Goal: Task Accomplishment & Management: Use online tool/utility

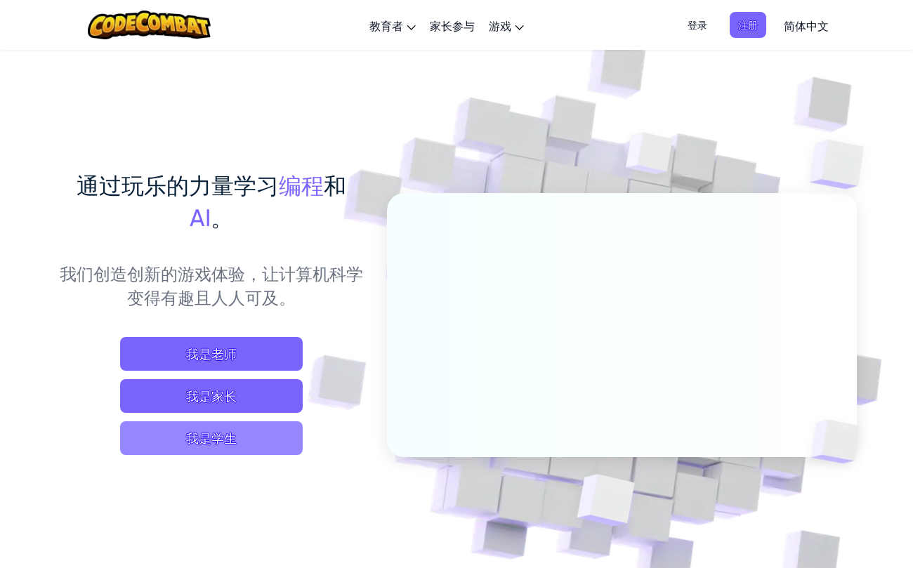
click at [249, 439] on span "我是学生" at bounding box center [211, 438] width 183 height 34
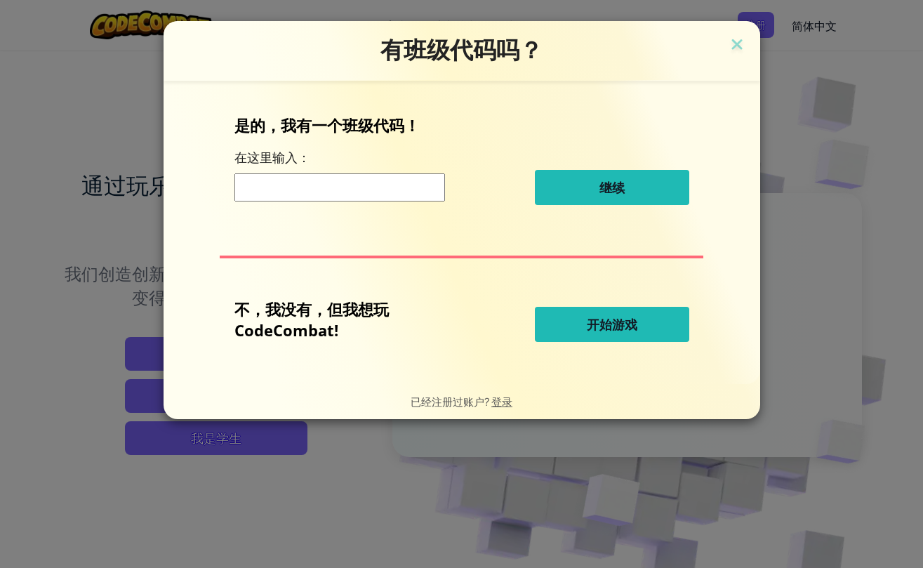
click at [556, 329] on button "开始游戏" at bounding box center [612, 324] width 154 height 35
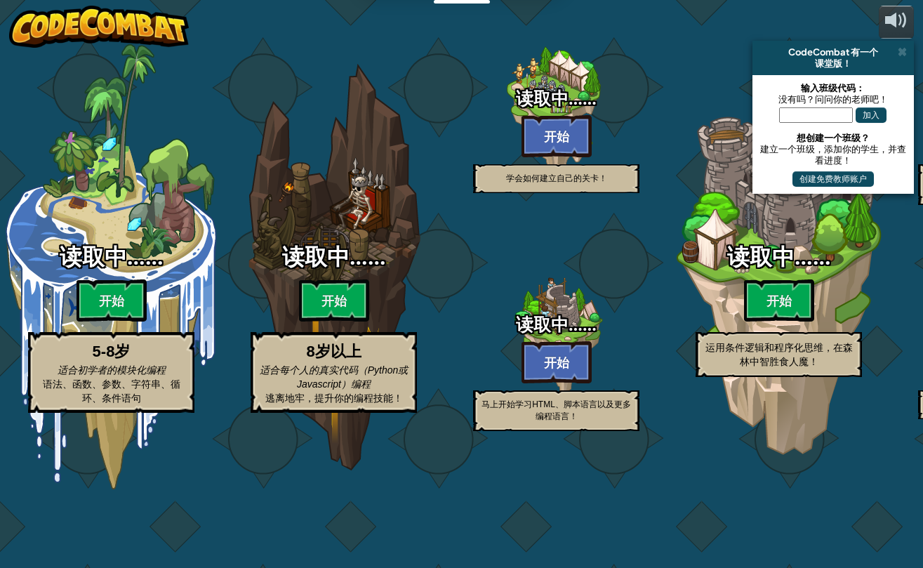
select select "zh-HANS"
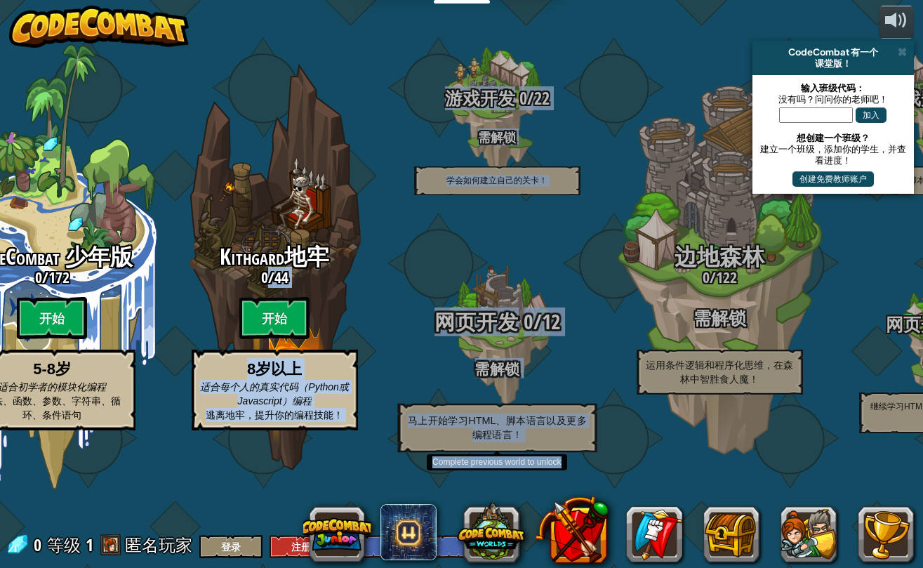
drag, startPoint x: 271, startPoint y: 310, endPoint x: 572, endPoint y: 301, distance: 300.6
click at [572, 301] on div "CodeCombat 少年版 0 / 172 开始 5-8岁 适合初学者的模块化编程 语法、函数、参数、字符串、循环、条件语句 Kithgard地牢 0 / …" at bounding box center [432, 284] width 982 height 568
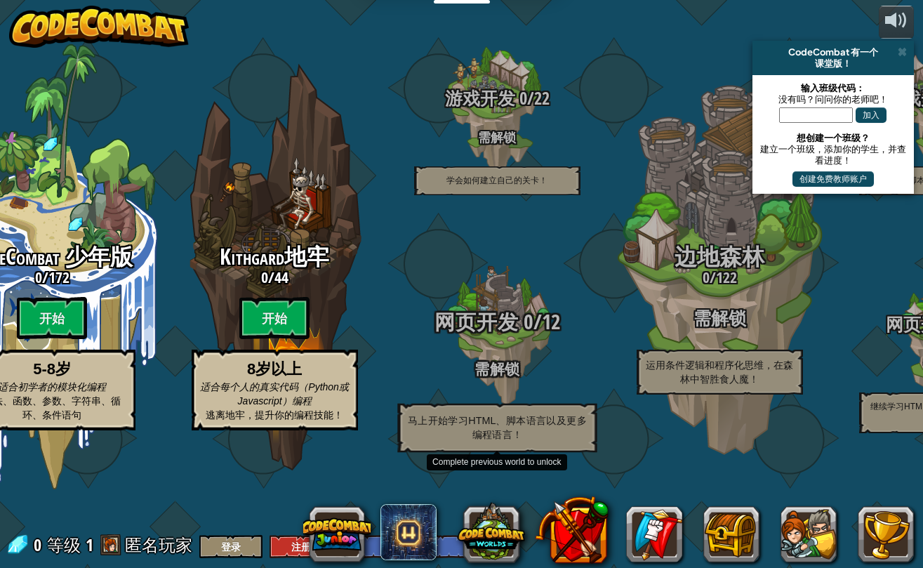
drag, startPoint x: 568, startPoint y: 301, endPoint x: 485, endPoint y: 281, distance: 85.2
click at [485, 281] on div "网页开发 0 / 12 需解锁 马上开始学习HTML、脚本语言以及更多编程语言！" at bounding box center [497, 337] width 267 height 267
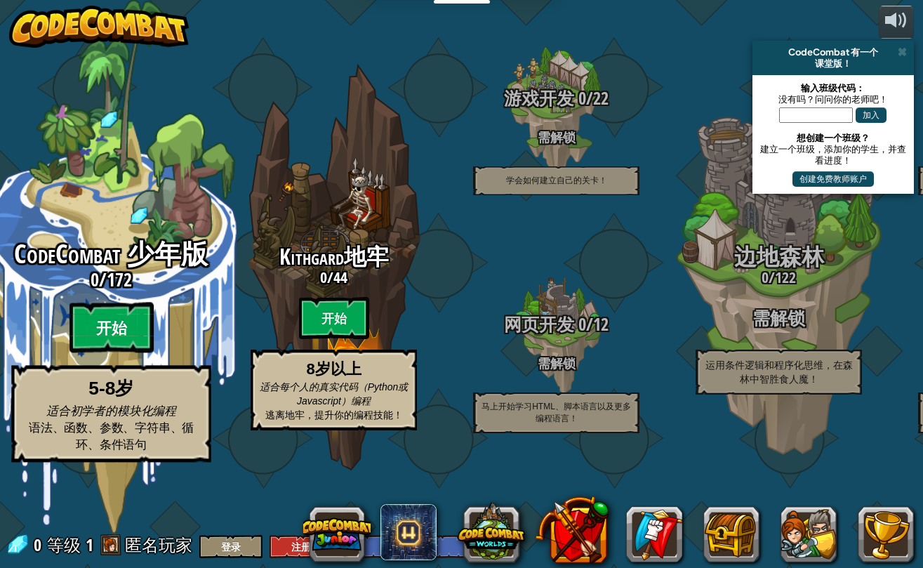
click at [114, 353] on btn "开始" at bounding box center [112, 328] width 84 height 51
select select "zh-HANS"
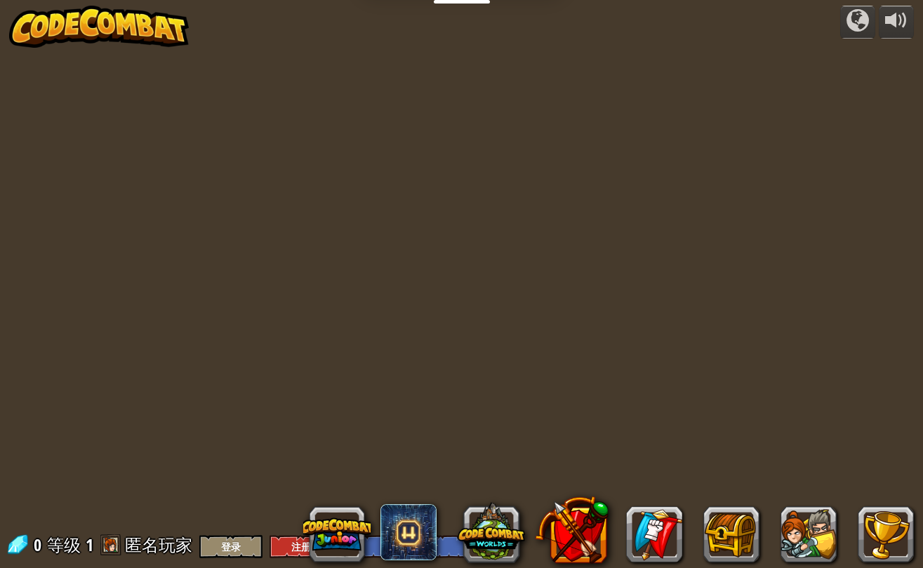
select select "zh-HANS"
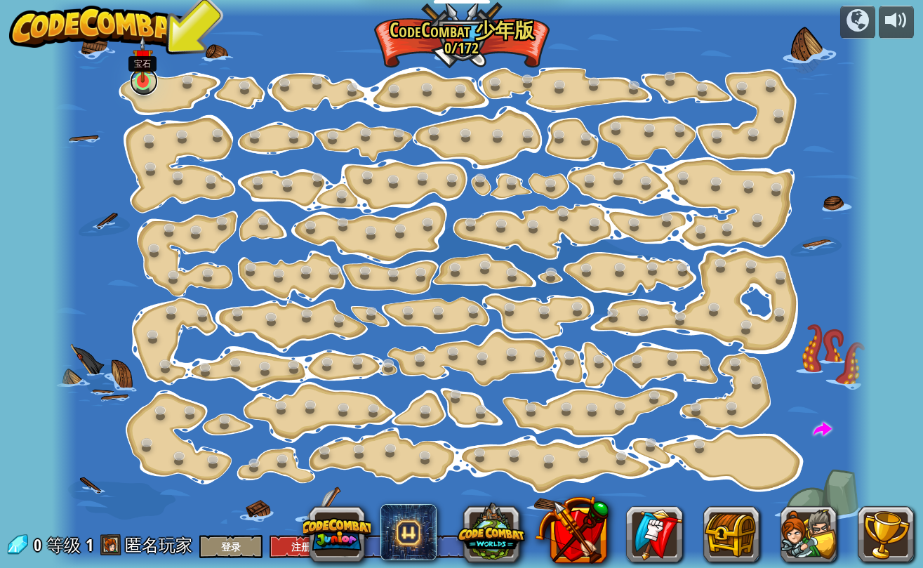
click at [145, 88] on link at bounding box center [144, 81] width 28 height 28
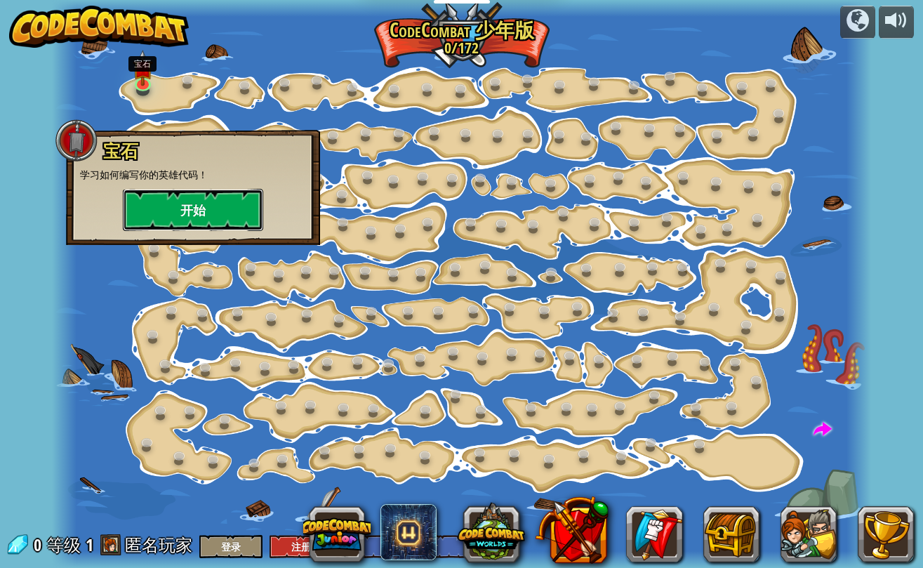
click at [209, 214] on button "开始" at bounding box center [193, 210] width 140 height 42
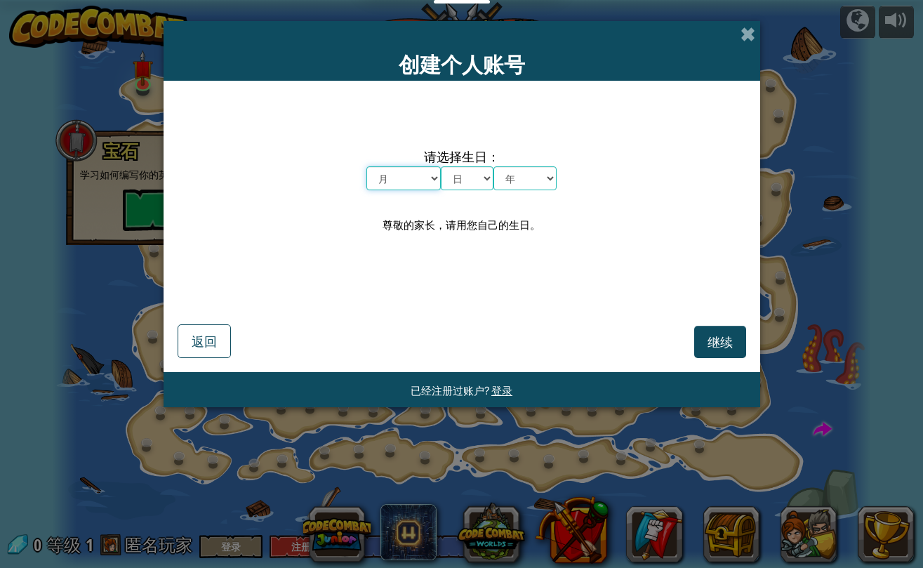
click at [423, 178] on select "月 一月 二月 三月 四月 五月 六月 七月 八月 九月 十月 十一月 十二月" at bounding box center [404, 178] width 74 height 24
select select "9"
click at [367, 166] on select "月 一月 二月 三月 四月 五月 六月 七月 八月 九月 十月 十一月 十二月" at bounding box center [404, 178] width 74 height 24
click at [471, 180] on select "日 1 2 3 4 5 6 7 8 9 10 11 12 13 14 15 16 17 18 19 20 21 22 23 24 25 26 27 28 29…" at bounding box center [467, 178] width 53 height 24
select select "2"
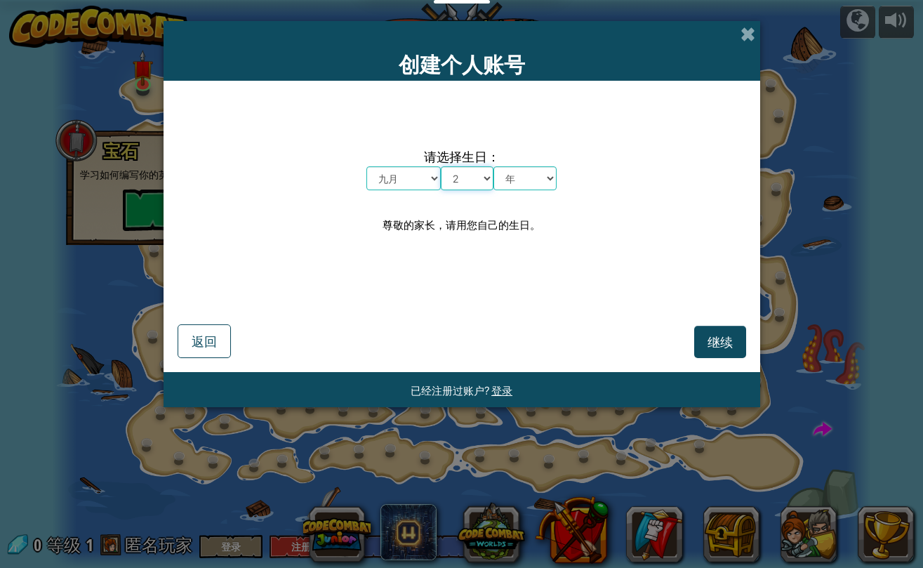
click at [441, 166] on select "日 1 2 3 4 5 6 7 8 9 10 11 12 13 14 15 16 17 18 19 20 21 22 23 24 25 26 27 28 29…" at bounding box center [467, 178] width 53 height 24
click at [530, 181] on select "年 2025 2024 2023 2022 2021 2020 2019 2018 2017 2016 2015 2014 2013 2012 2011 20…" at bounding box center [525, 178] width 63 height 24
select select "1996"
click at [494, 166] on select "年 2025 2024 2023 2022 2021 2020 2019 2018 2017 2016 2015 2014 2013 2012 2011 20…" at bounding box center [525, 178] width 63 height 24
click at [706, 341] on button "继续" at bounding box center [720, 342] width 52 height 32
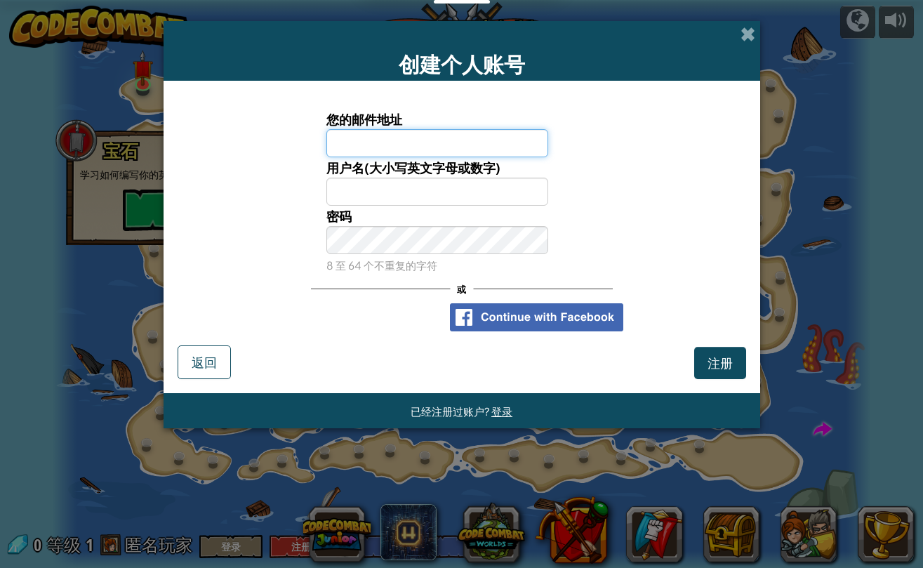
click at [421, 140] on input "您的邮件地址" at bounding box center [437, 143] width 222 height 28
type input "wanglezhi1996072@gmail.com"
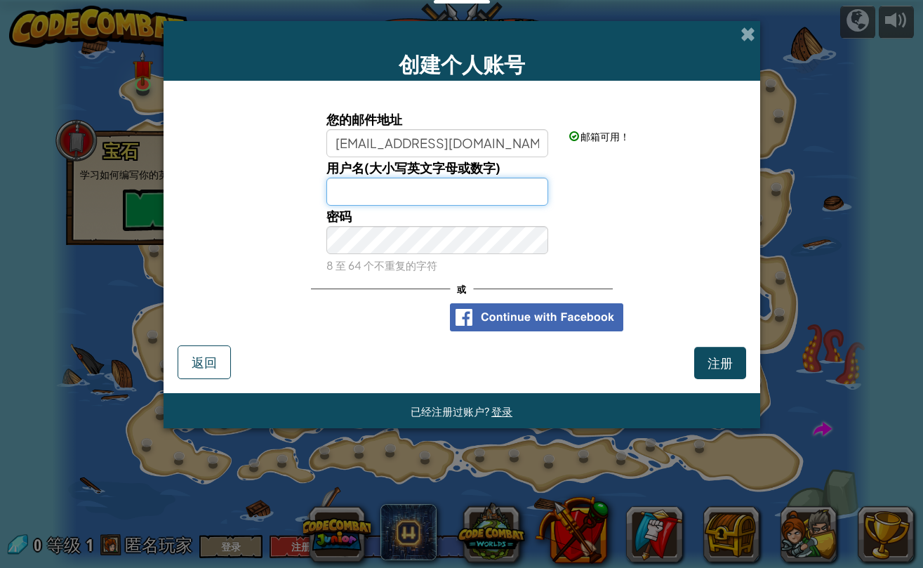
click at [387, 193] on input "用户名(大小写英文字母或数字)" at bounding box center [437, 192] width 222 height 28
type input "Lezhi Wang"
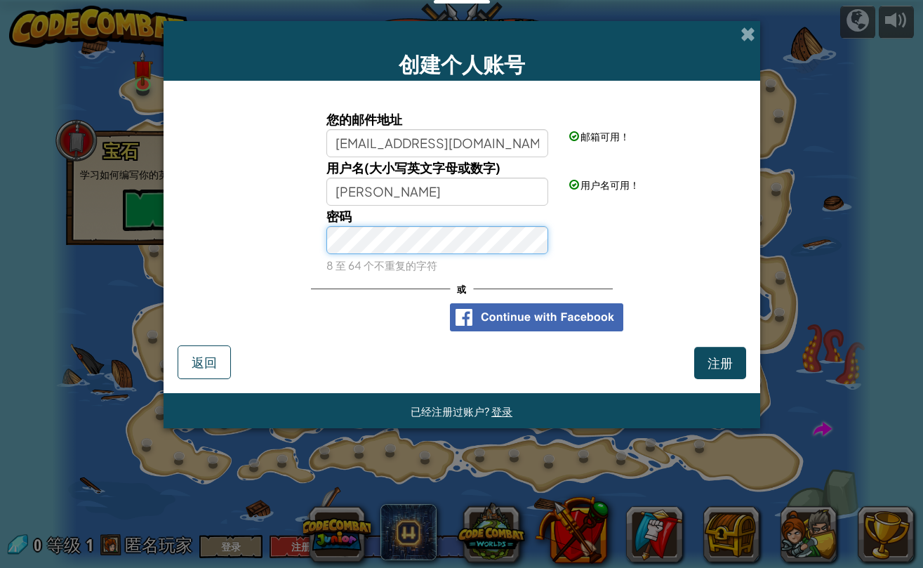
click at [313, 241] on div "密码 8 至 64 个不重复的字符" at bounding box center [462, 241] width 583 height 70
click at [411, 284] on div "或" at bounding box center [462, 289] width 302 height 29
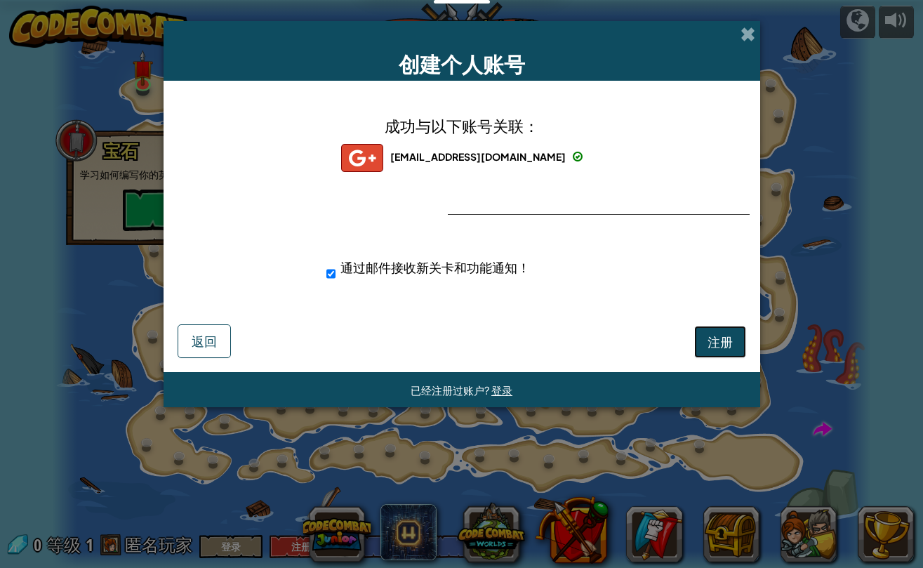
click at [728, 338] on span "注册" at bounding box center [720, 342] width 25 height 16
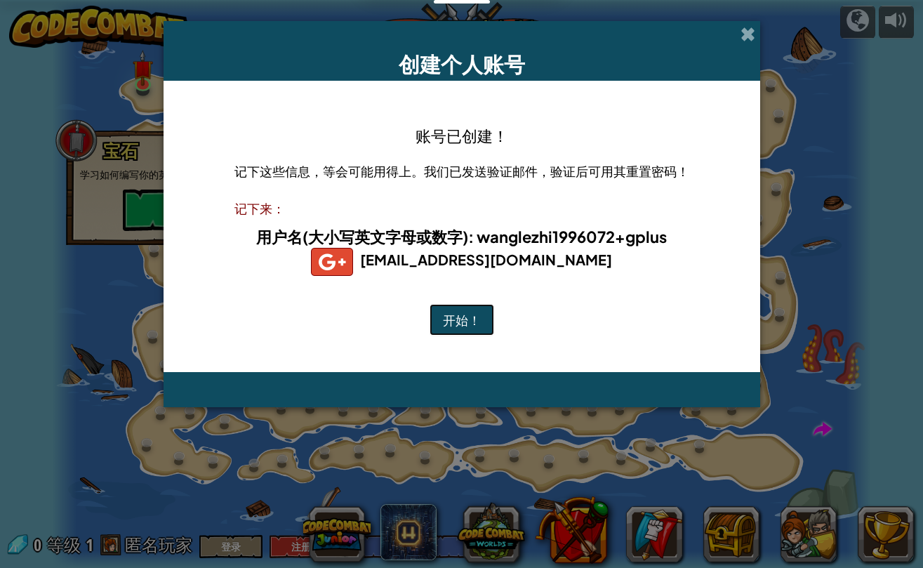
click at [470, 315] on button "开始！" at bounding box center [462, 320] width 65 height 32
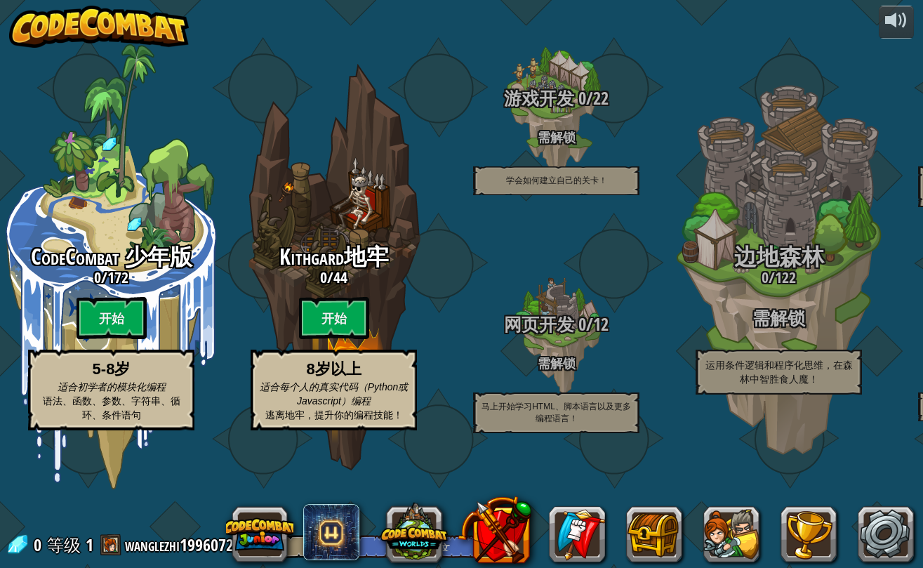
select select "zh-HANS"
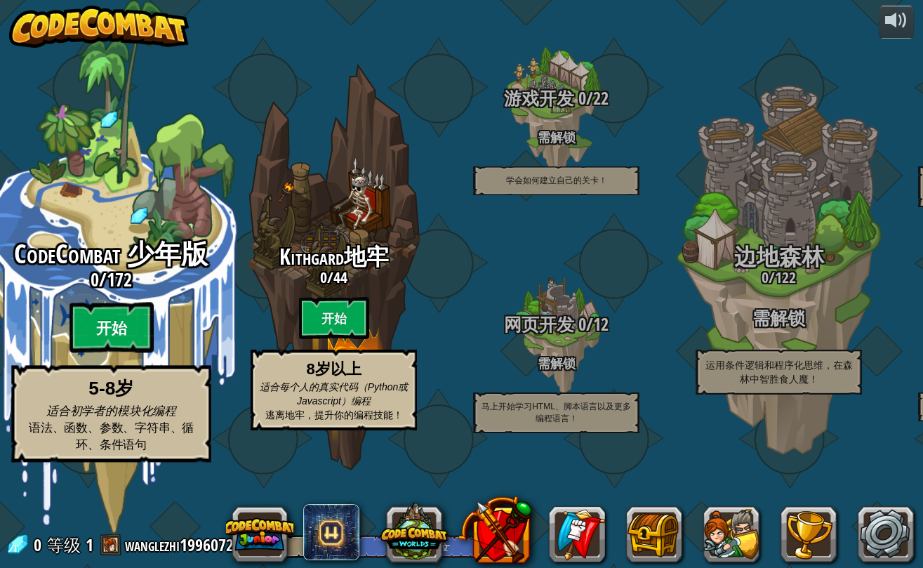
click at [124, 353] on btn "开始" at bounding box center [112, 328] width 84 height 51
select select "zh-HANS"
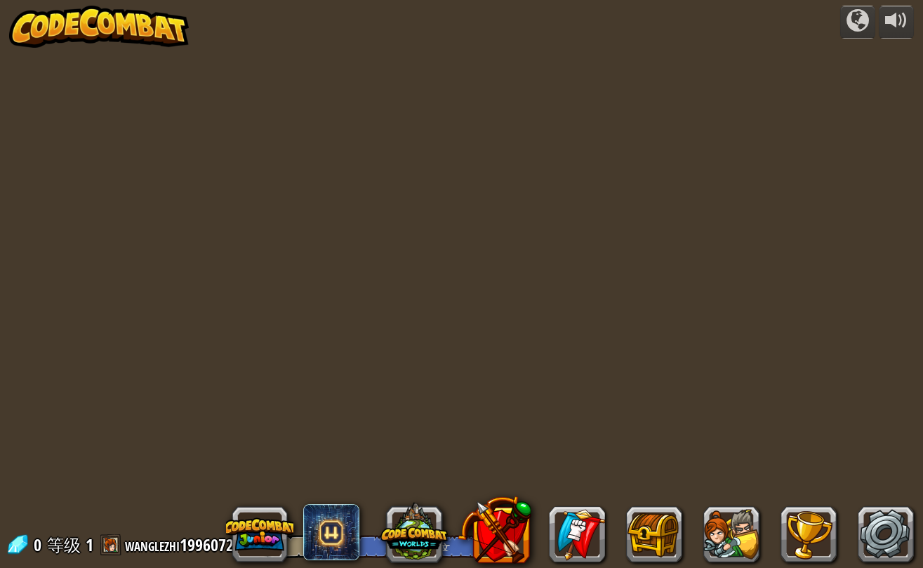
select select "zh-HANS"
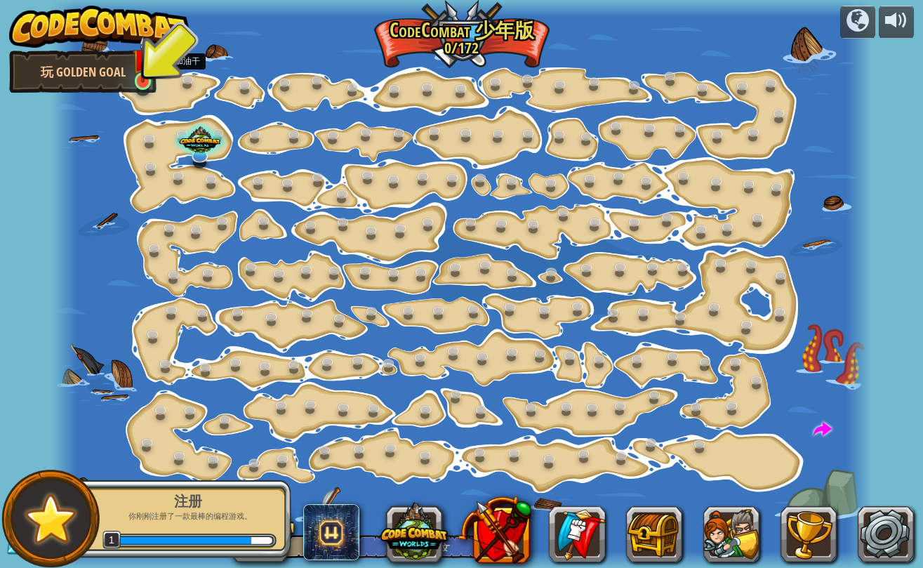
click at [138, 82] on img at bounding box center [143, 59] width 20 height 48
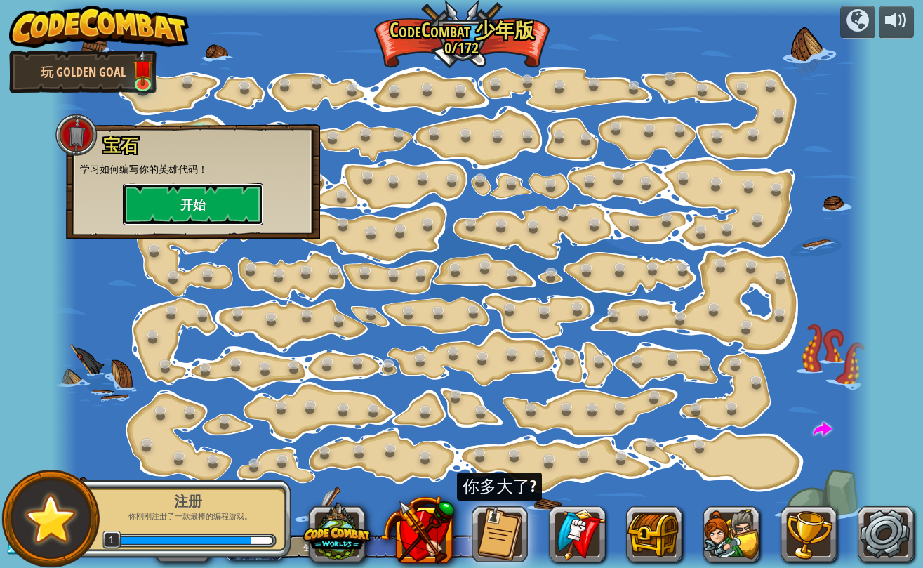
click at [197, 202] on button "开始" at bounding box center [193, 204] width 140 height 42
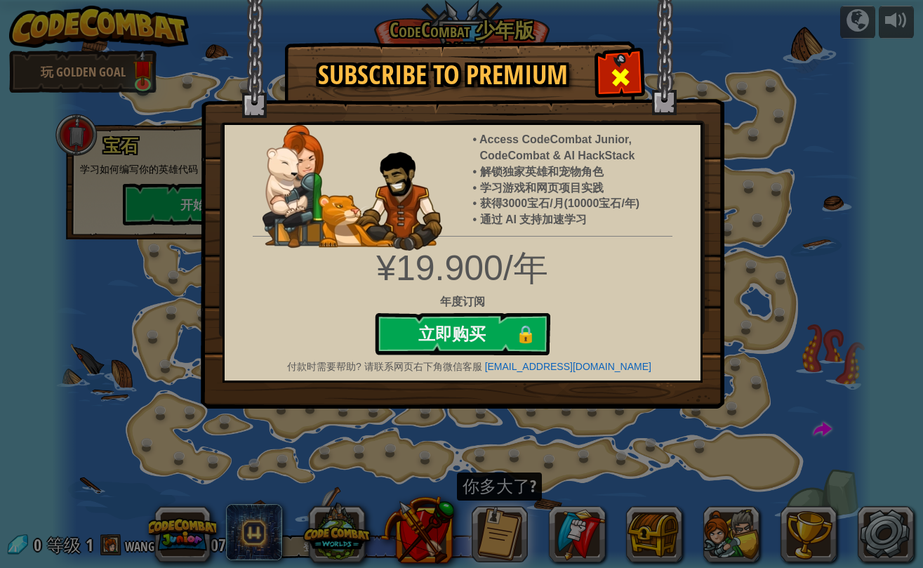
click at [637, 70] on div at bounding box center [620, 75] width 44 height 44
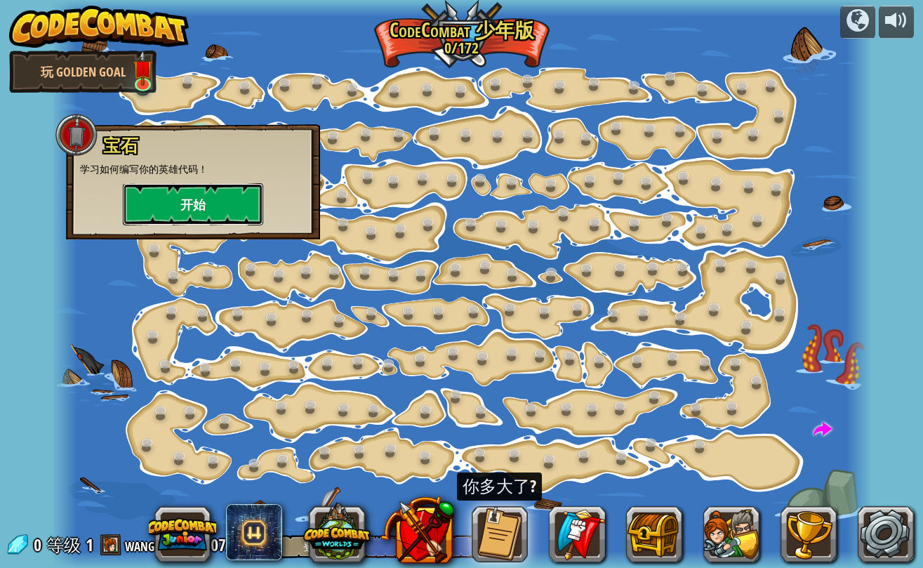
click at [209, 200] on button "开始" at bounding box center [193, 204] width 140 height 42
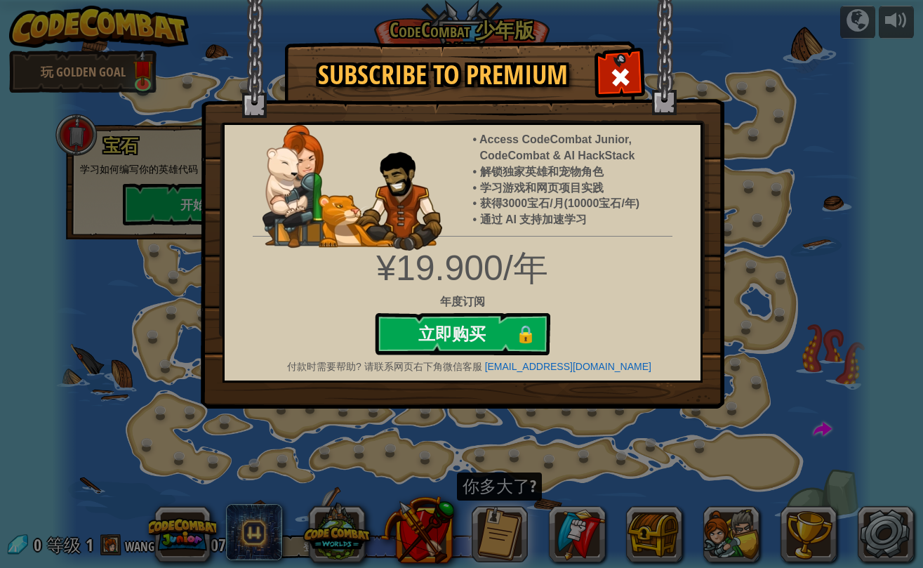
click at [618, 66] on span at bounding box center [620, 77] width 22 height 22
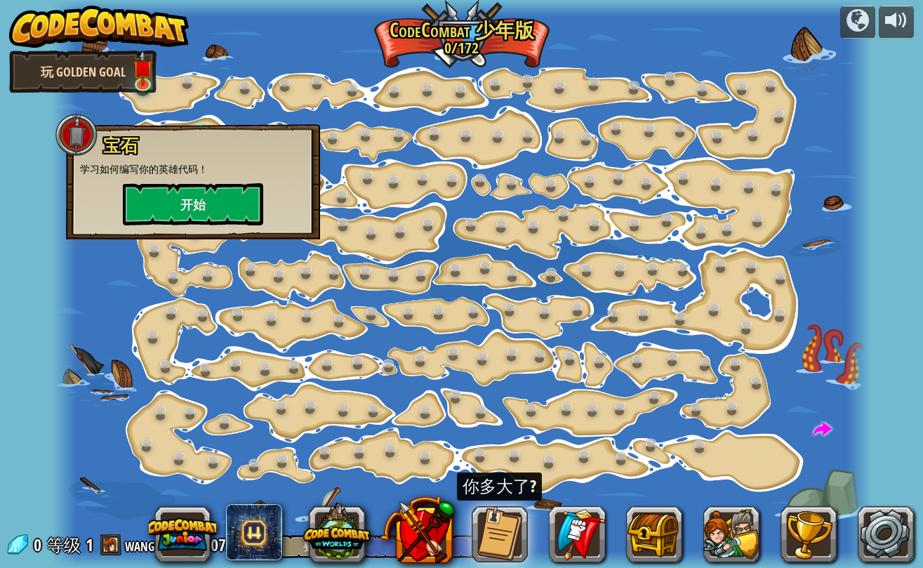
click at [114, 76] on link "玩 Golden Goal" at bounding box center [82, 72] width 147 height 42
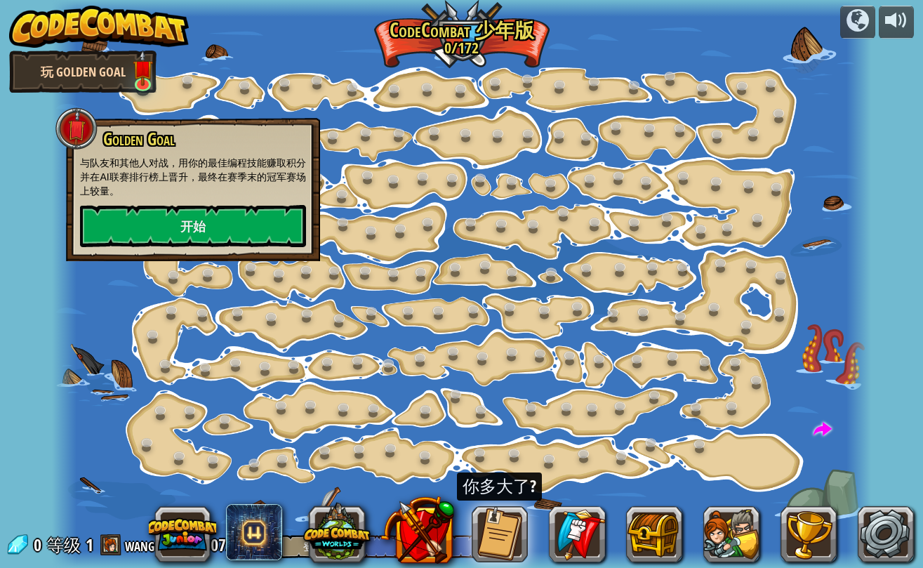
click at [79, 83] on link "玩 Golden Goal" at bounding box center [82, 72] width 147 height 42
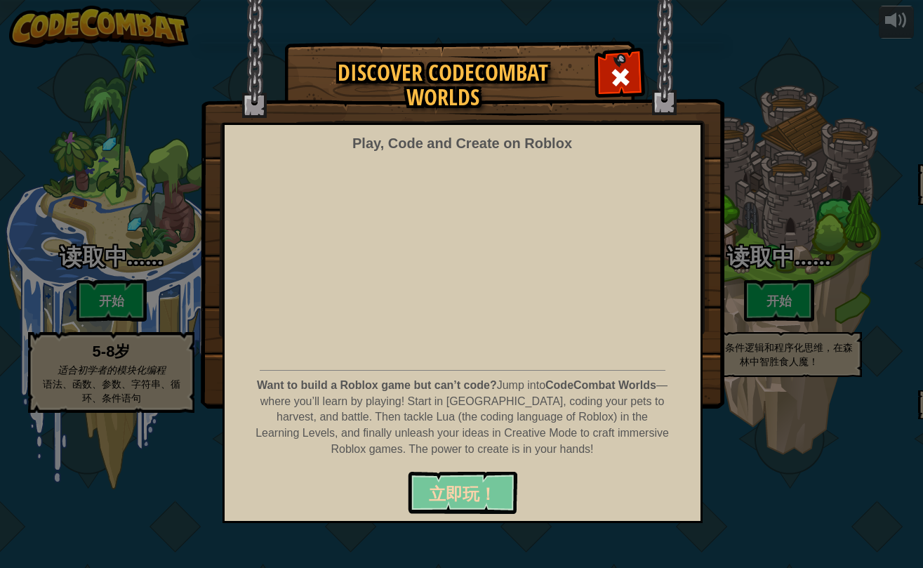
select select "zh-HANS"
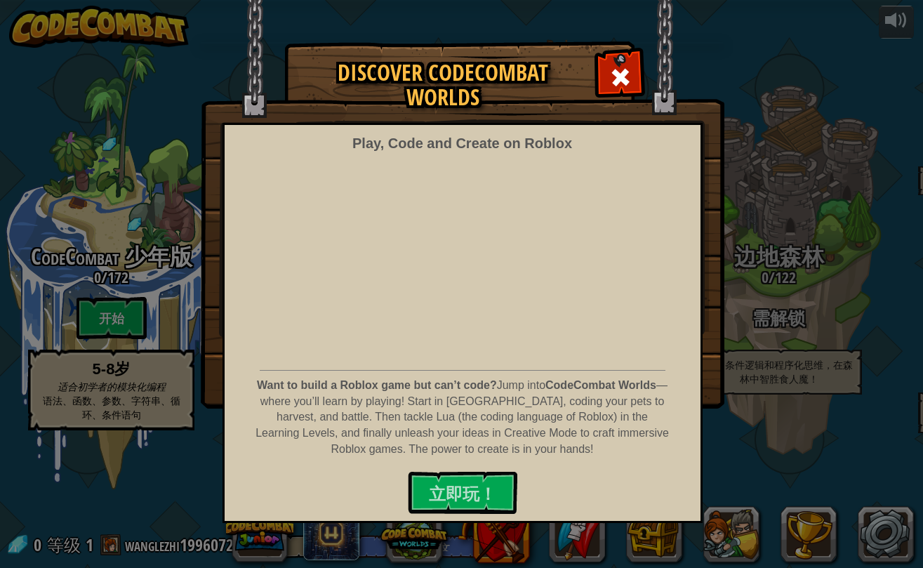
drag, startPoint x: 616, startPoint y: 77, endPoint x: 607, endPoint y: 84, distance: 11.5
click at [616, 77] on span at bounding box center [620, 77] width 22 height 22
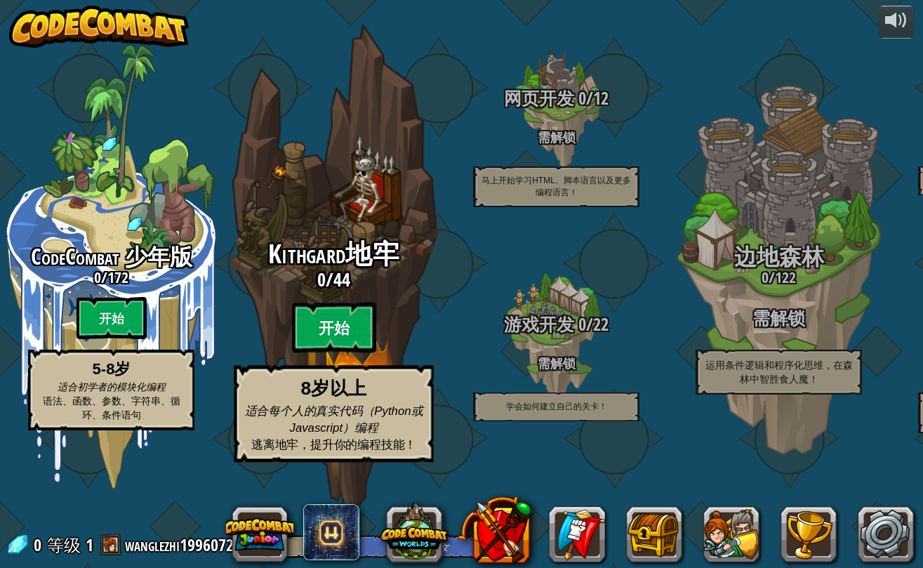
click at [354, 353] on btn "开始" at bounding box center [334, 328] width 84 height 51
select select "zh-HANS"
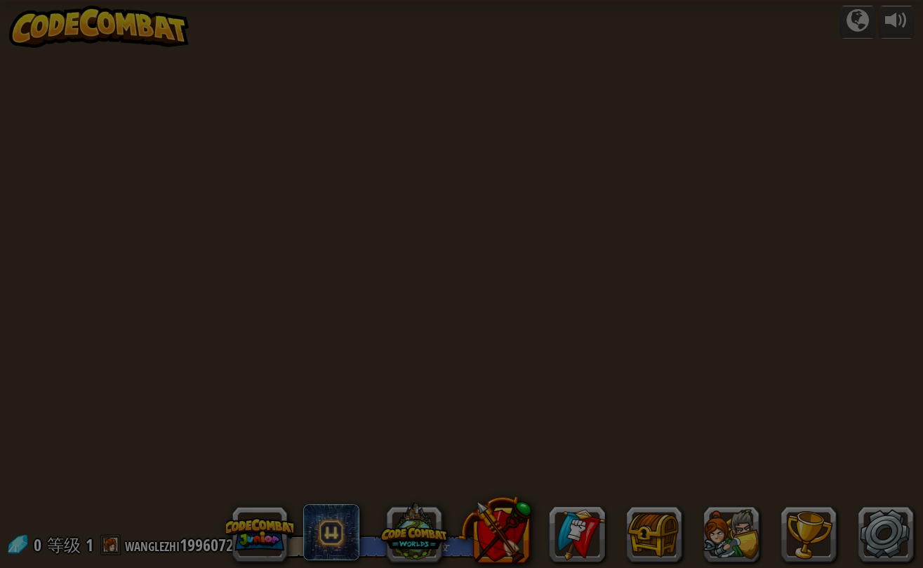
select select "zh-HANS"
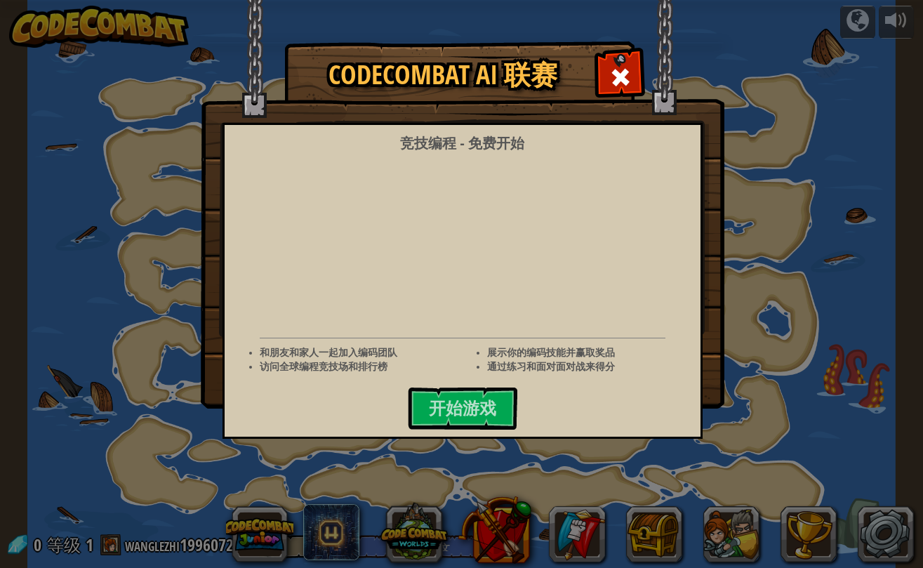
select select "zh-HANS"
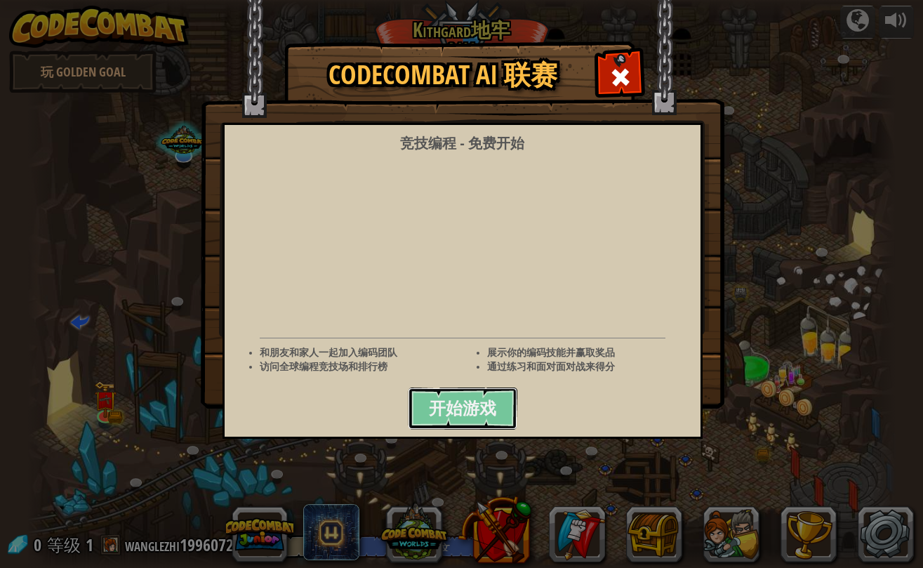
click at [465, 410] on span "开始游戏" at bounding box center [462, 408] width 67 height 22
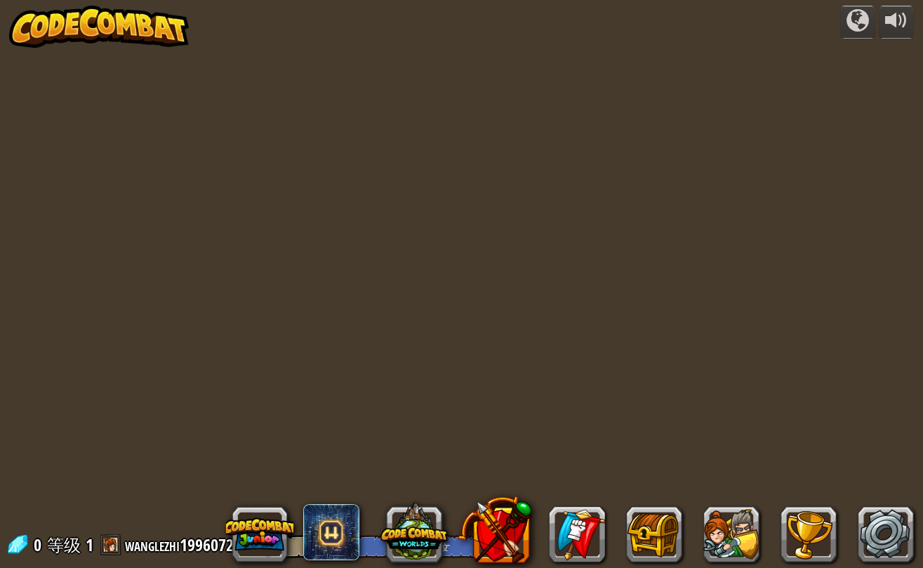
select select "zh-HANS"
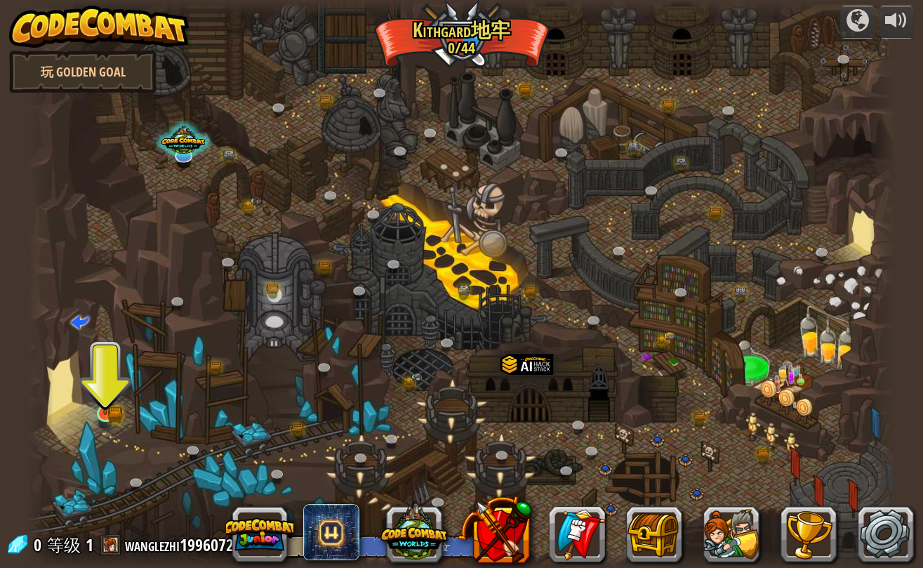
click at [103, 398] on img at bounding box center [105, 391] width 13 height 13
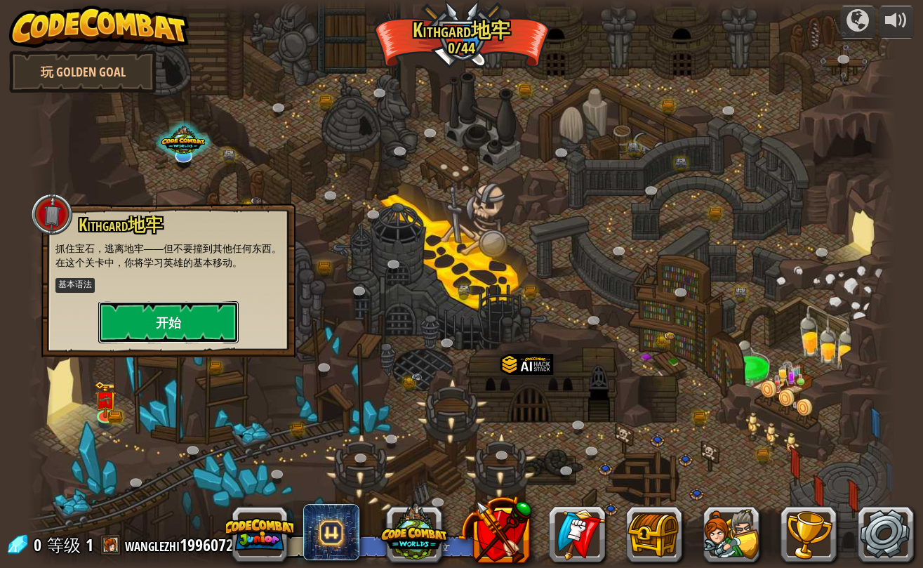
click at [155, 319] on button "开始" at bounding box center [168, 322] width 140 height 42
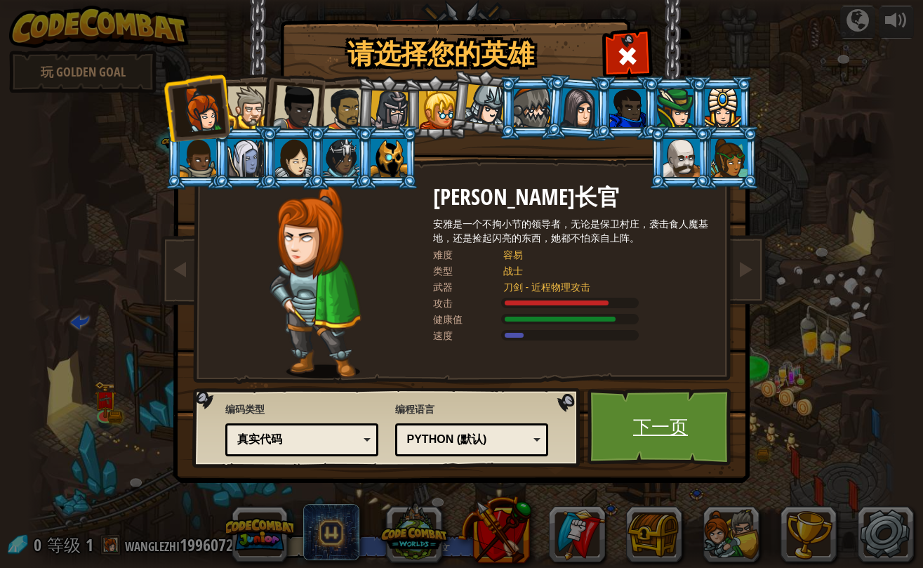
click at [703, 434] on link "下一页" at bounding box center [661, 426] width 147 height 77
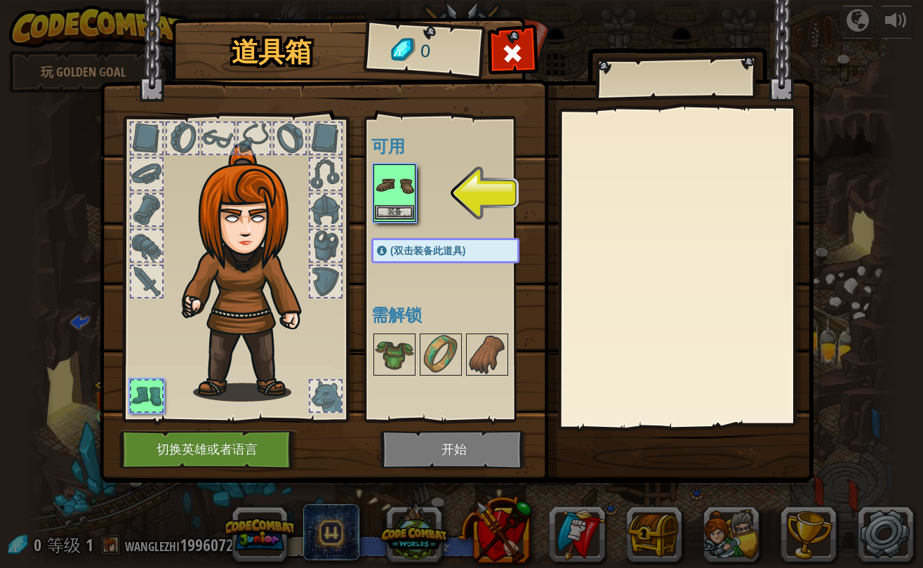
click at [397, 191] on img at bounding box center [394, 185] width 39 height 39
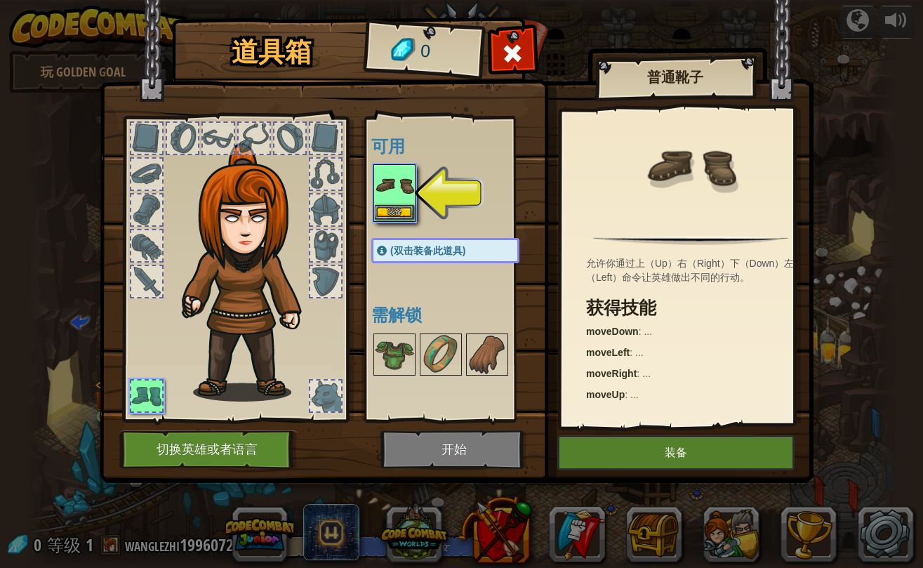
click at [397, 191] on img at bounding box center [394, 185] width 39 height 39
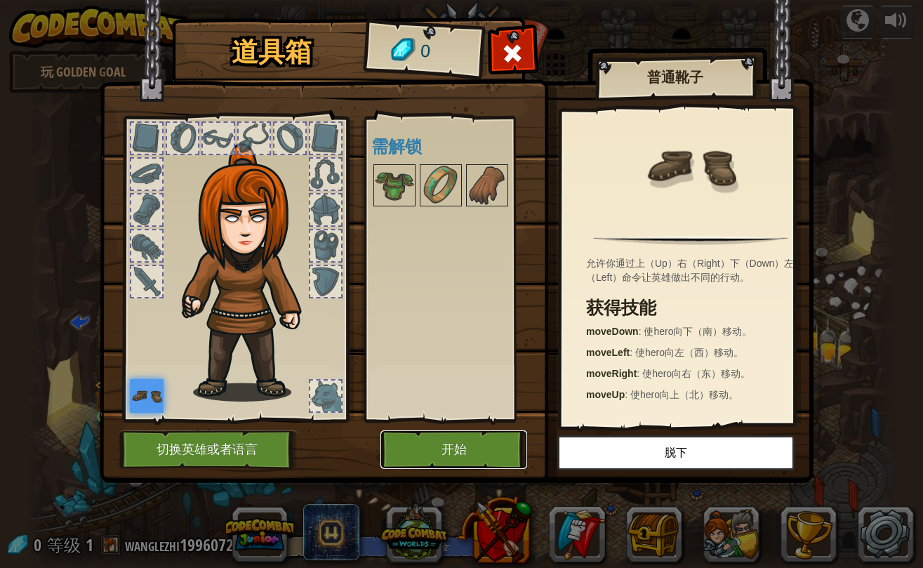
click at [456, 455] on button "开始" at bounding box center [454, 449] width 147 height 39
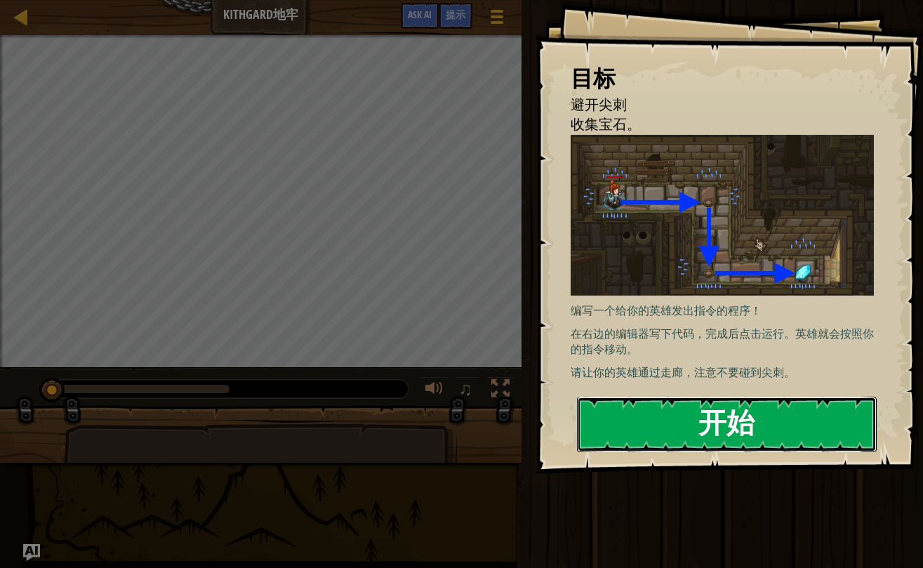
click at [703, 423] on button "开始" at bounding box center [727, 424] width 300 height 55
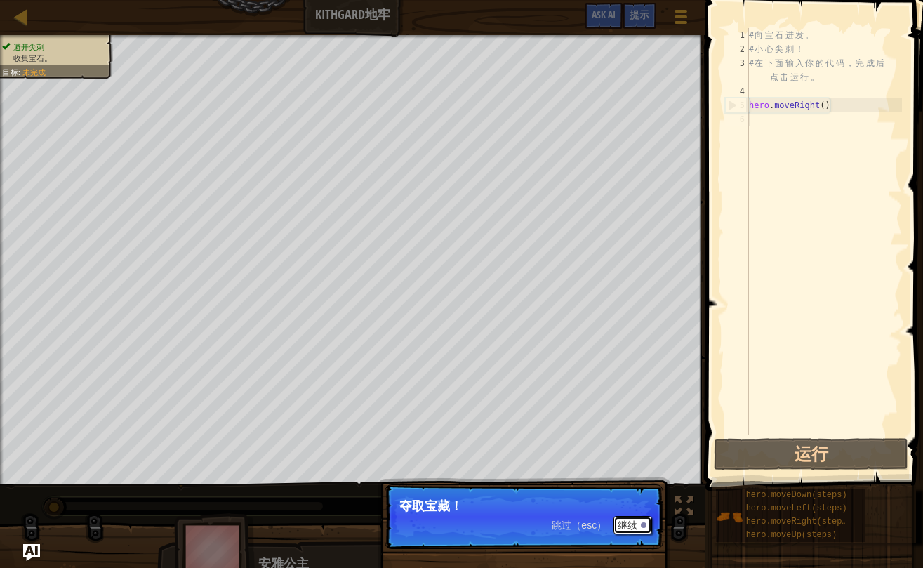
click at [629, 525] on button "继续" at bounding box center [633, 525] width 39 height 18
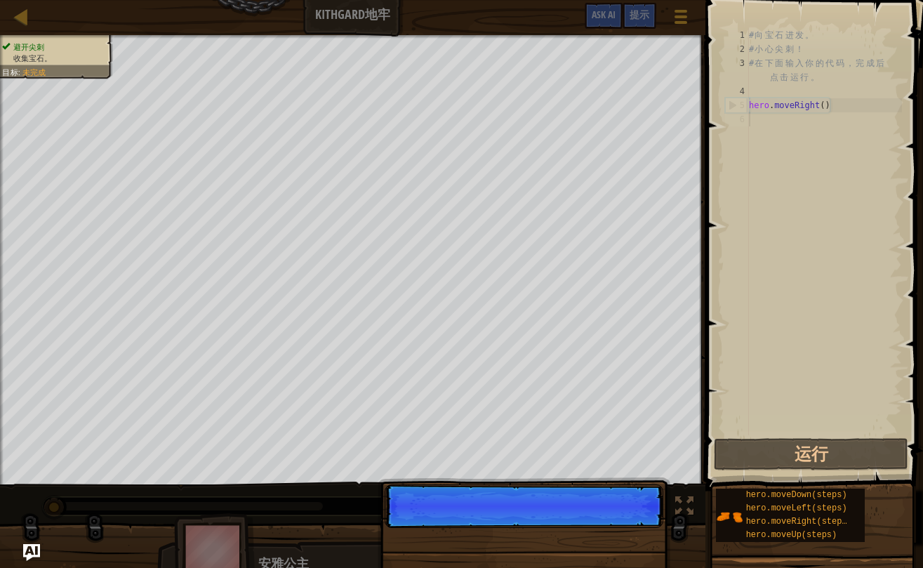
scroll to position [6, 0]
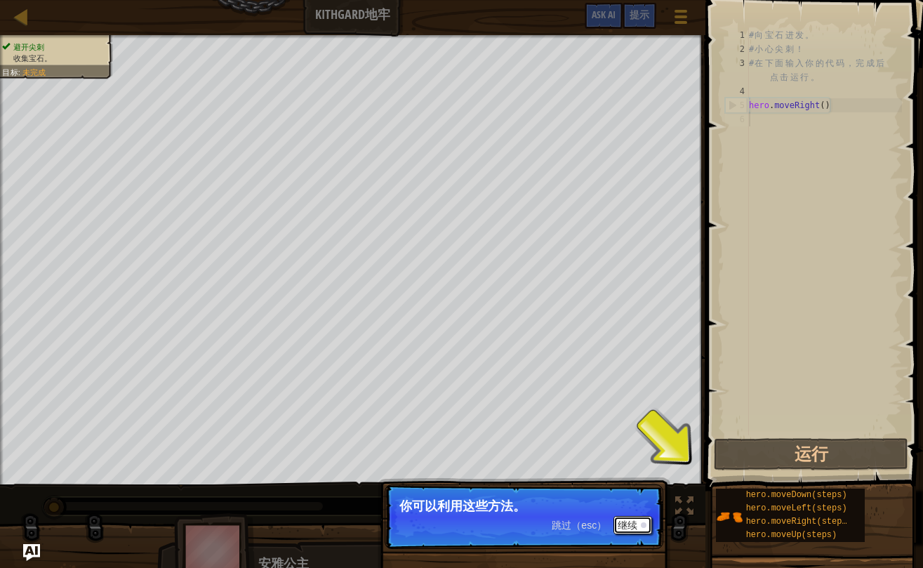
click at [625, 527] on button "继续" at bounding box center [633, 525] width 39 height 18
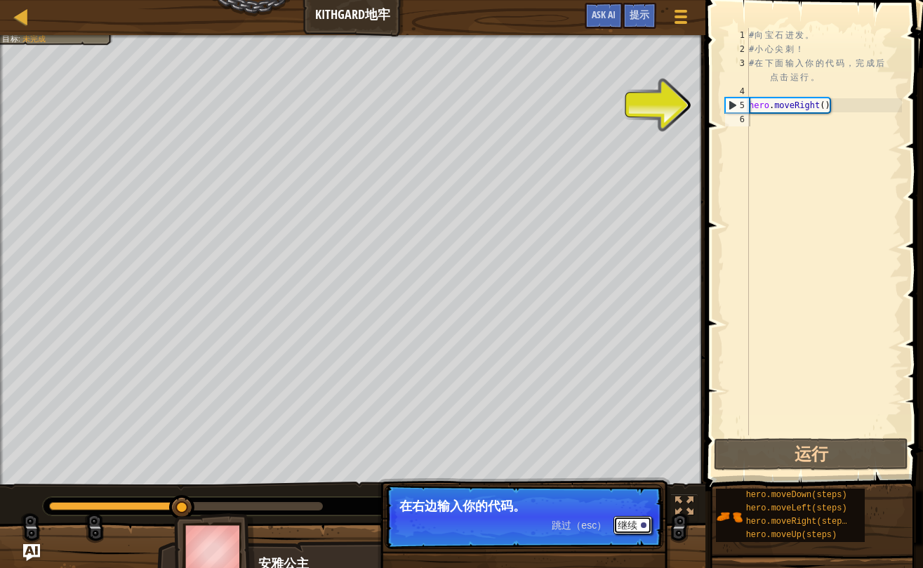
click at [627, 526] on button "继续" at bounding box center [633, 525] width 39 height 18
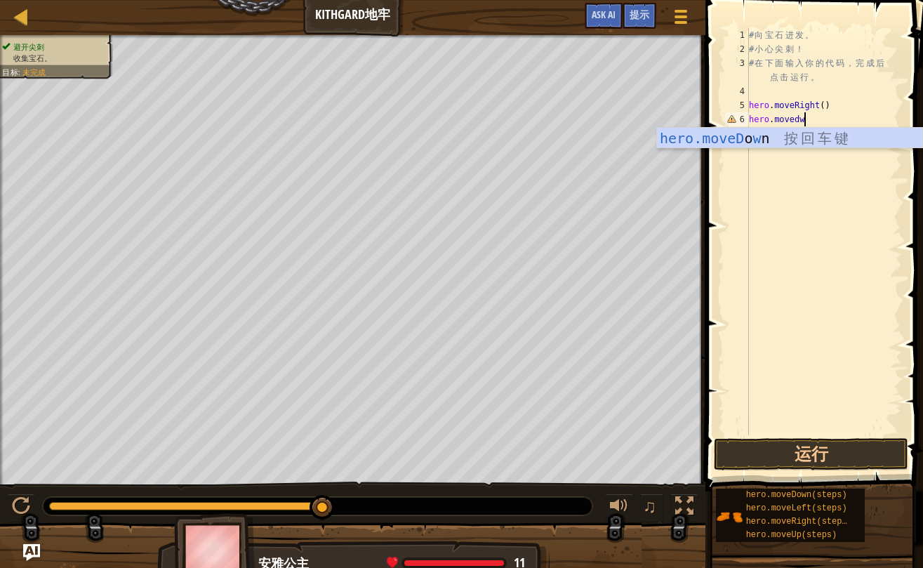
scroll to position [6, 4]
type textarea "hero.movedwn"
click at [753, 287] on div "# 向 宝 石 进 发 。 # 小 心 尖 刺 ！ # 在 下 面 输 入 你 的 代 码 ， 完 成 后 点 击 运 行 。 hero . moveRigh…" at bounding box center [824, 245] width 156 height 435
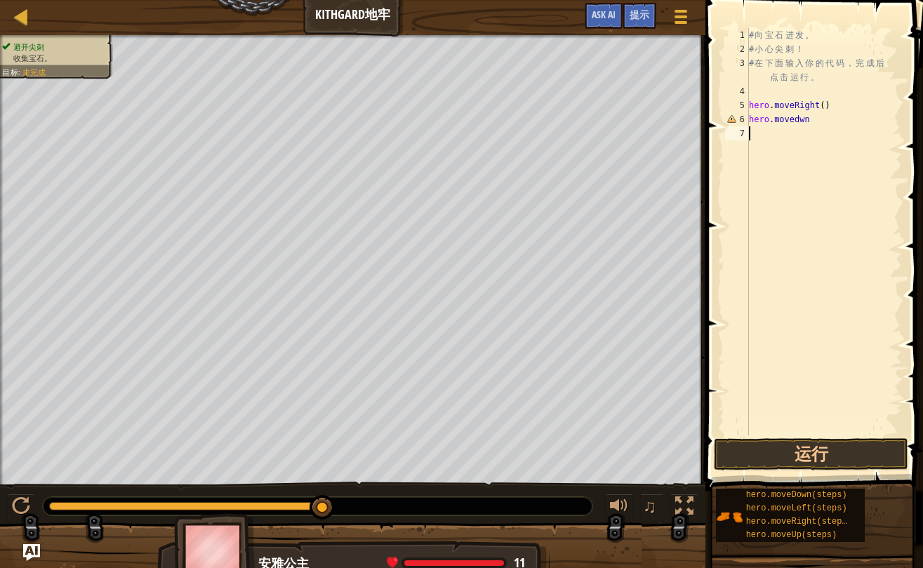
click at [826, 123] on div "# 向 宝 石 进 发 。 # 小 心 尖 刺 ！ # 在 下 面 输 入 你 的 代 码 ， 完 成 后 点 击 运 行 。 hero . moveRigh…" at bounding box center [824, 245] width 156 height 435
drag, startPoint x: 859, startPoint y: 119, endPoint x: 843, endPoint y: 107, distance: 19.7
click at [852, 115] on div "# 向 宝 石 进 发 。 # 小 心 尖 刺 ！ # 在 下 面 输 入 你 的 代 码 ， 完 成 后 点 击 运 行 。 hero . moveRigh…" at bounding box center [824, 245] width 156 height 435
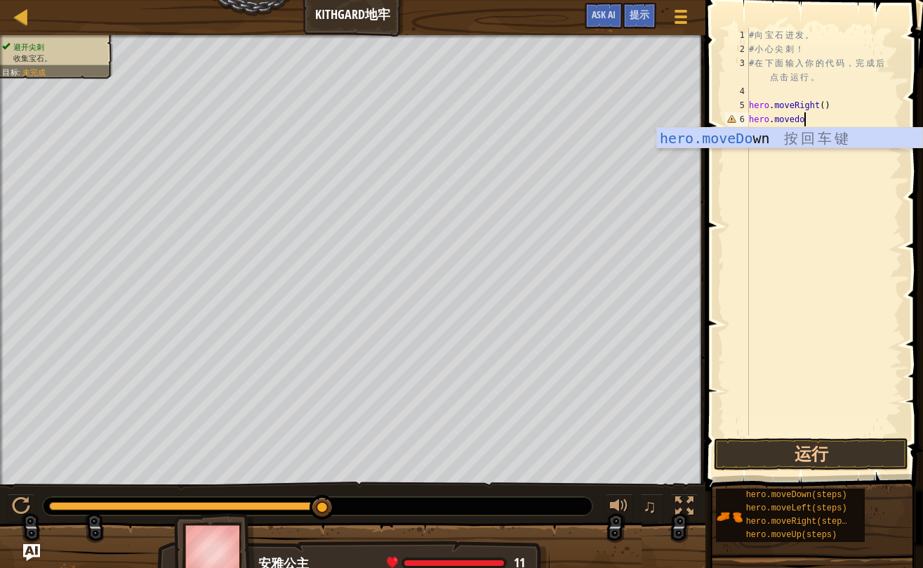
scroll to position [6, 5]
type textarea "hero.movedown()"
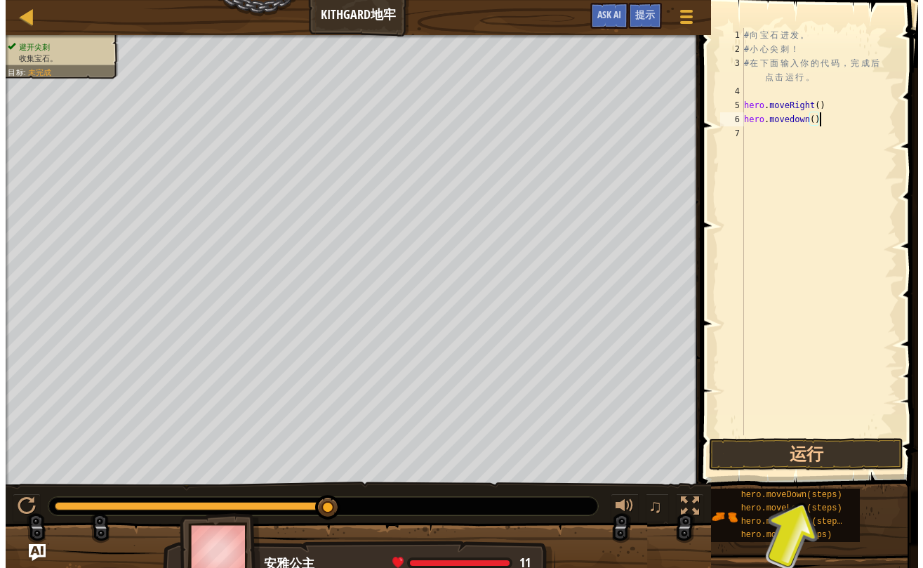
scroll to position [6, 0]
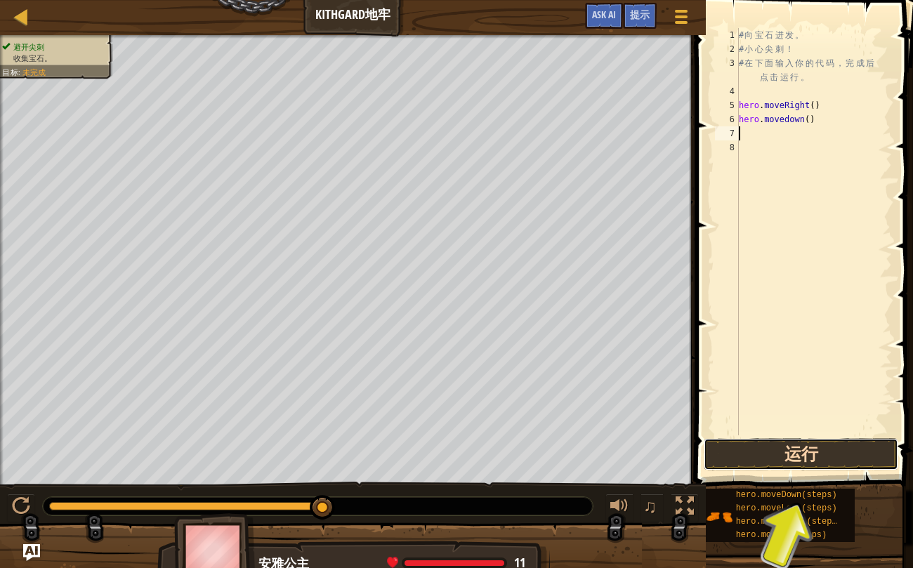
click at [881, 455] on button "运行" at bounding box center [801, 454] width 194 height 32
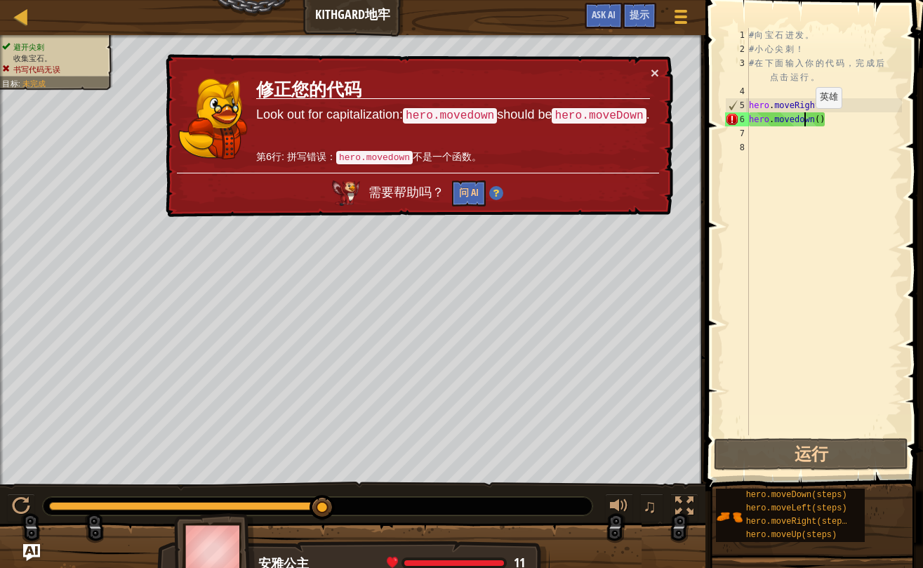
click at [804, 121] on div "# 向 宝 石 进 发 。 # 小 心 尖 刺 ！ # 在 下 面 输 入 你 的 代 码 ， 完 成 后 点 击 运 行 。 hero . moveRigh…" at bounding box center [824, 245] width 156 height 435
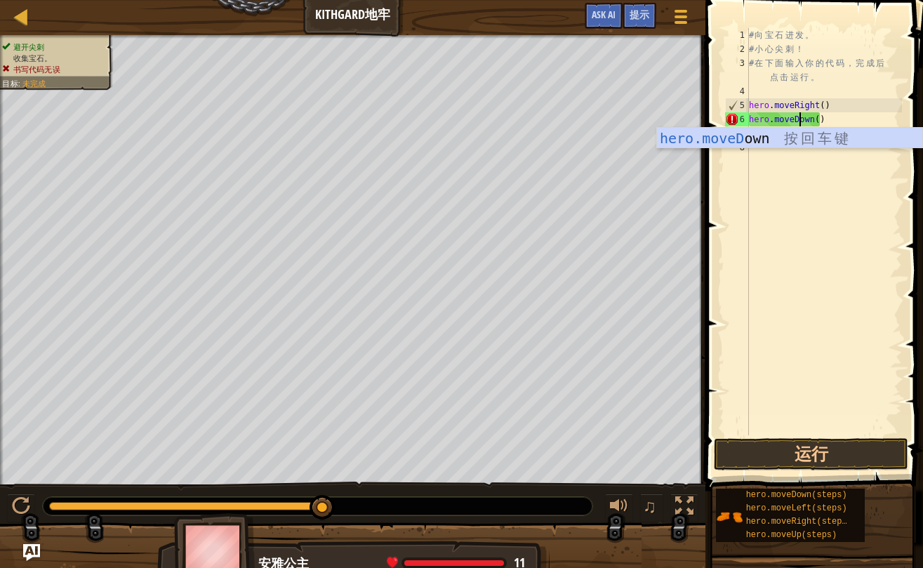
scroll to position [6, 4]
type textarea "hero.moveDown()"
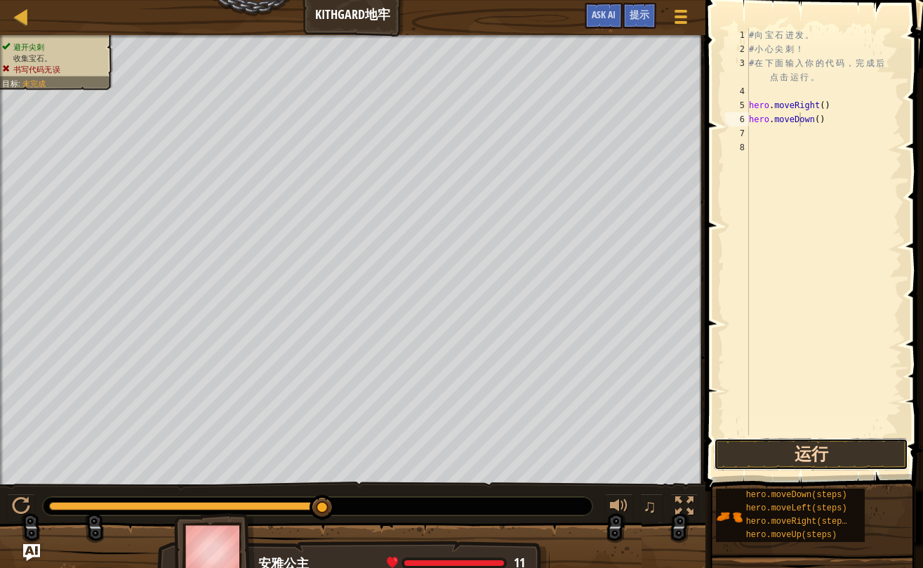
click at [837, 457] on button "运行" at bounding box center [811, 454] width 194 height 32
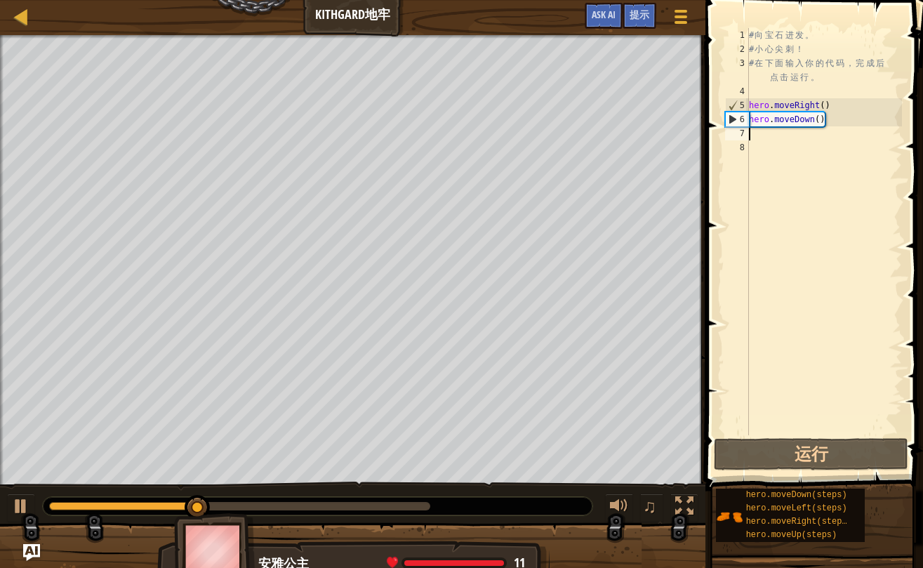
click at [761, 138] on div "# 向 宝 石 进 发 。 # 小 心 尖 刺 ！ # 在 下 面 输 入 你 的 代 码 ， 完 成 后 点 击 运 行 。 hero . moveRigh…" at bounding box center [824, 245] width 156 height 435
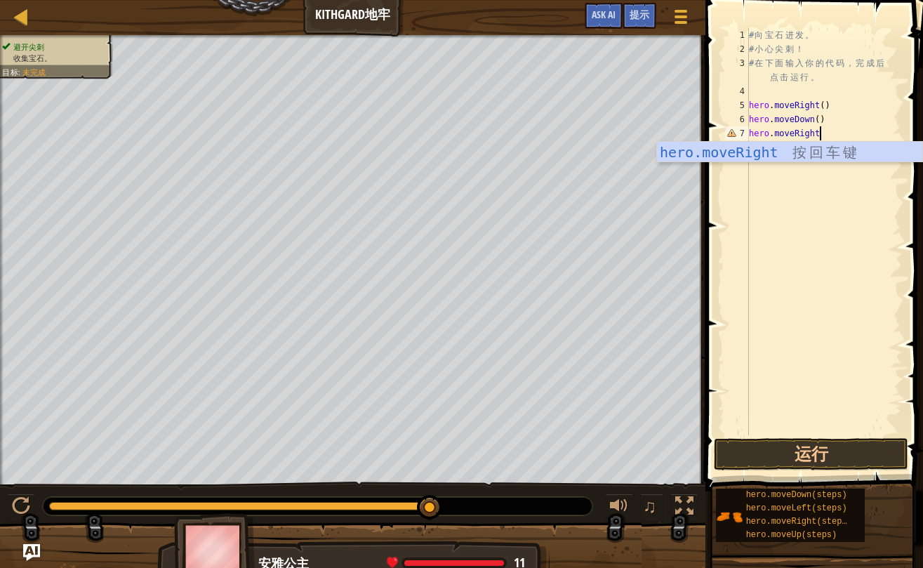
scroll to position [6, 6]
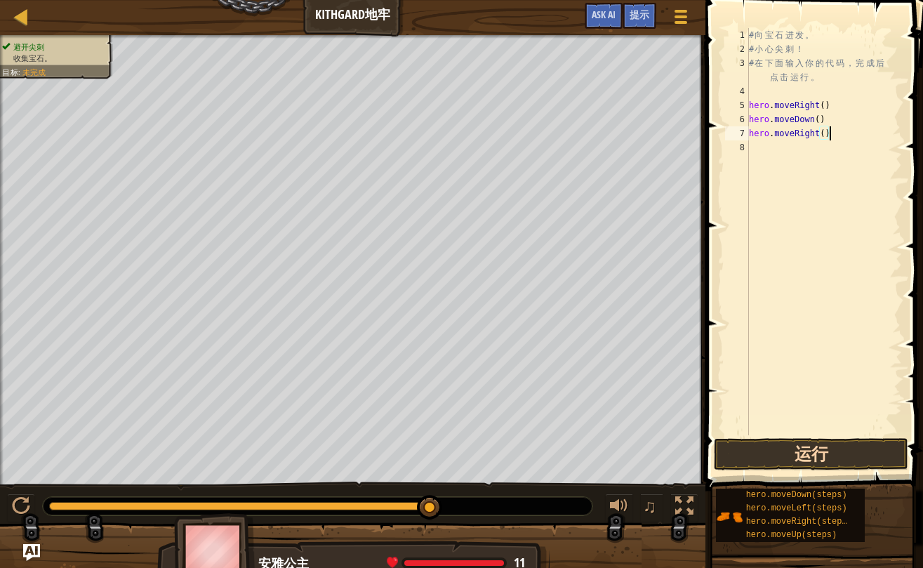
type textarea "hero.moveRight()"
click at [805, 460] on button "运行" at bounding box center [811, 454] width 194 height 32
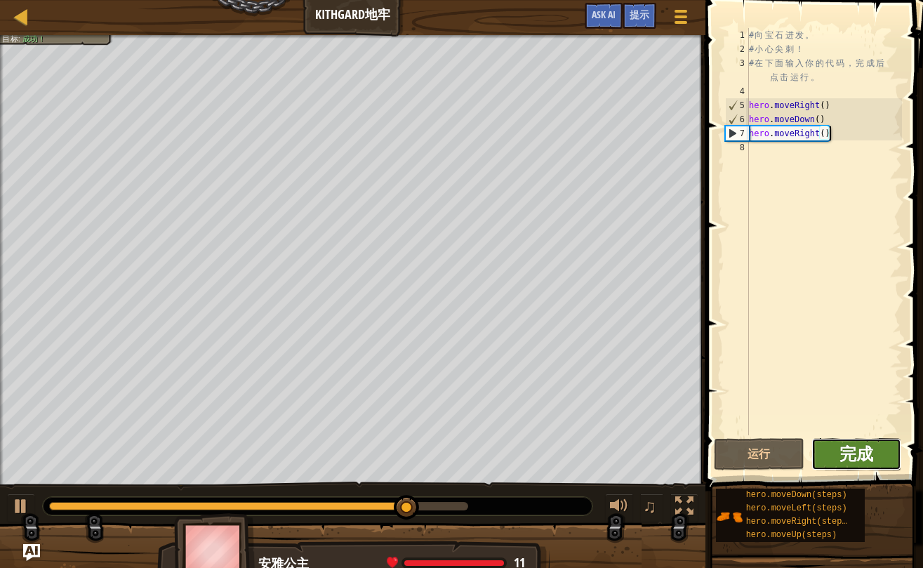
click at [866, 461] on span "完成" at bounding box center [857, 453] width 34 height 22
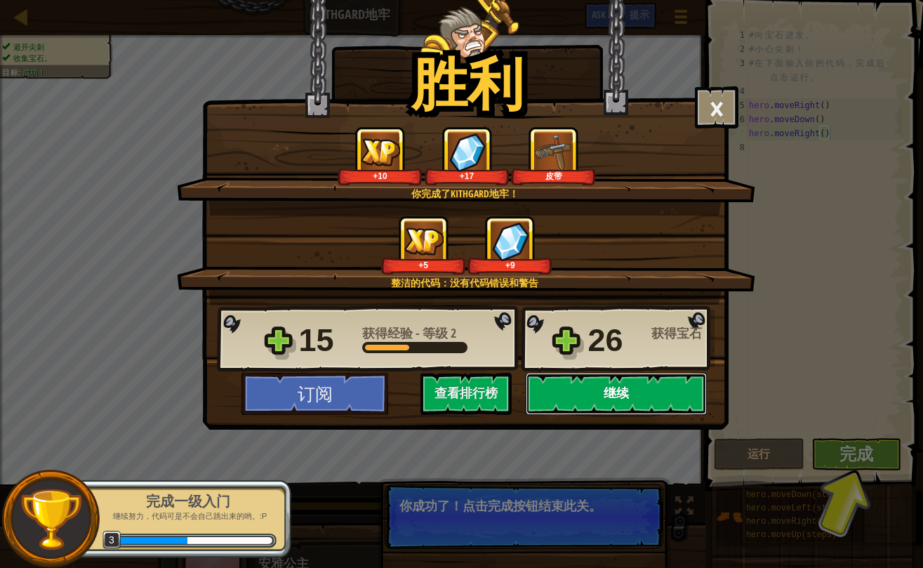
click at [604, 392] on button "继续" at bounding box center [616, 394] width 181 height 42
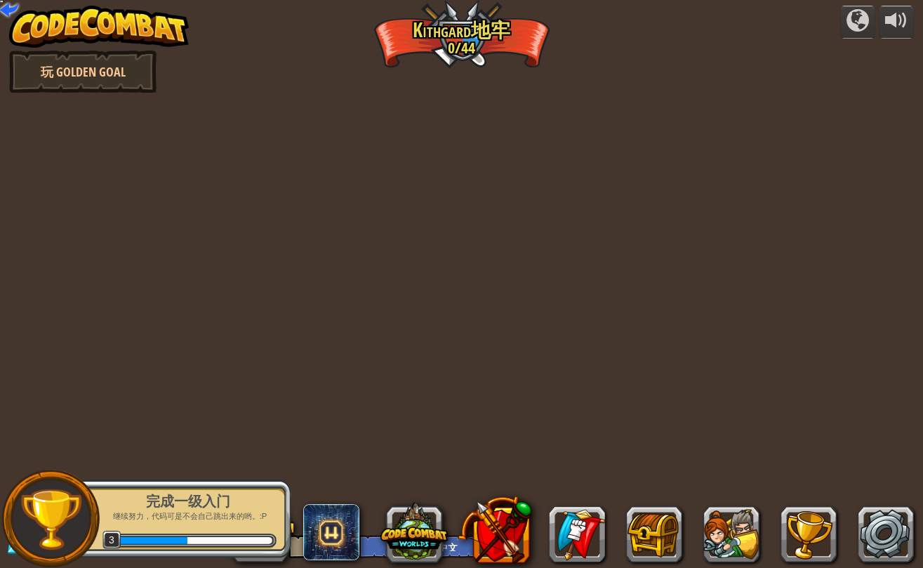
select select "zh-HANS"
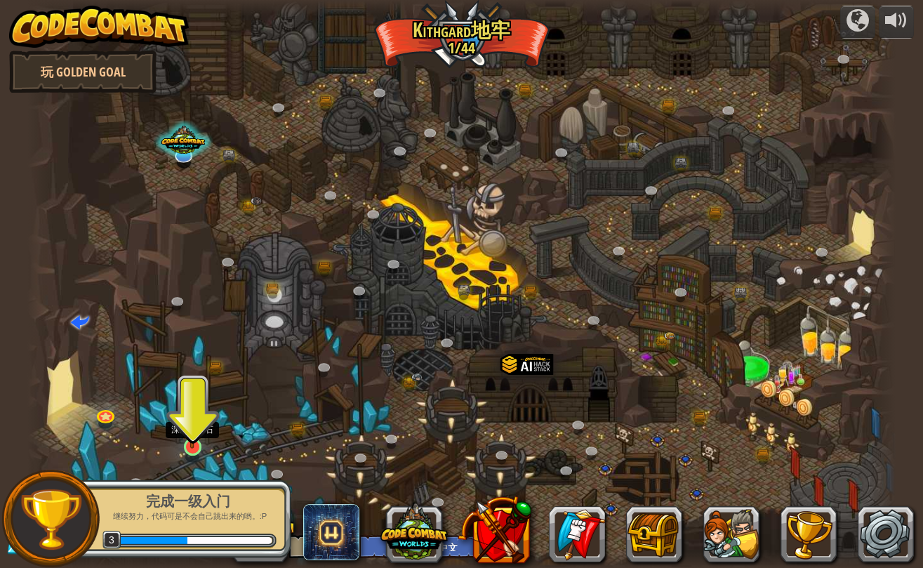
click at [188, 440] on img at bounding box center [192, 422] width 22 height 51
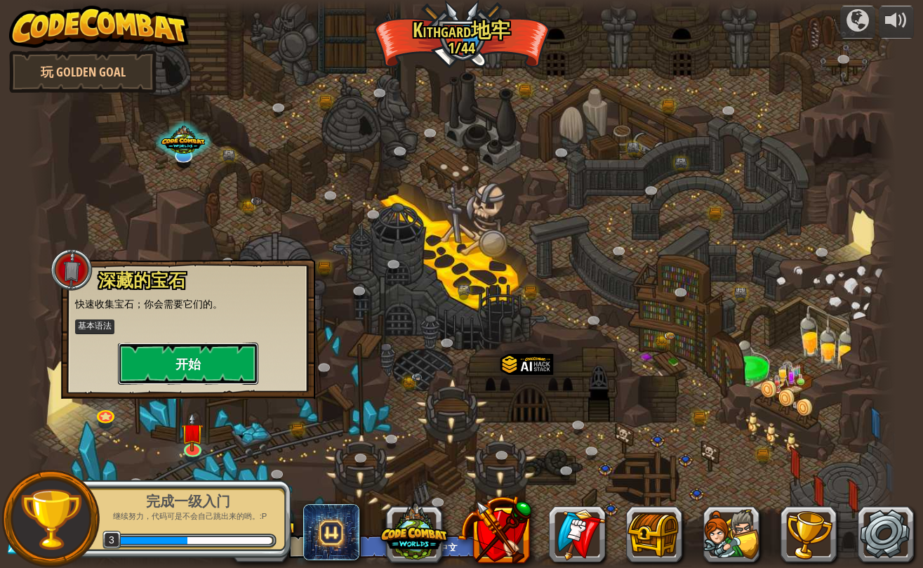
click at [177, 365] on button "开始" at bounding box center [188, 364] width 140 height 42
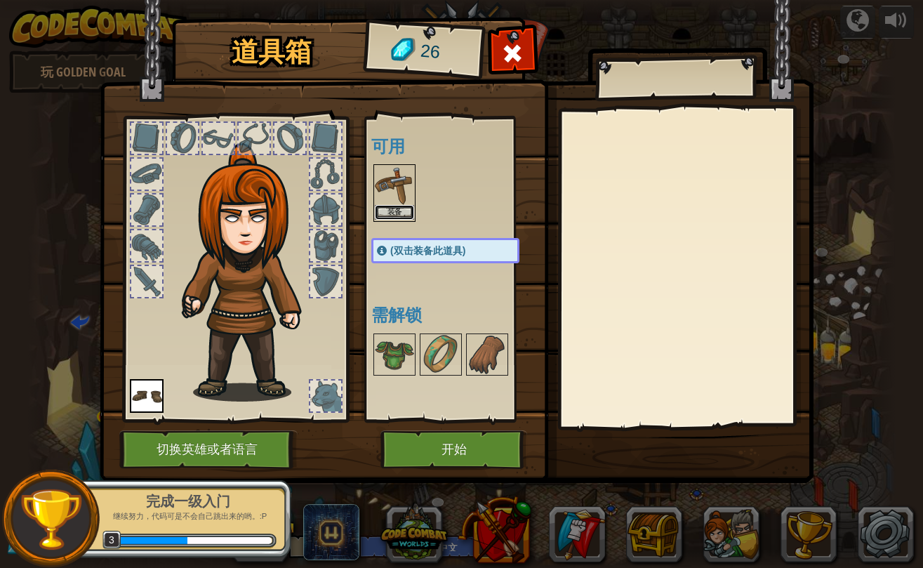
click at [392, 211] on button "装备" at bounding box center [394, 212] width 39 height 15
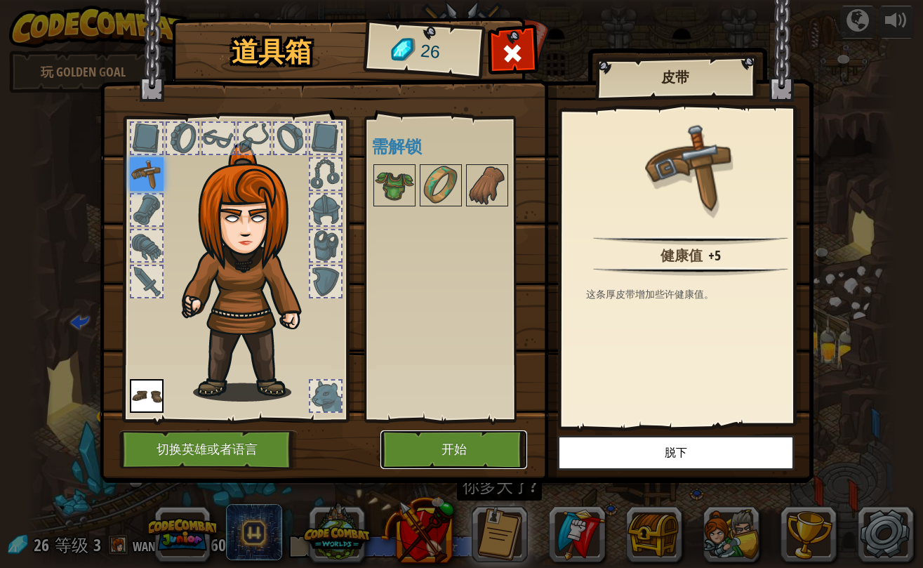
click at [456, 447] on button "开始" at bounding box center [454, 449] width 147 height 39
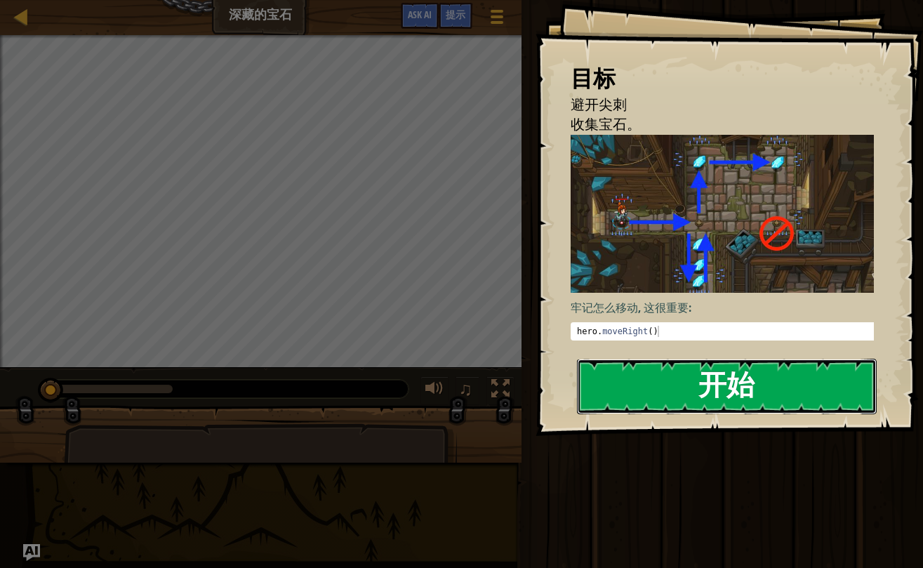
click at [649, 359] on button "开始" at bounding box center [727, 386] width 300 height 55
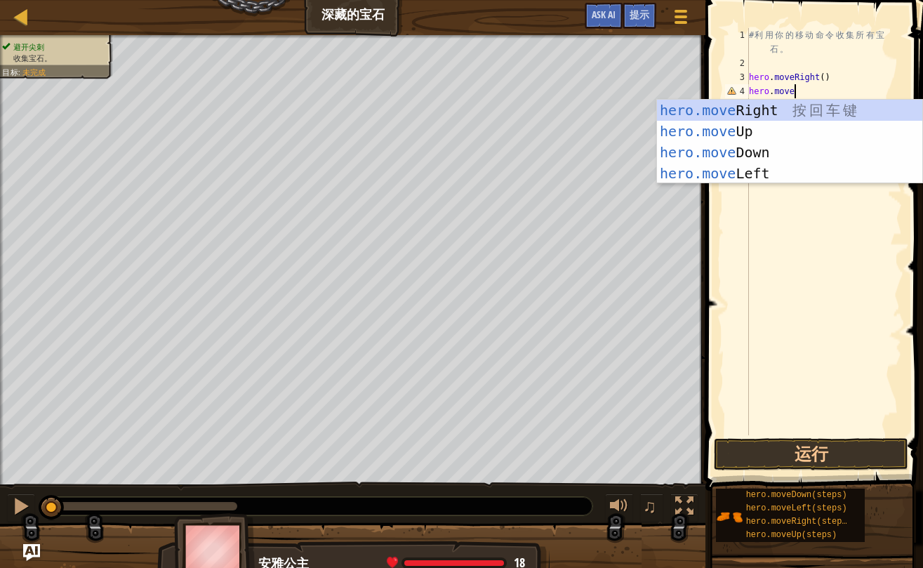
scroll to position [6, 3]
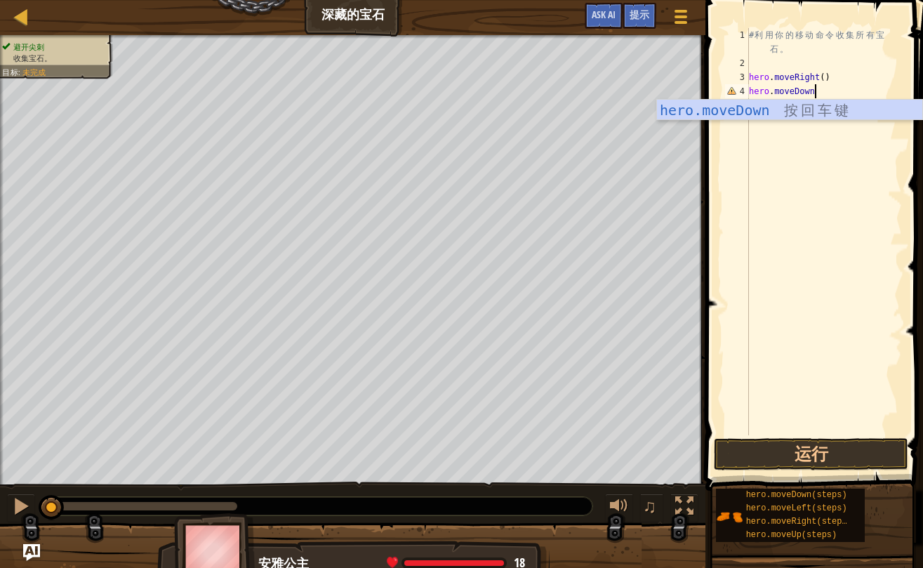
type textarea "hero.moveDown()"
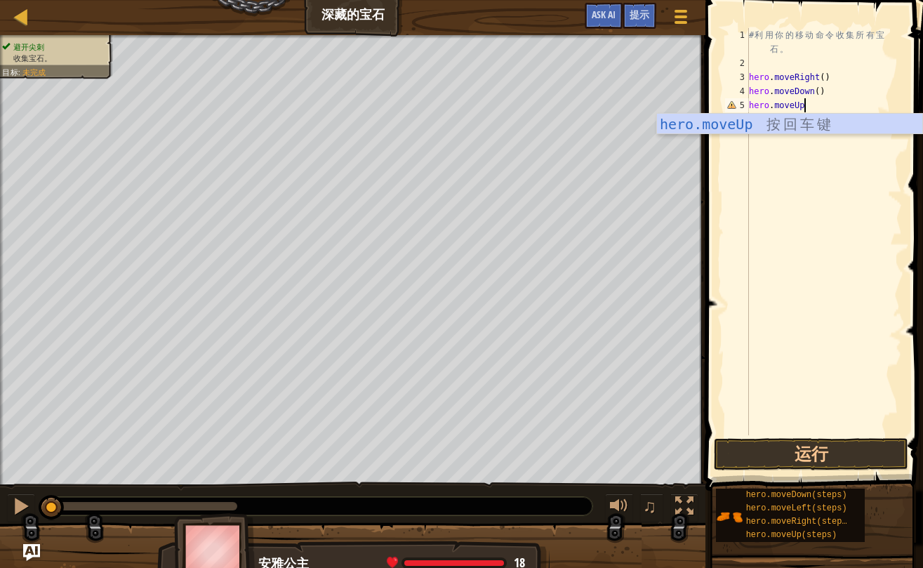
type textarea "hero.moveUp()"
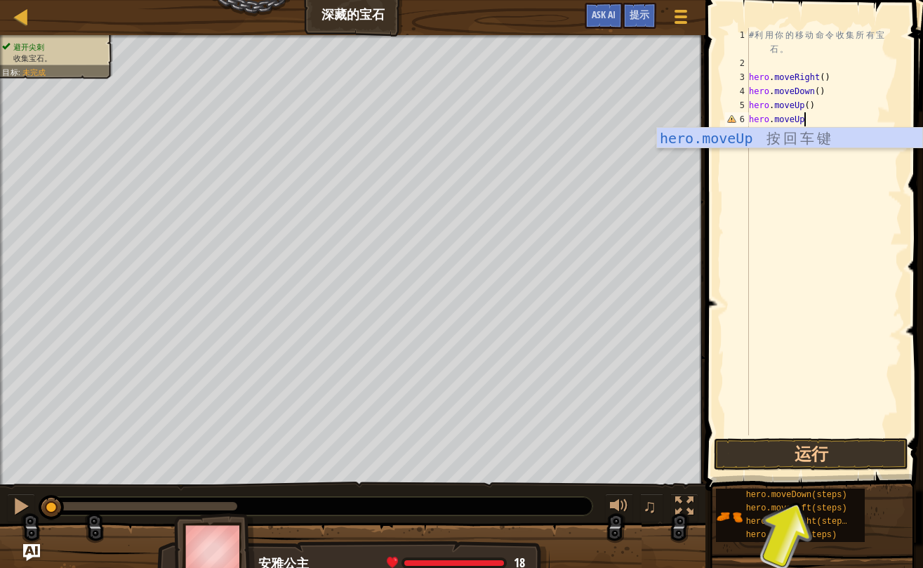
scroll to position [6, 4]
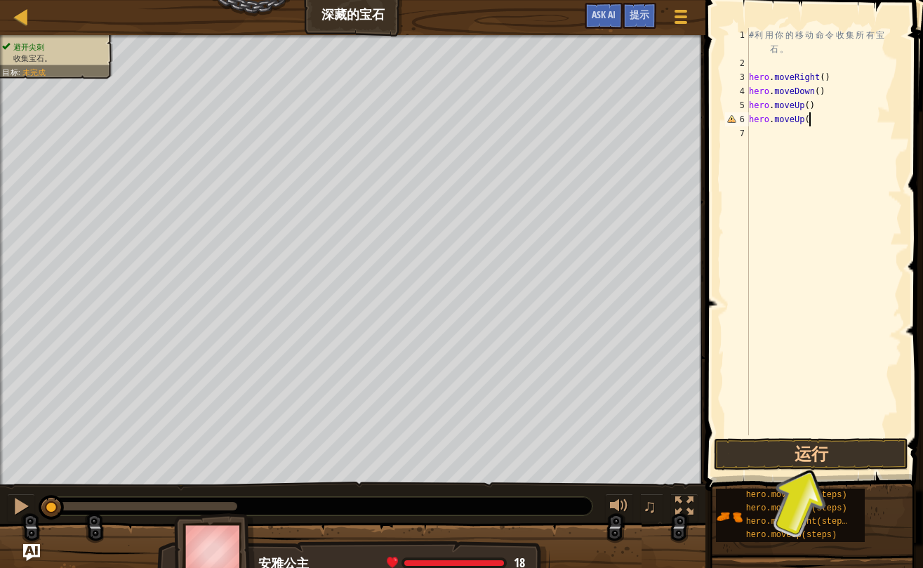
type textarea "hero.moveUp()"
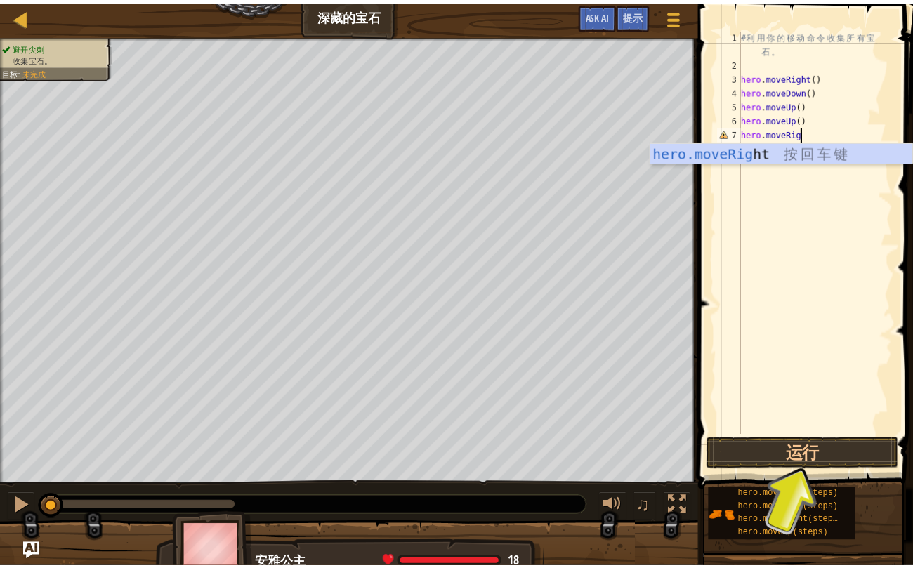
scroll to position [6, 5]
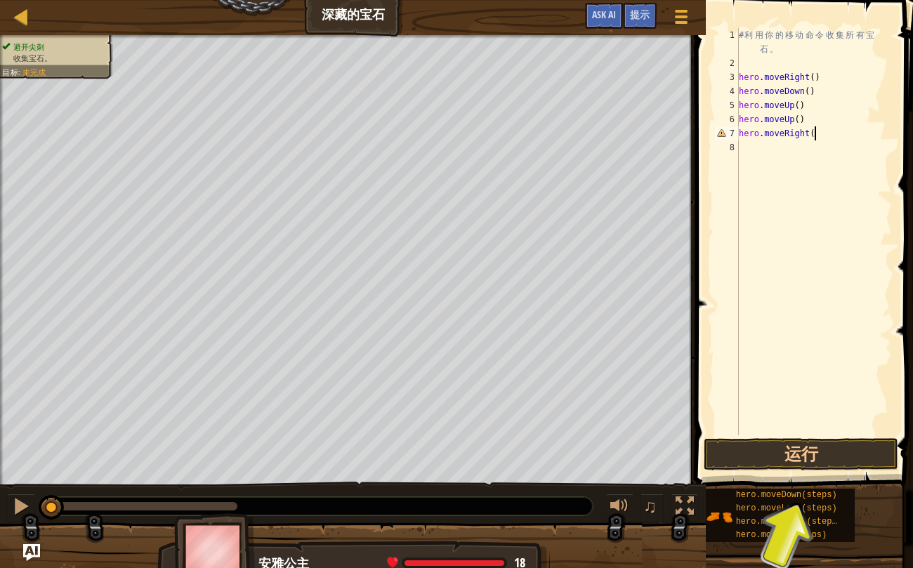
type textarea "hero.moveRight()"
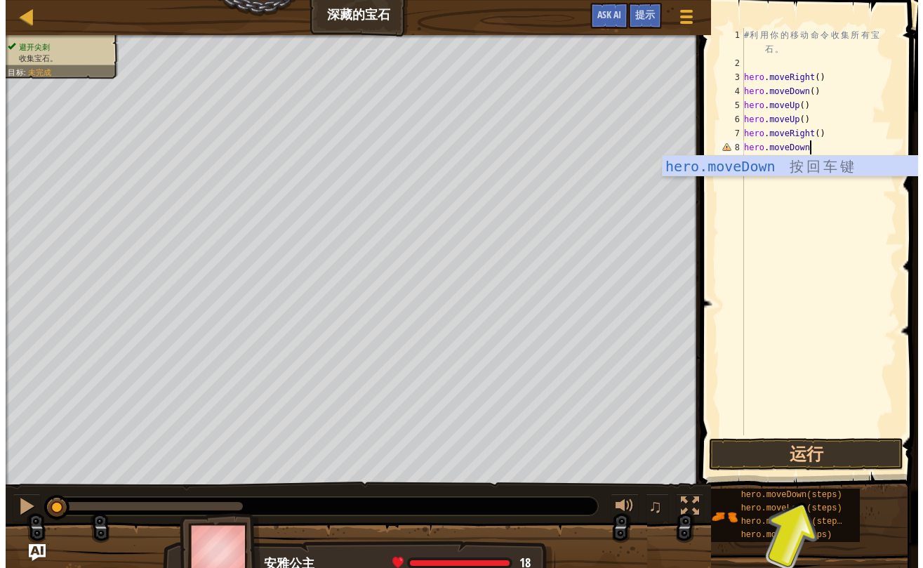
scroll to position [6, 6]
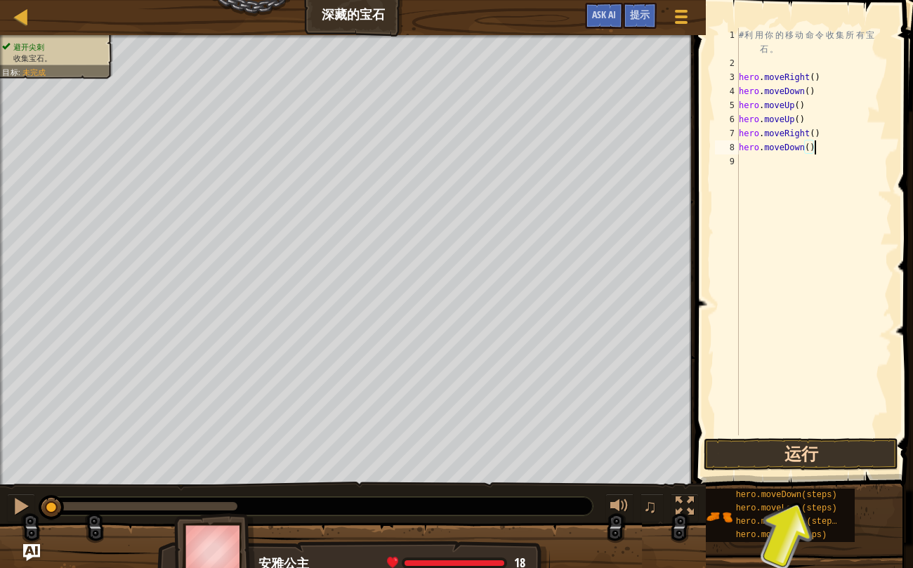
type textarea "hero.moveDown()"
click at [793, 461] on button "运行" at bounding box center [801, 454] width 194 height 32
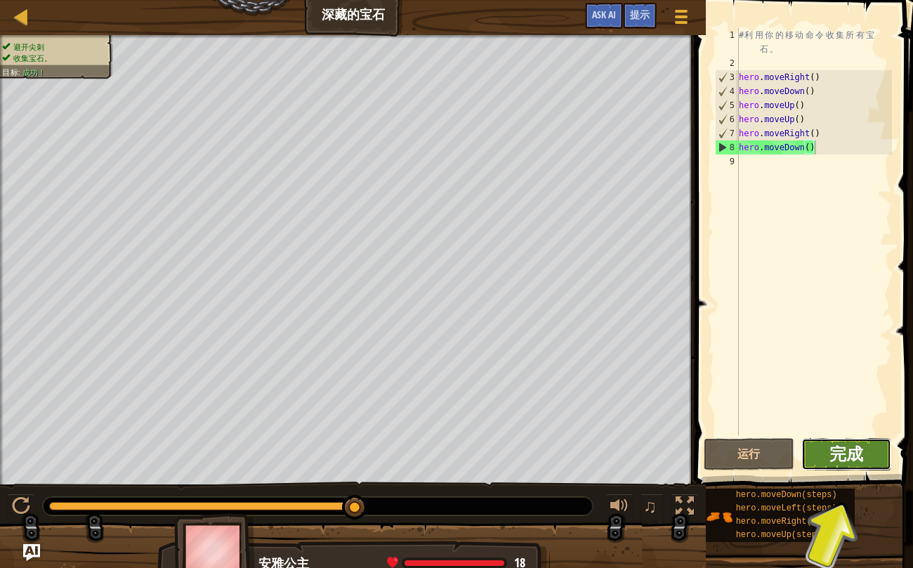
click at [854, 456] on span "完成" at bounding box center [846, 453] width 34 height 22
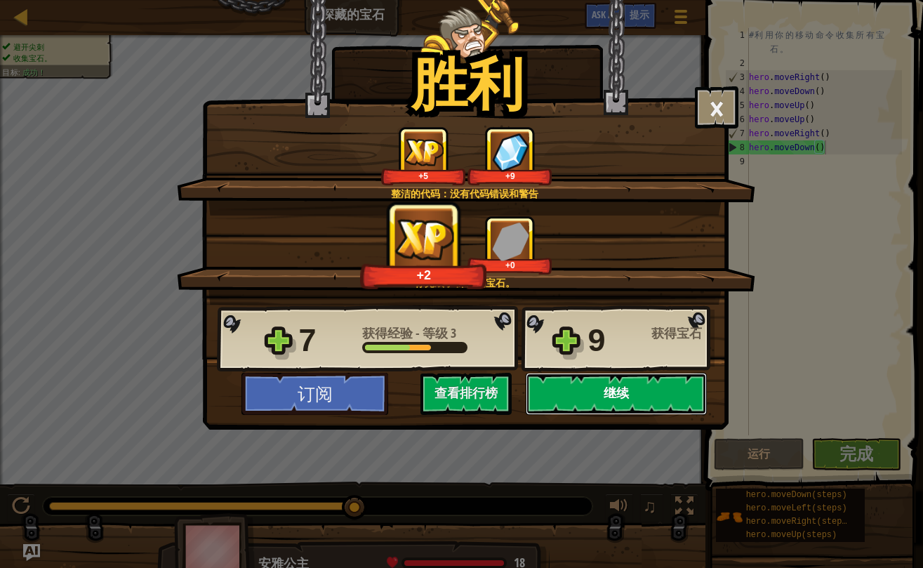
click at [586, 397] on button "继续" at bounding box center [616, 394] width 181 height 42
select select "zh-HANS"
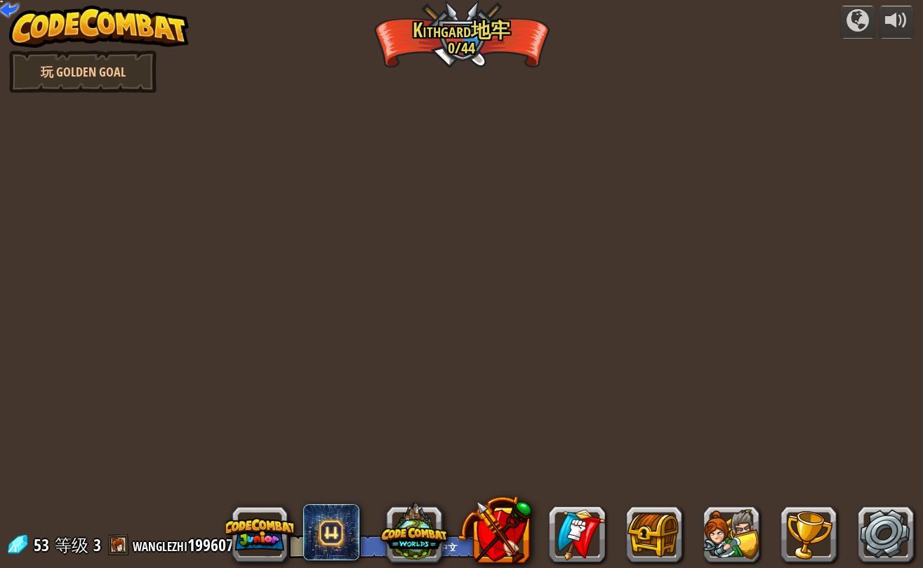
select select "zh-HANS"
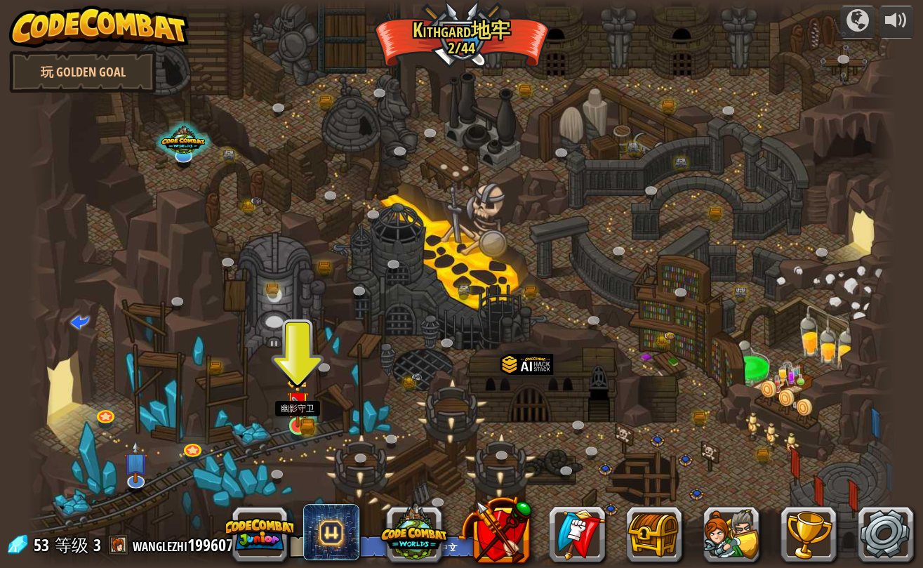
click at [296, 422] on img at bounding box center [297, 402] width 22 height 49
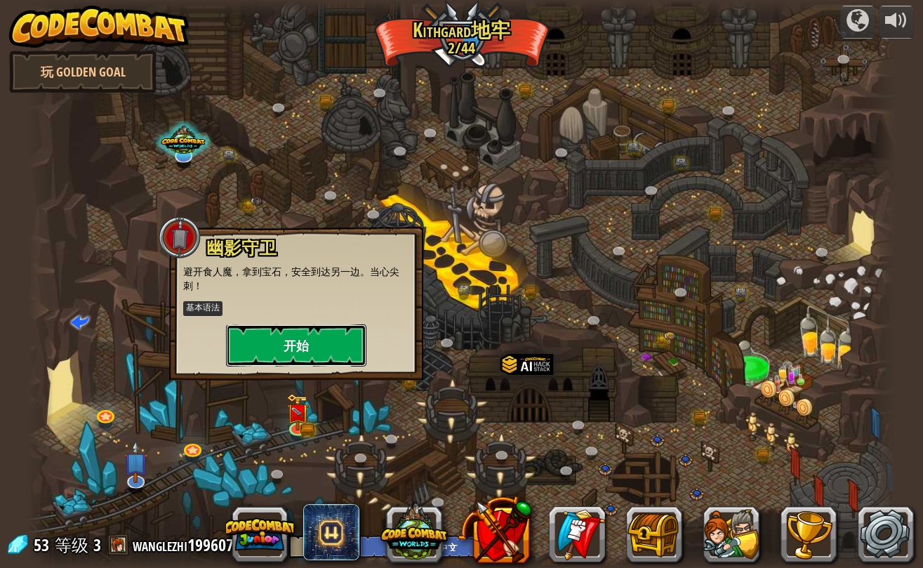
click at [326, 336] on button "开始" at bounding box center [296, 345] width 140 height 42
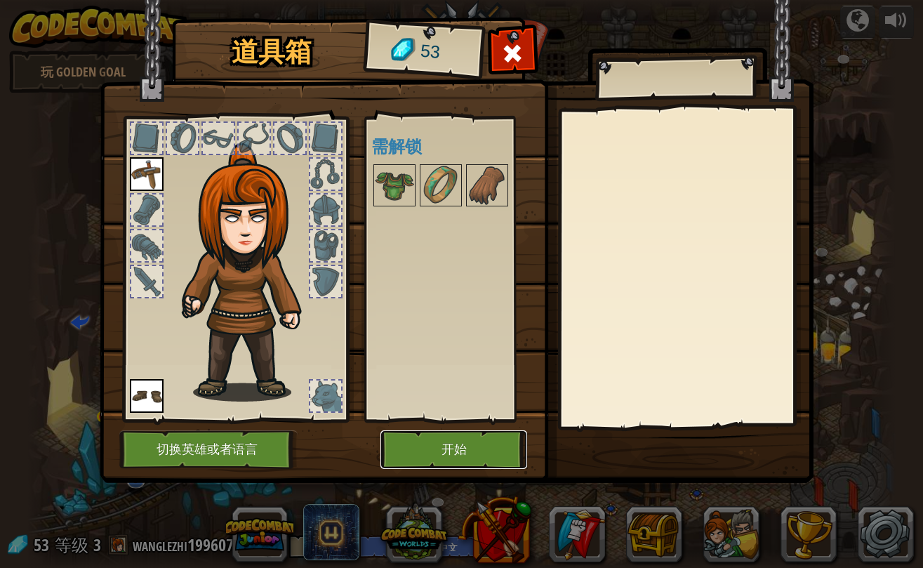
click at [446, 451] on button "开始" at bounding box center [454, 449] width 147 height 39
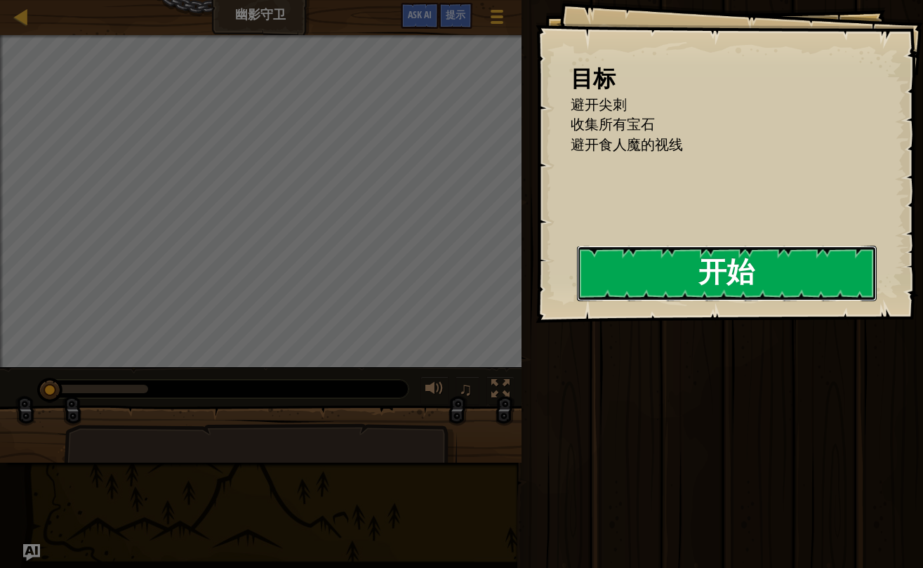
click at [664, 279] on button "开始" at bounding box center [727, 273] width 300 height 55
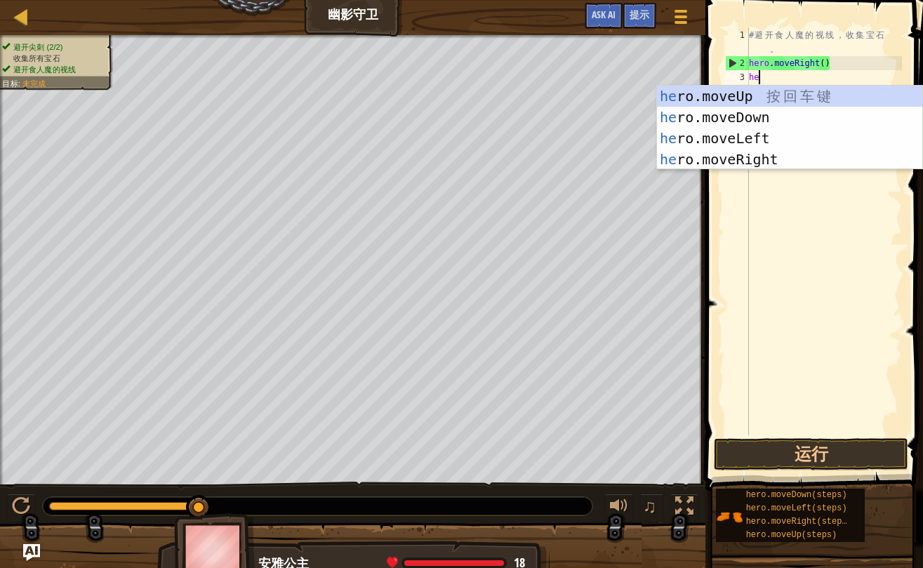
scroll to position [6, 0]
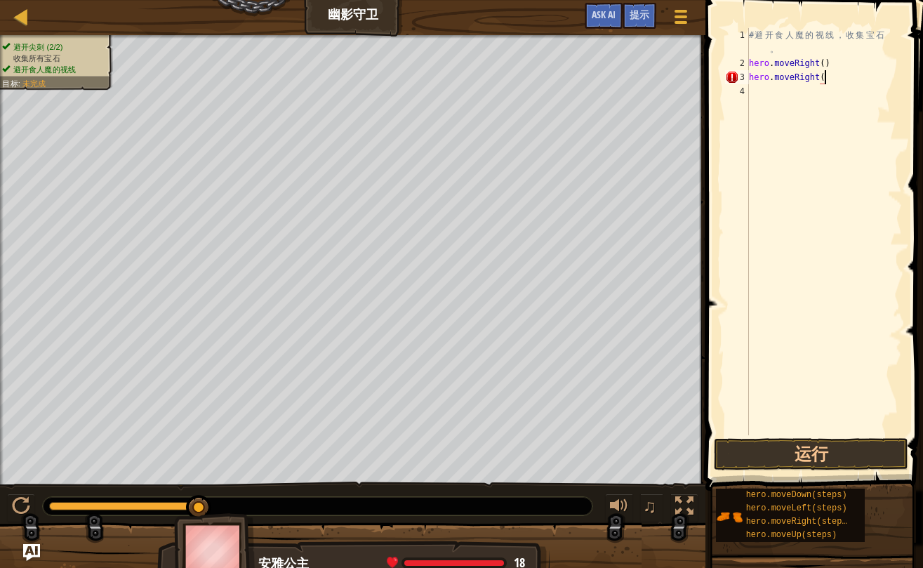
type textarea "hero.moveRight()"
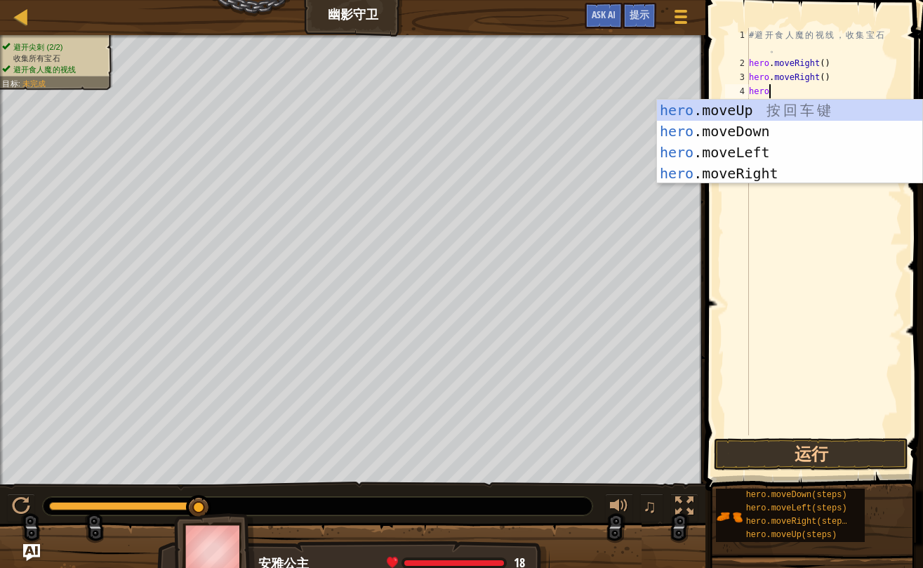
scroll to position [6, 1]
type textarea "hero.mov"
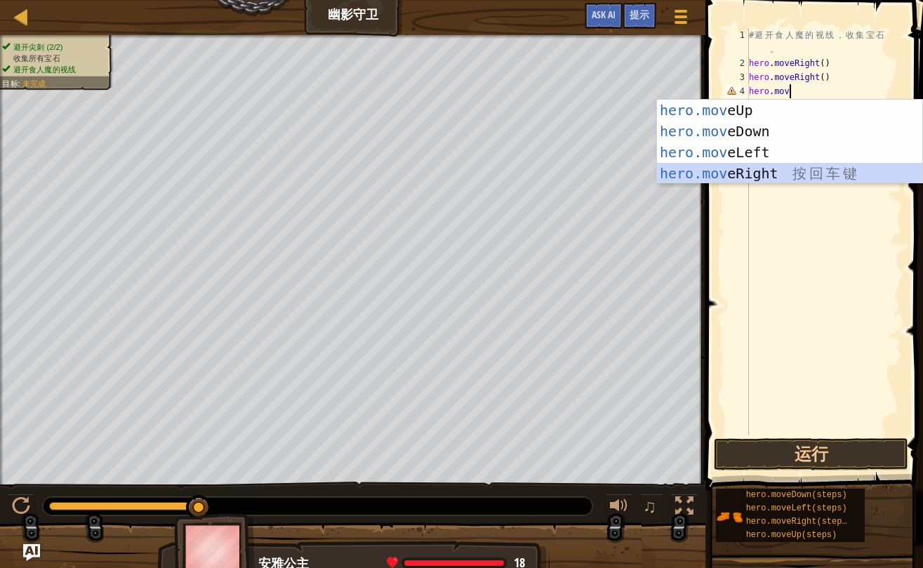
scroll to position [6, 0]
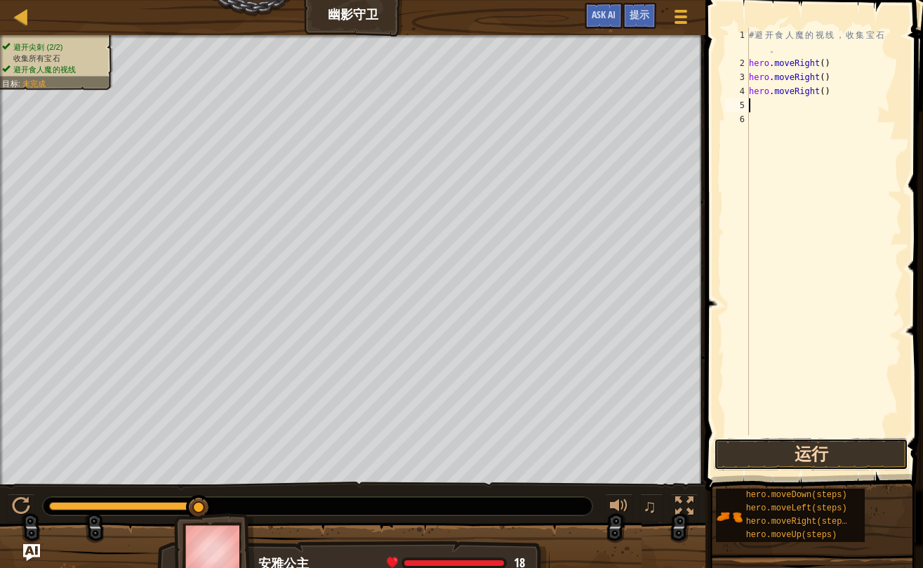
click at [776, 456] on button "运行" at bounding box center [811, 454] width 194 height 32
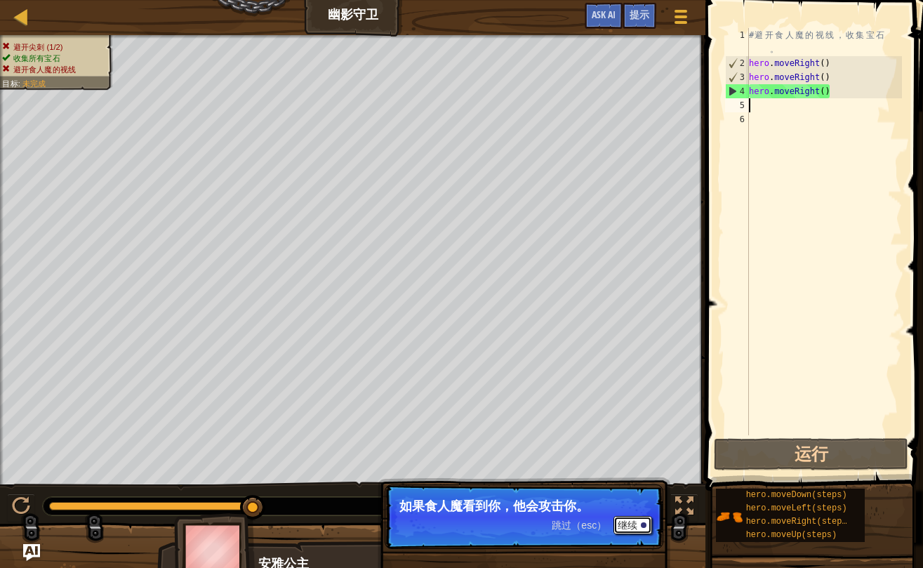
click at [635, 519] on button "继续" at bounding box center [633, 525] width 39 height 18
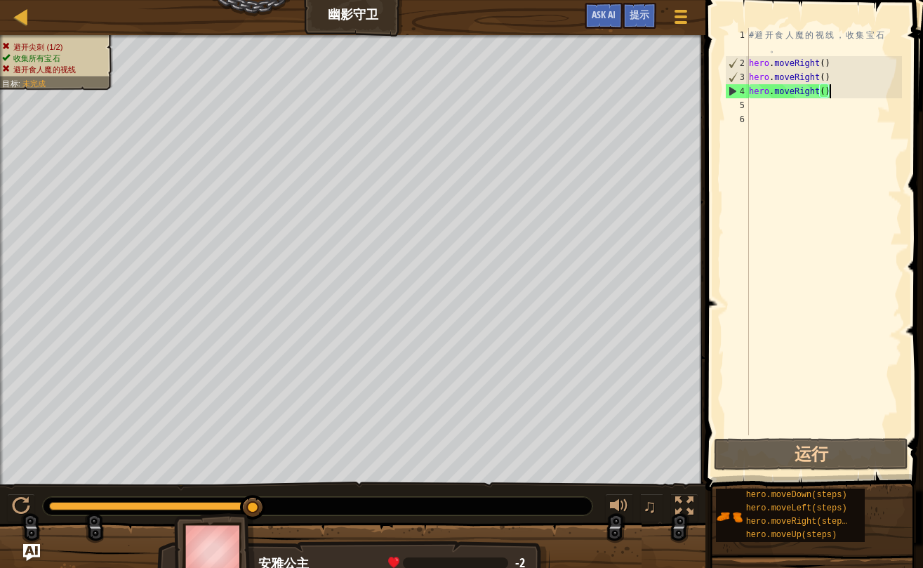
click at [838, 92] on div "# 避 开 食 人 魔 的 视 线 ， 收 集 宝 石 。 hero . moveRight ( ) hero . moveRight ( ) hero . …" at bounding box center [824, 252] width 156 height 449
type textarea "hero.moveRight()"
click at [836, 81] on div "# 避 开 食 人 魔 的 视 线 ， 收 集 宝 石 。 hero . moveRight ( ) hero . moveRight ( ) hero . …" at bounding box center [824, 252] width 156 height 449
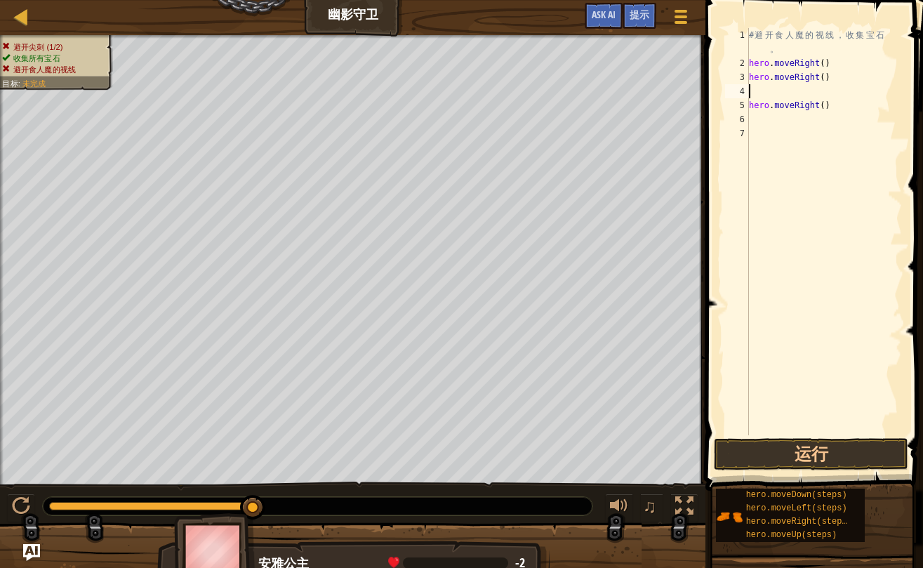
type textarea "hero.moveRight()"
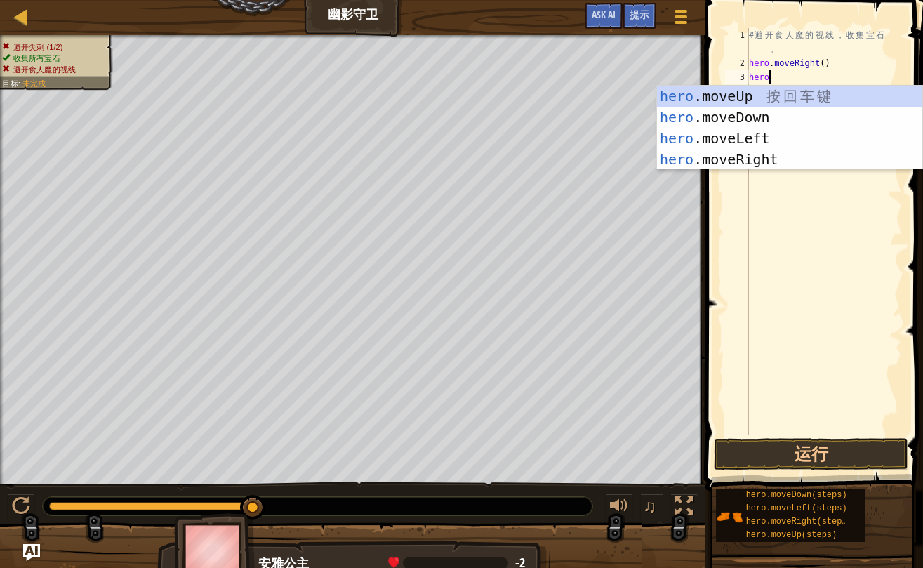
type textarea "hero."
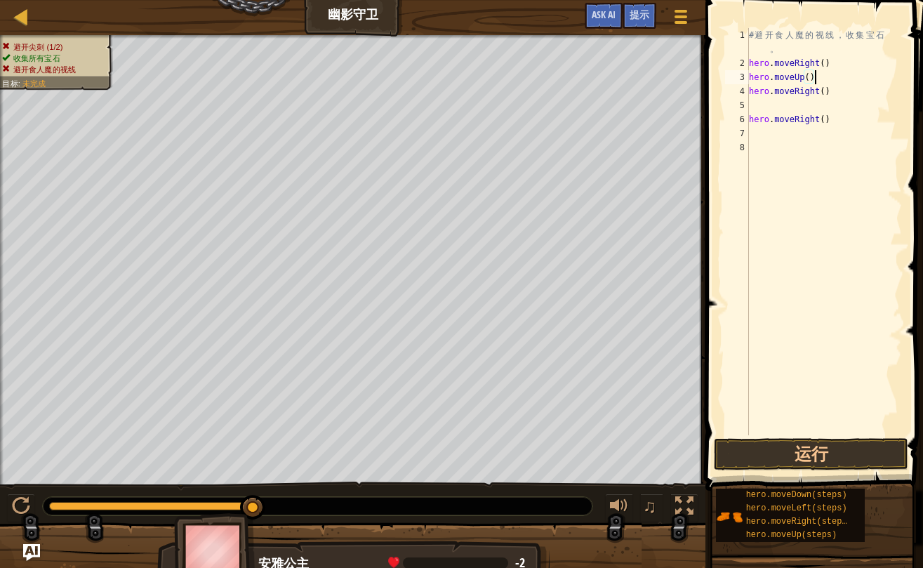
type textarea "hero.moveRight()"
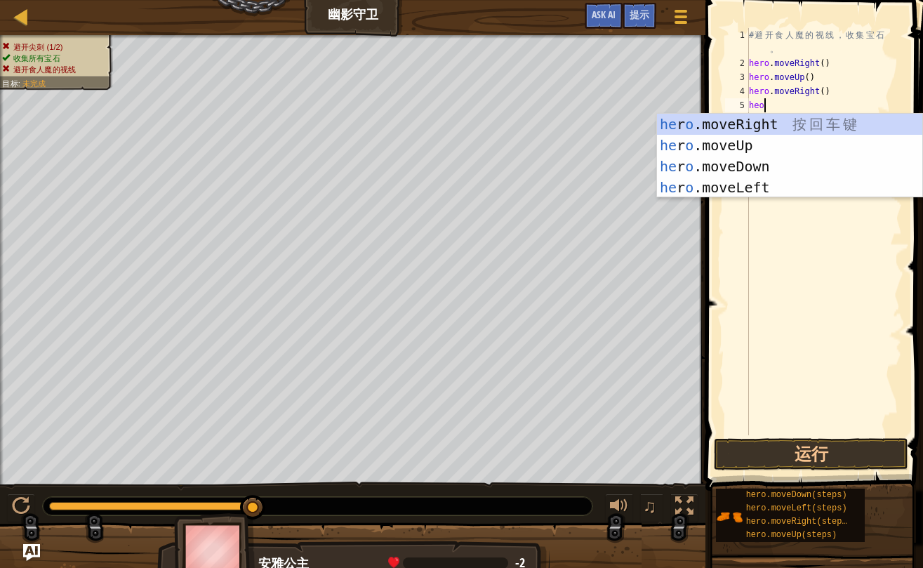
type textarea "he"
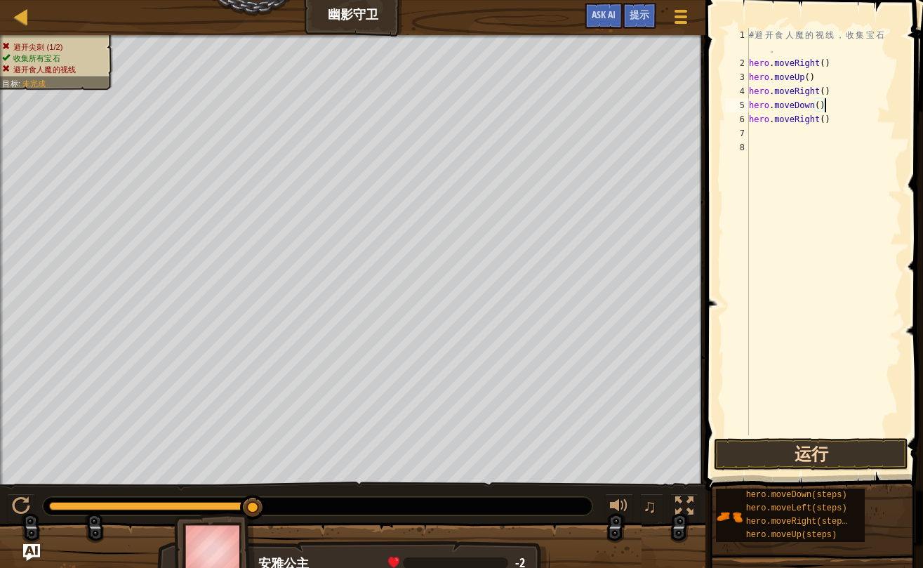
type textarea "hero.moveDown()"
click at [825, 457] on button "运行" at bounding box center [811, 454] width 194 height 32
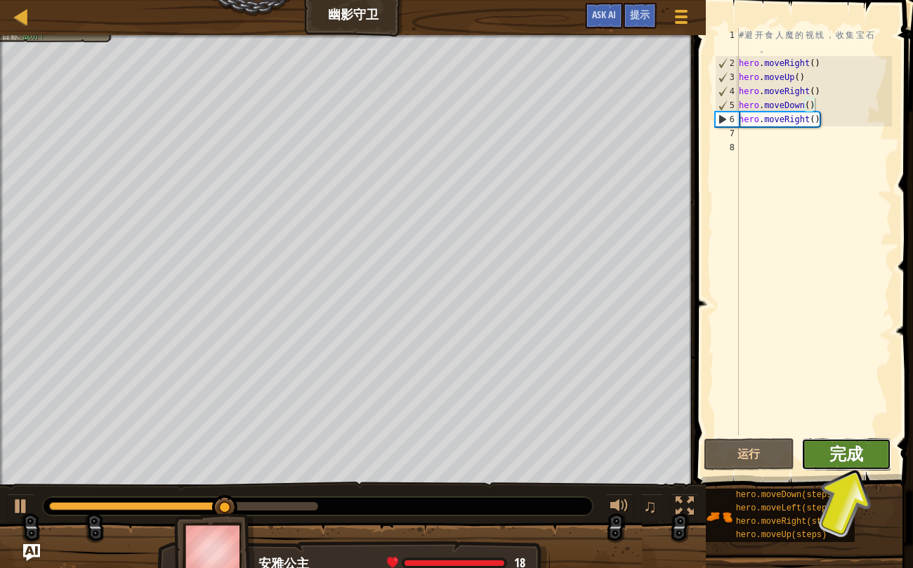
click at [858, 458] on span "完成" at bounding box center [846, 453] width 34 height 22
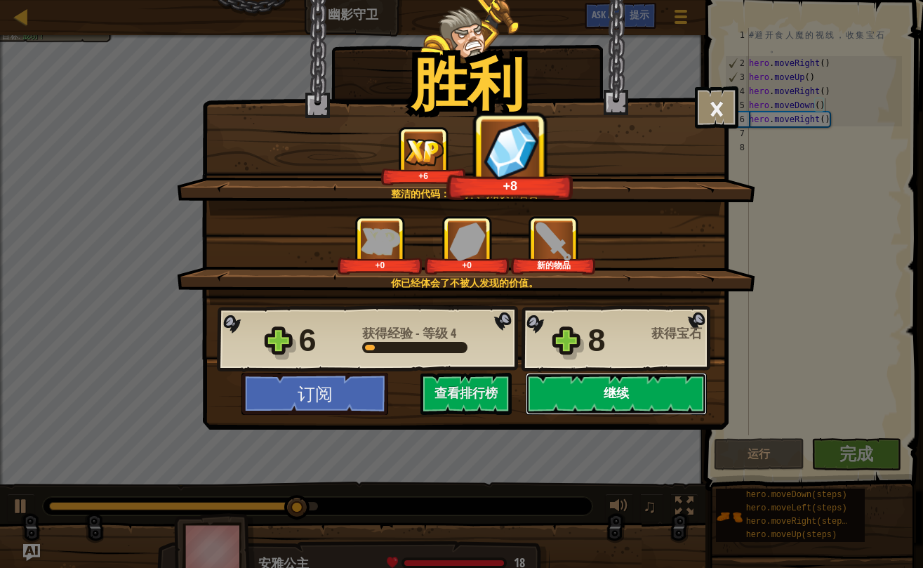
click at [632, 392] on button "继续" at bounding box center [616, 394] width 181 height 42
select select "zh-HANS"
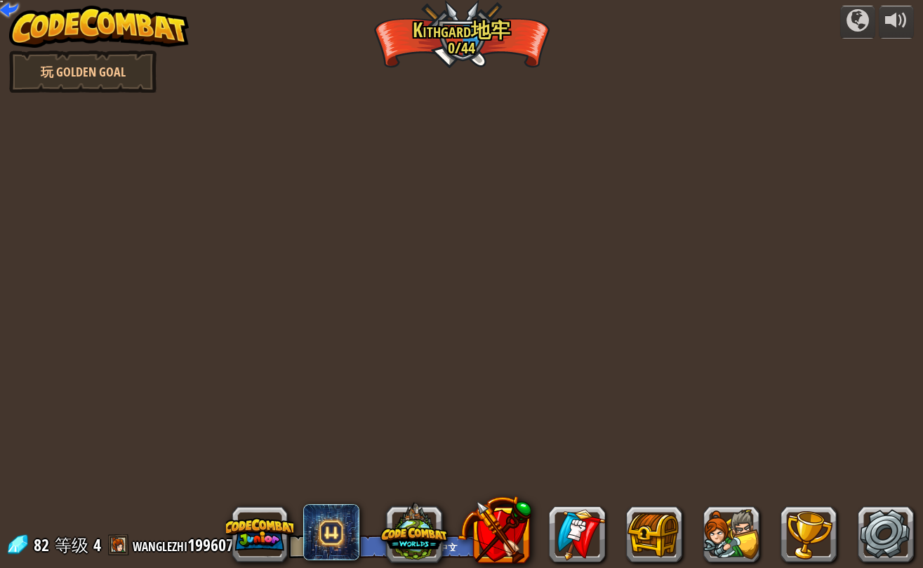
select select "zh-HANS"
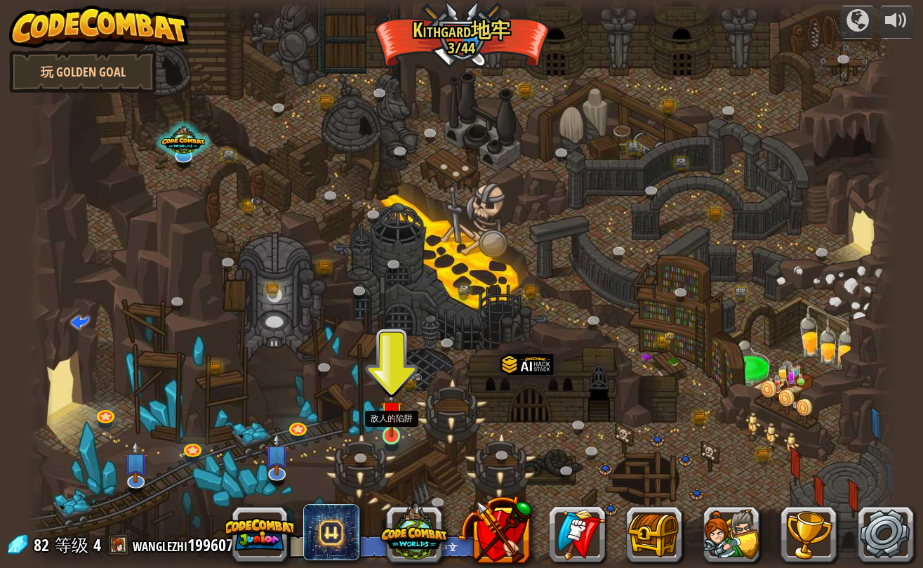
click at [398, 430] on img at bounding box center [392, 411] width 22 height 51
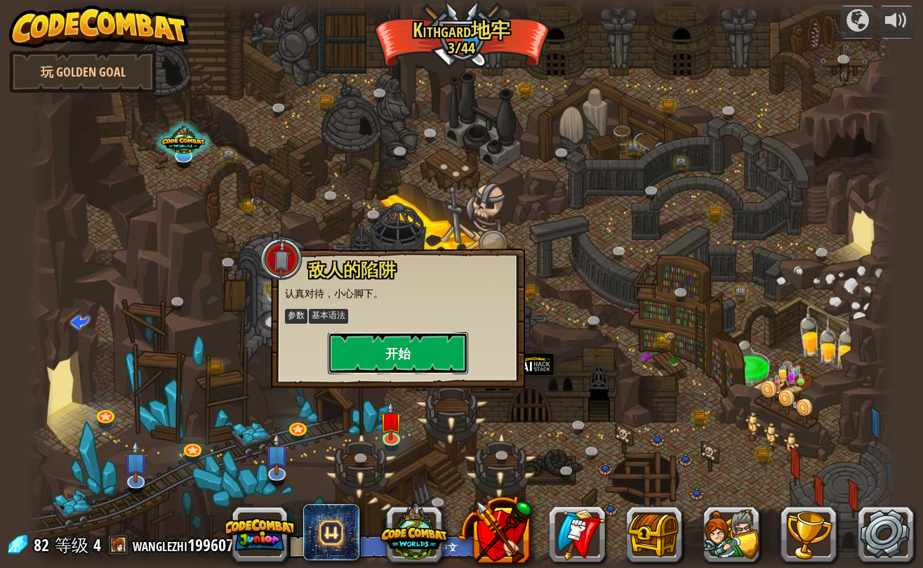
click at [451, 358] on button "开始" at bounding box center [398, 353] width 140 height 42
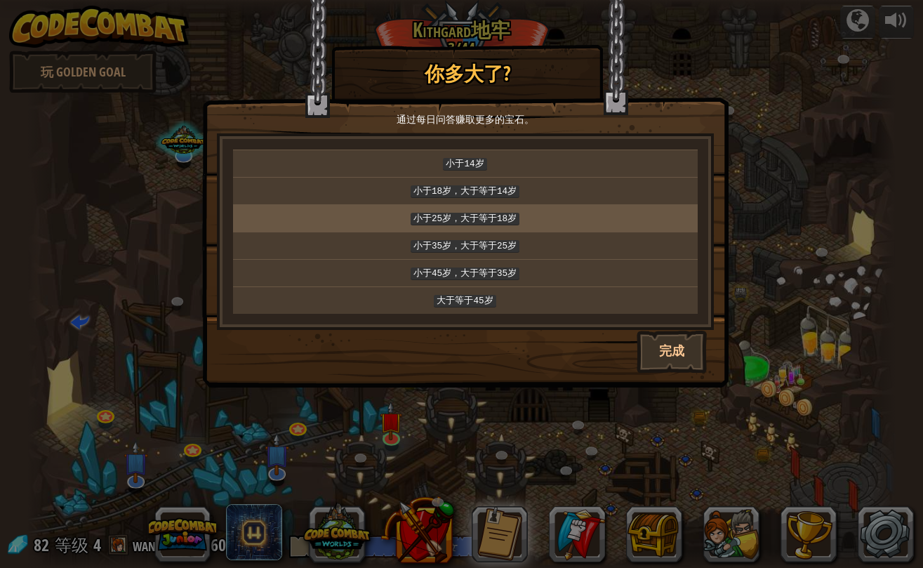
click at [524, 216] on p "小于25岁，大于等于18岁" at bounding box center [466, 218] width 454 height 15
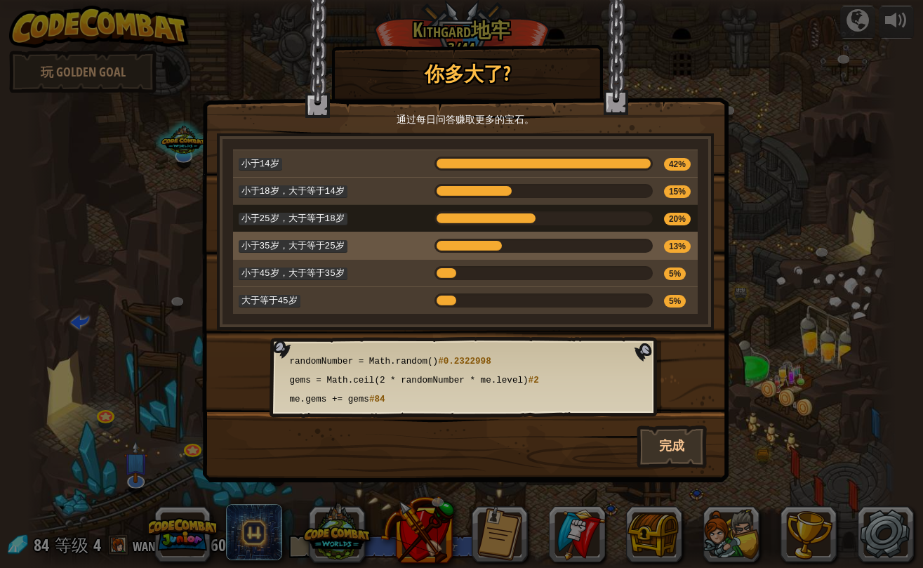
click at [416, 242] on p "小于35岁，大于等于25岁" at bounding box center [331, 245] width 185 height 15
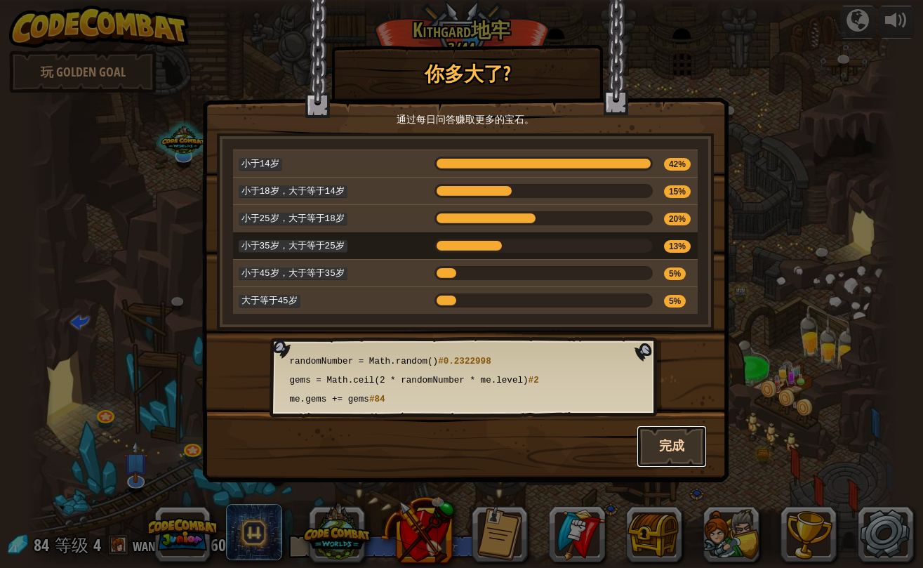
click at [690, 435] on button "完成" at bounding box center [672, 446] width 70 height 42
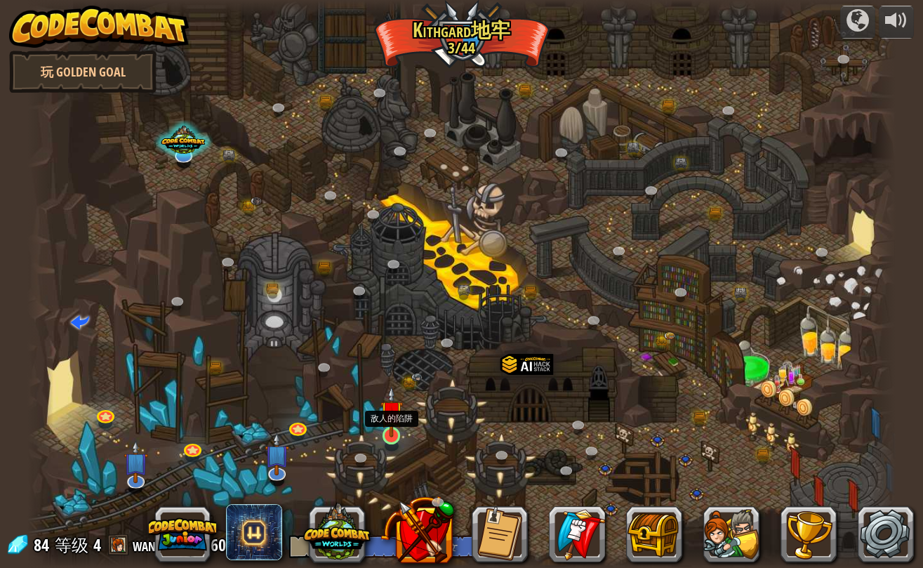
click at [396, 425] on img at bounding box center [392, 411] width 22 height 51
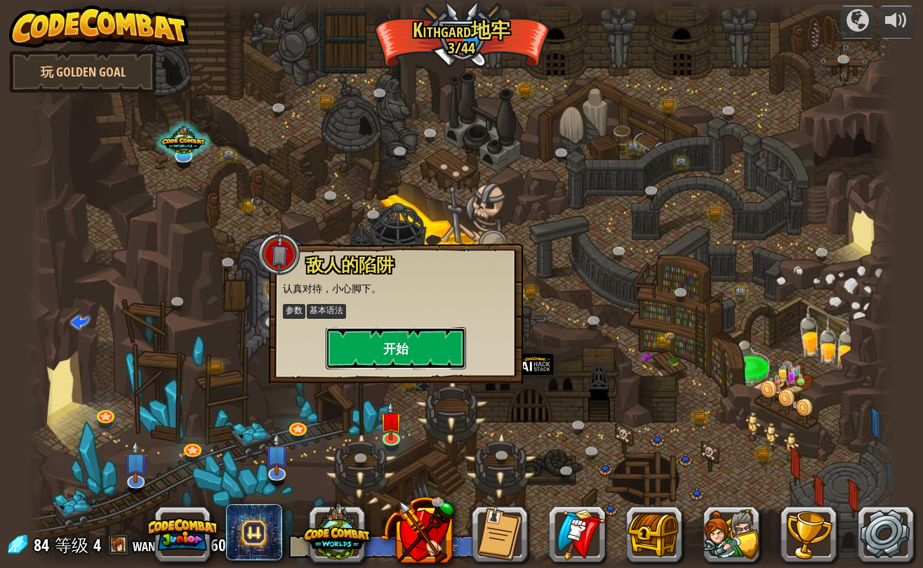
click at [438, 343] on button "开始" at bounding box center [396, 348] width 140 height 42
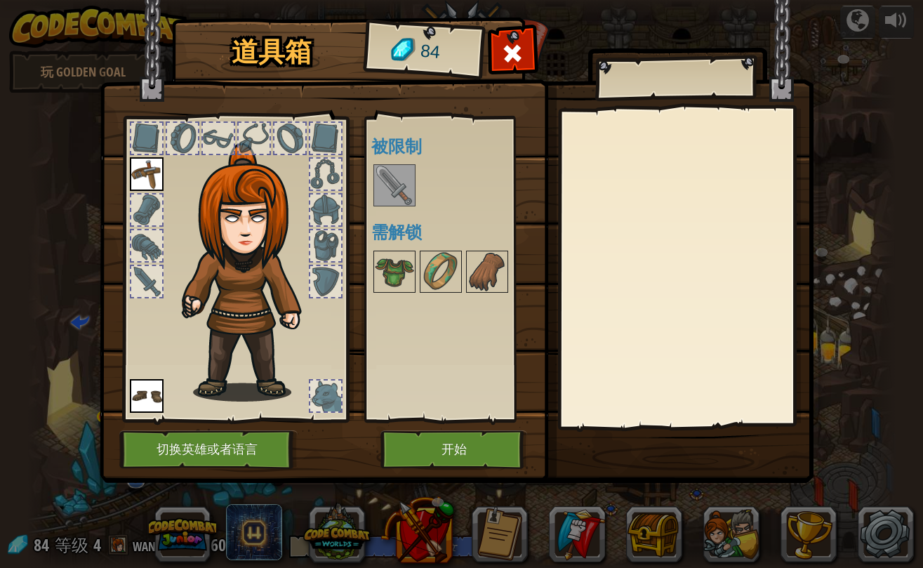
click at [397, 183] on img at bounding box center [394, 185] width 39 height 39
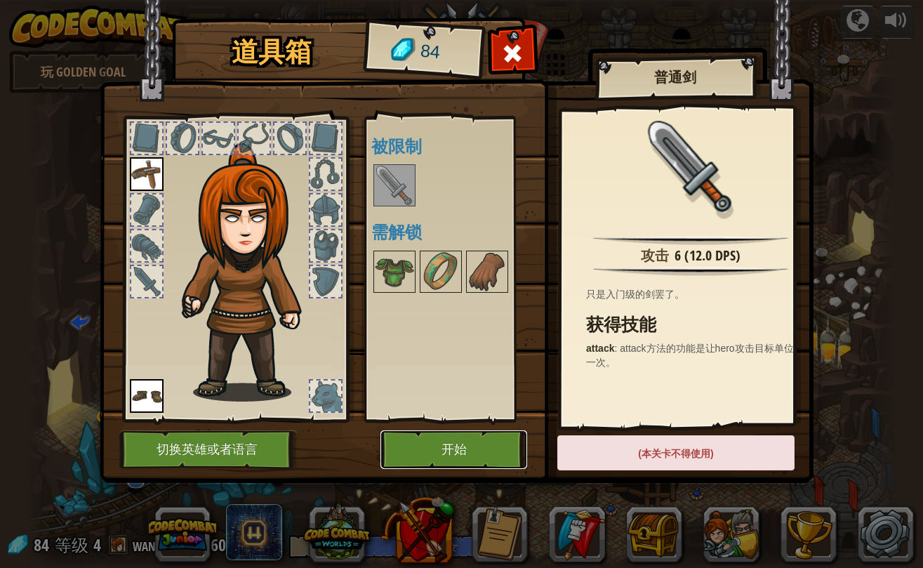
click at [454, 445] on button "开始" at bounding box center [454, 449] width 147 height 39
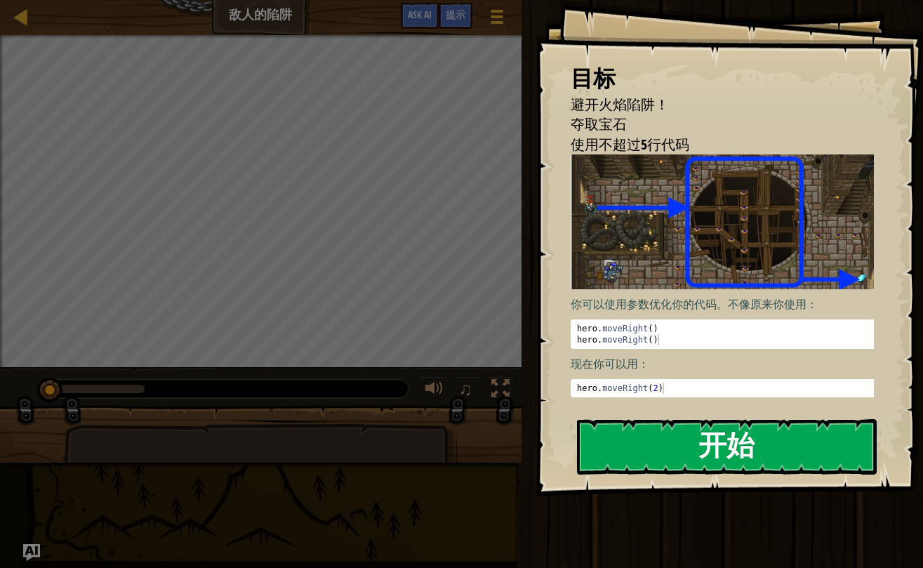
click at [678, 444] on button "开始" at bounding box center [727, 446] width 300 height 55
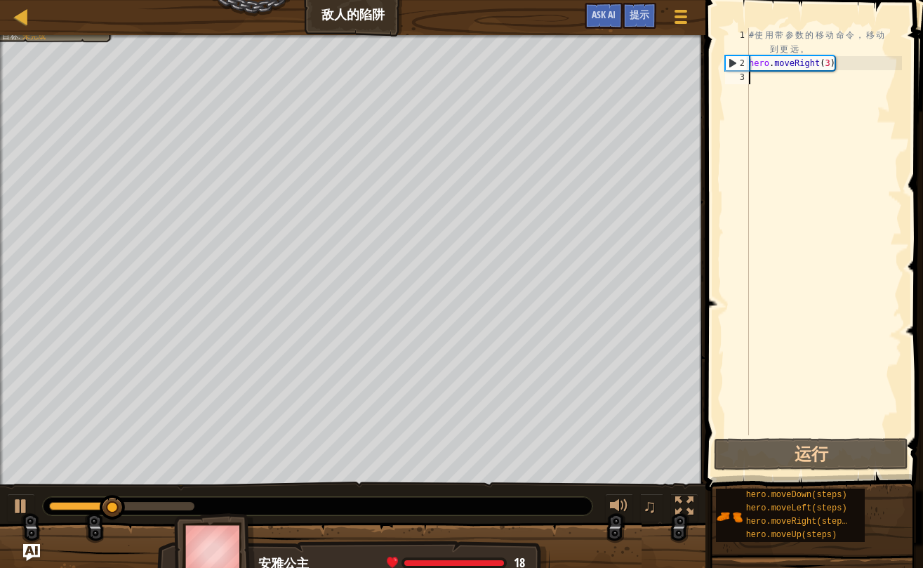
click at [808, 81] on div "# 使 用 带 参 数 的 移 动 命 令 ， 移 动 到 更 远 。 hero . moveRight ( 3 )" at bounding box center [824, 252] width 156 height 449
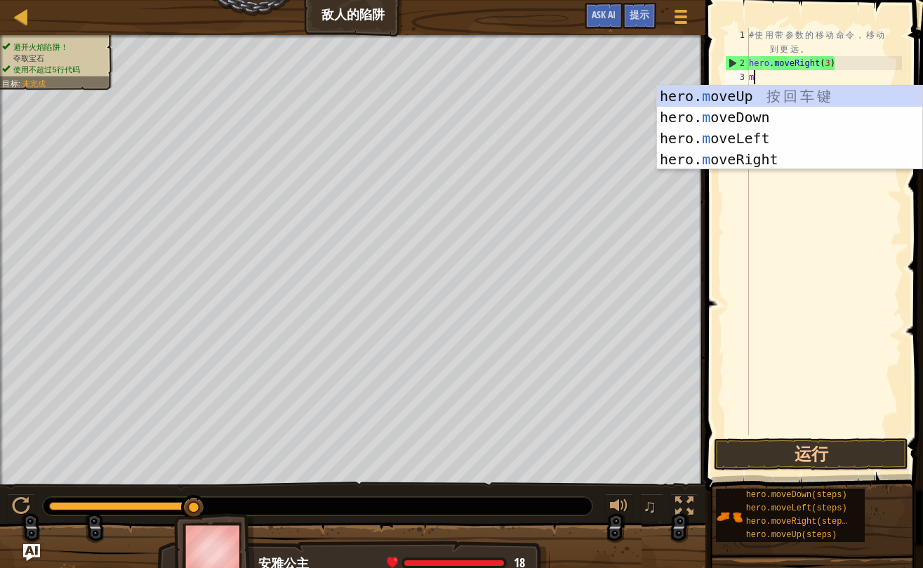
scroll to position [6, 0]
type textarea "m"
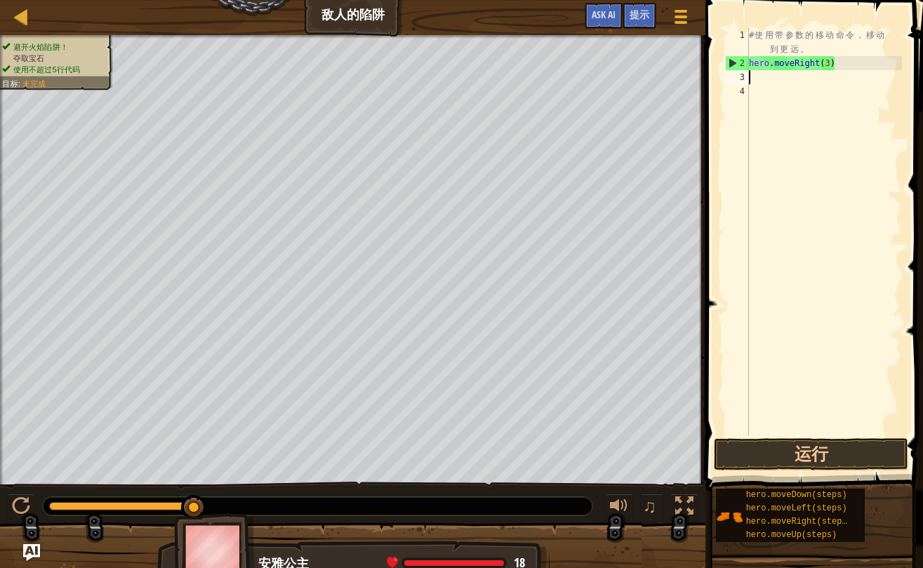
type textarea "h"
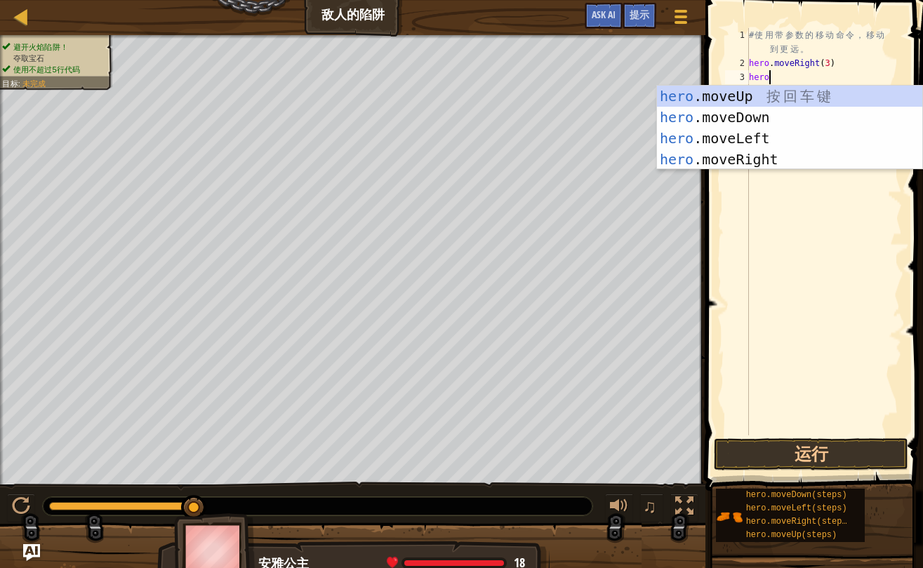
type textarea "hero."
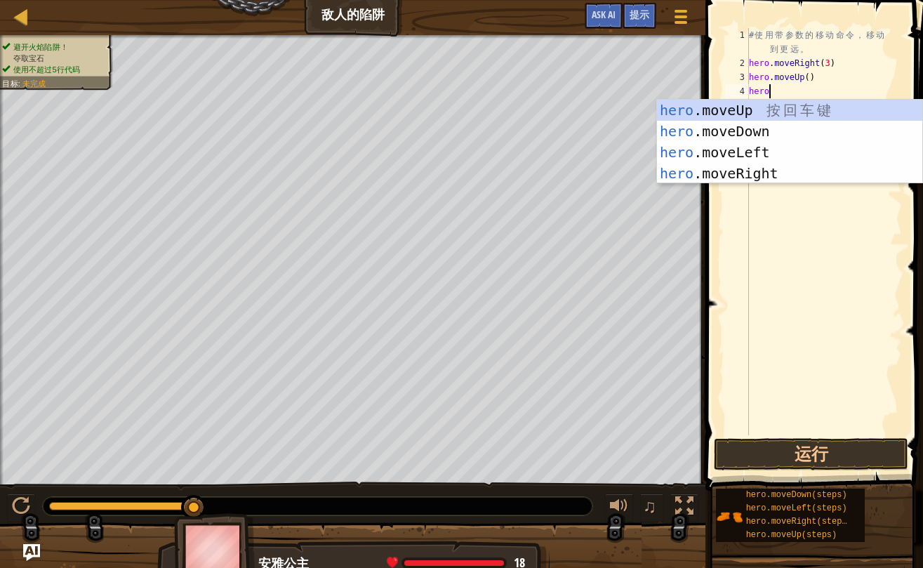
scroll to position [6, 1]
type textarea "hero.move"
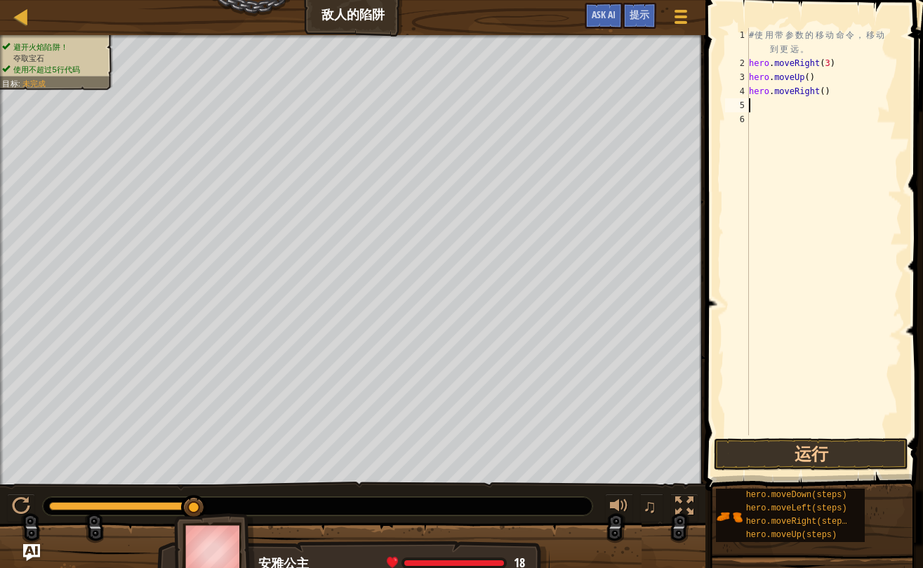
scroll to position [6, 0]
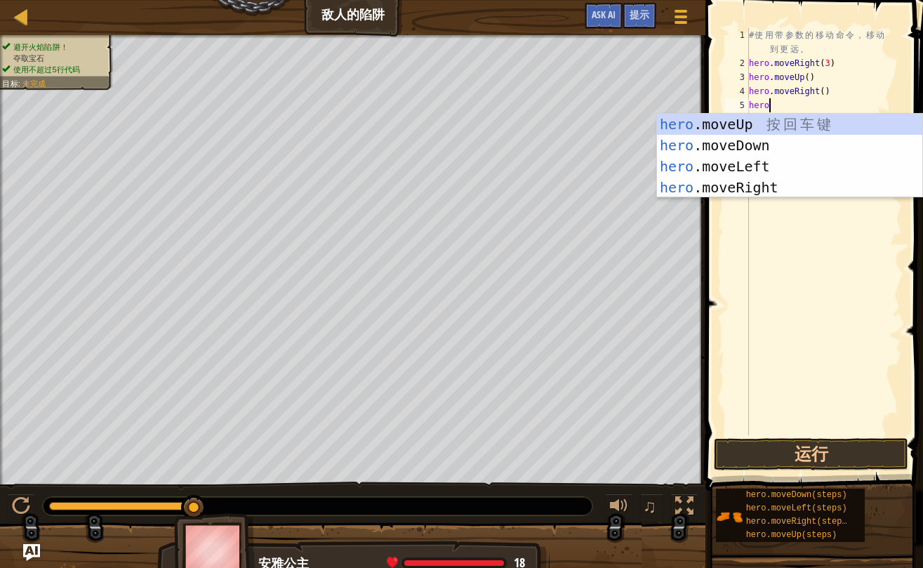
type textarea "hero."
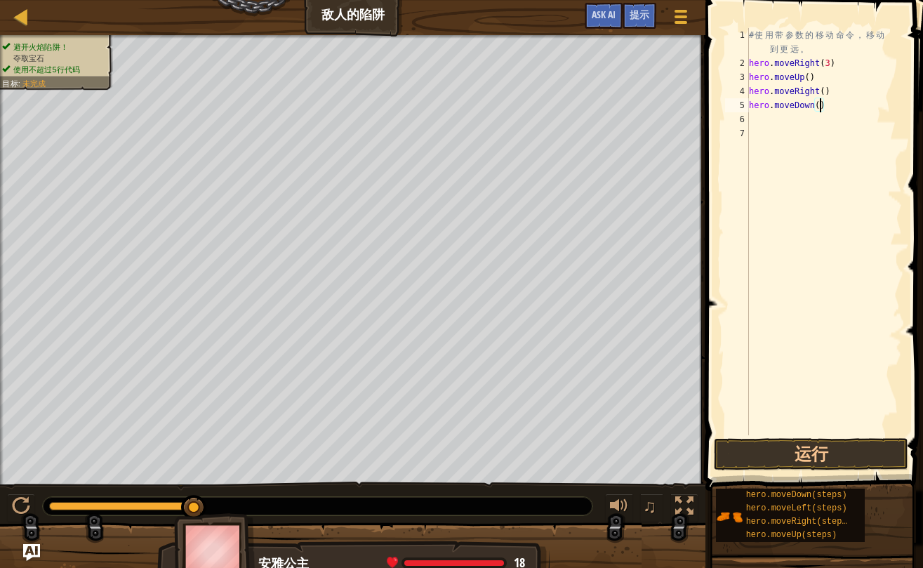
type textarea "hero.moveDown(3)"
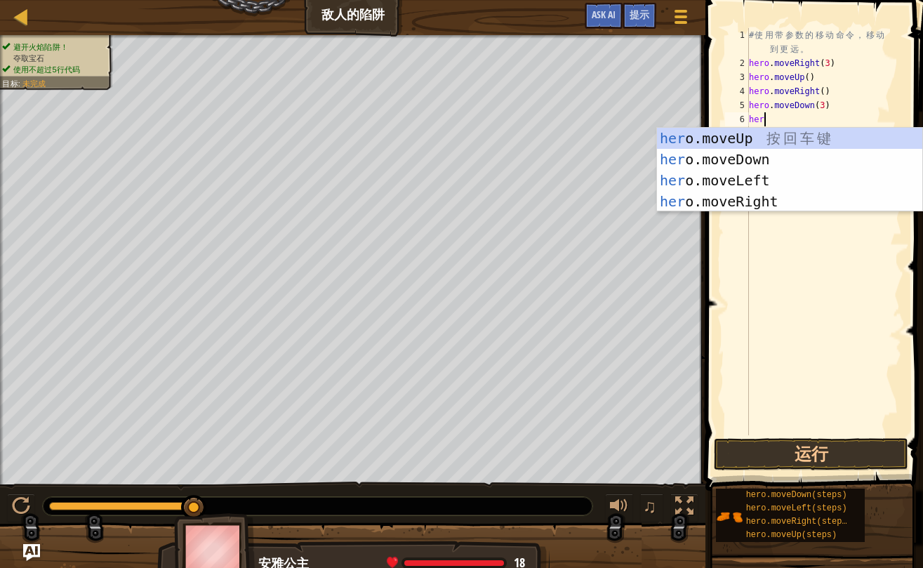
type textarea "hero"
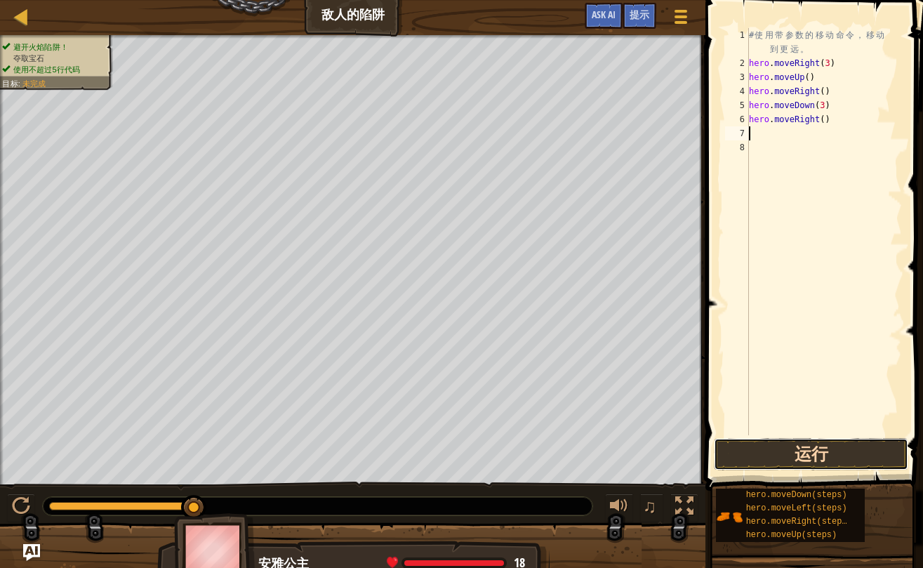
click at [846, 449] on button "运行" at bounding box center [811, 454] width 194 height 32
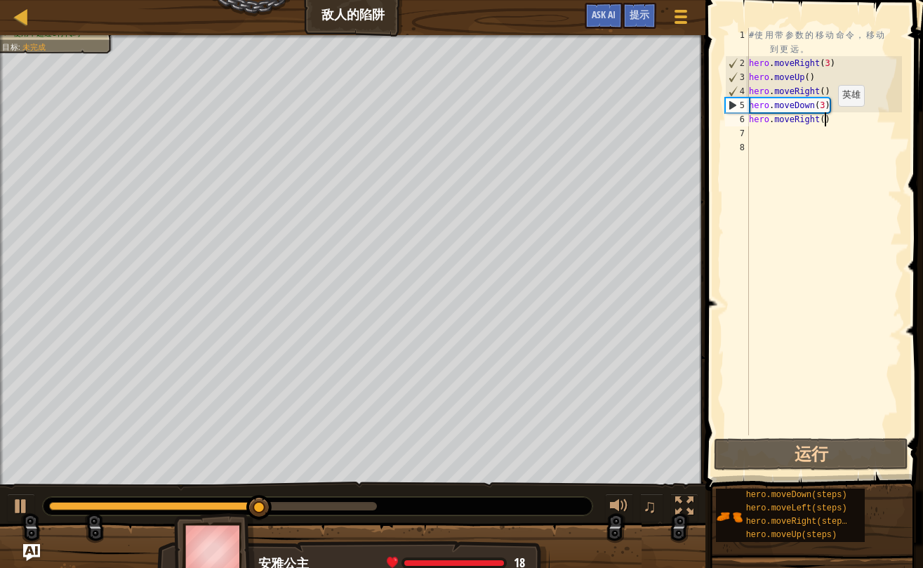
drag, startPoint x: 826, startPoint y: 120, endPoint x: 843, endPoint y: 121, distance: 16.9
click at [826, 120] on div "# 使 用 带 参 数 的 移 动 命 令 ， 移 动 到 更 远 。 hero . moveRight ( 3 ) hero . moveUp ( ) he…" at bounding box center [824, 252] width 156 height 449
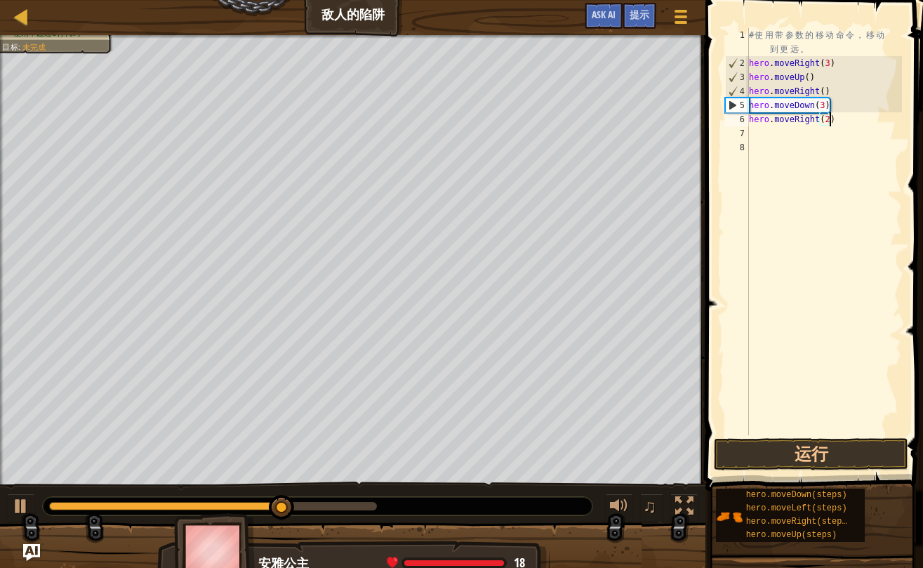
scroll to position [6, 6]
type textarea "hero.moveRight(2)"
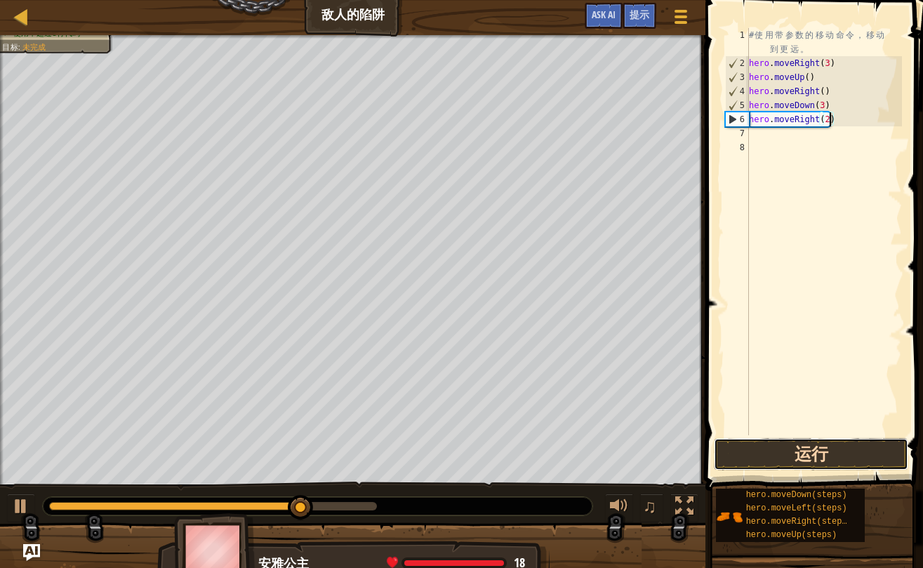
click at [841, 460] on button "运行" at bounding box center [811, 454] width 194 height 32
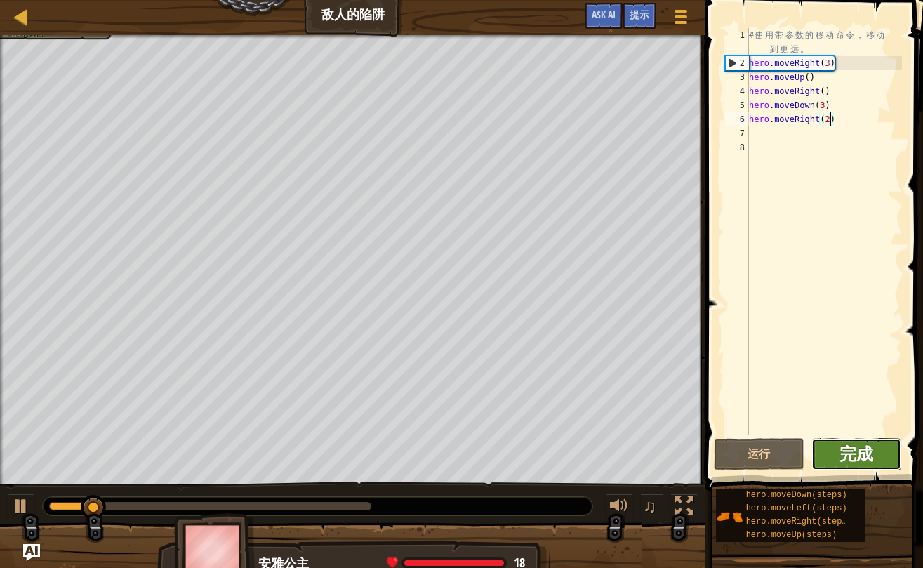
click at [847, 458] on span "完成" at bounding box center [857, 453] width 34 height 22
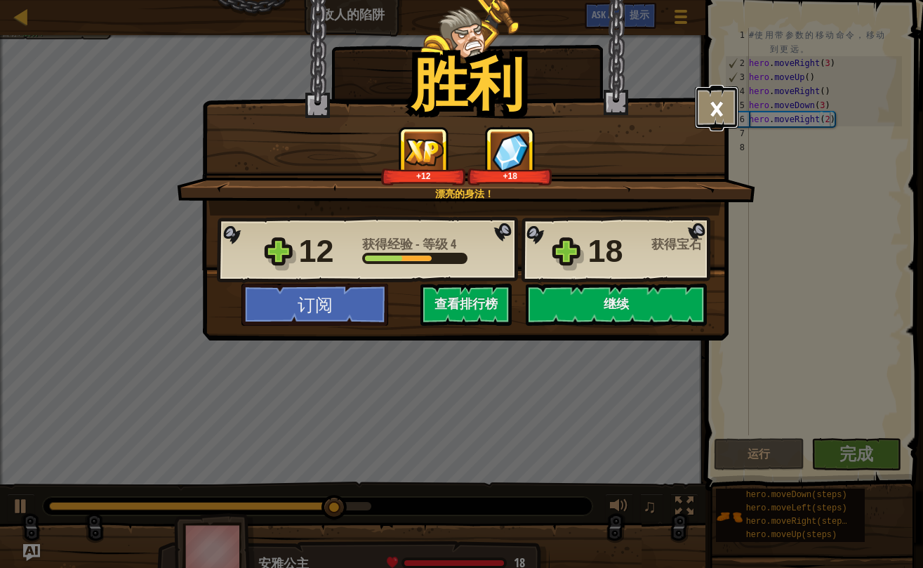
click at [720, 103] on button "×" at bounding box center [717, 107] width 44 height 42
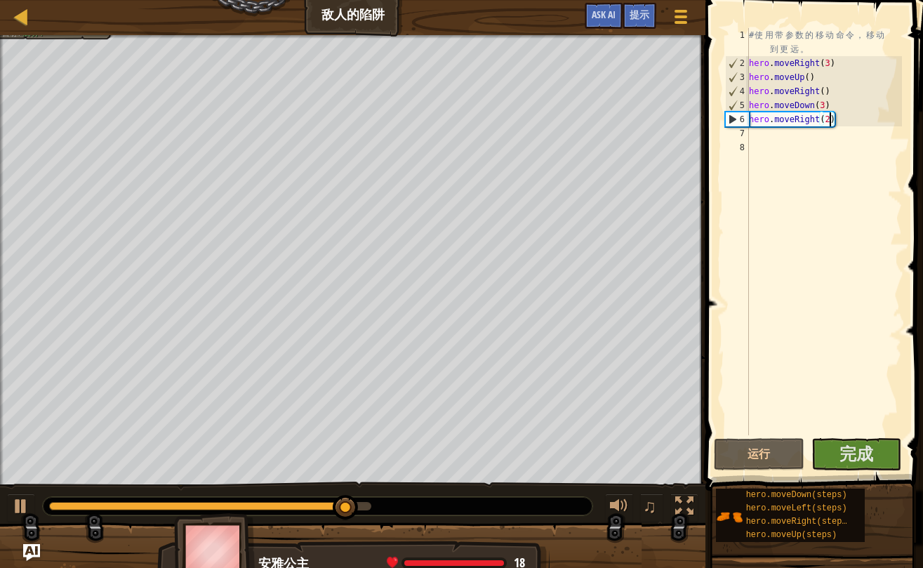
click at [791, 150] on div "# 使 用 带 参 数 的 移 动 命 令 ， 移 动 到 更 远 。 hero . moveRight ( 3 ) hero . moveUp ( ) he…" at bounding box center [824, 252] width 156 height 449
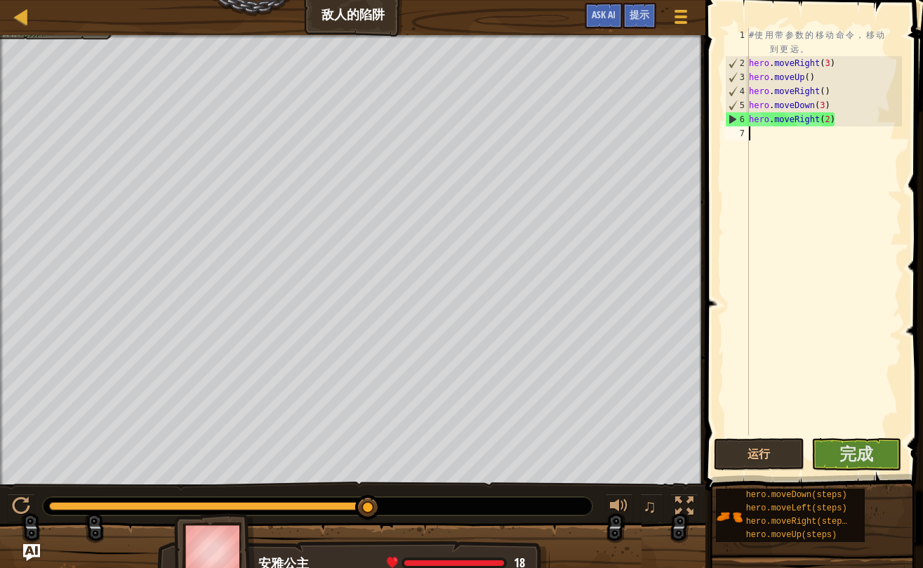
type textarea "hero.moveRight(2)"
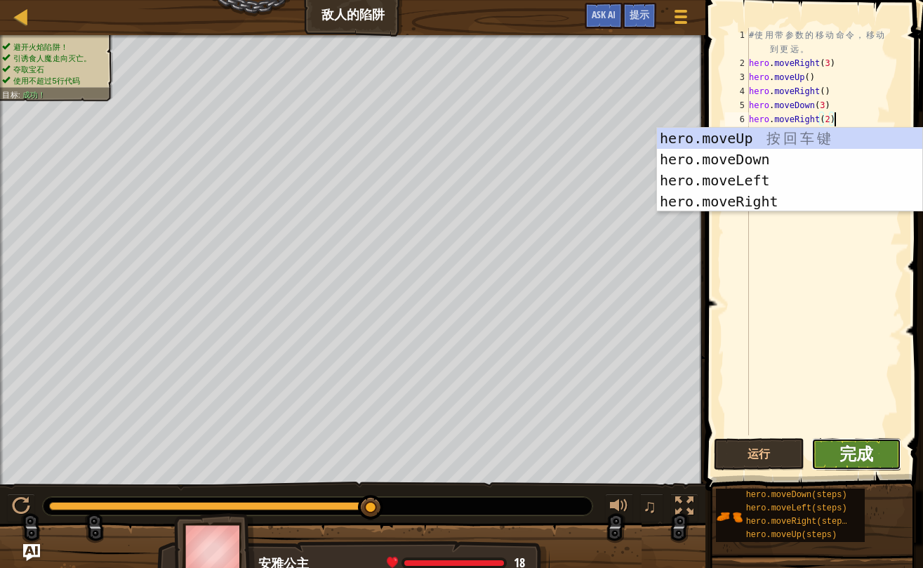
click at [848, 460] on span "完成" at bounding box center [857, 453] width 34 height 22
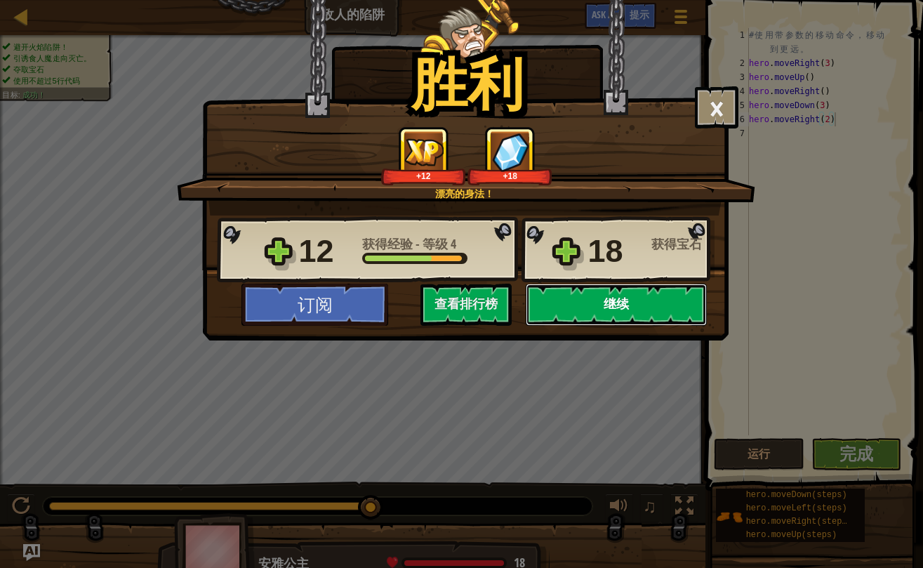
click at [591, 301] on button "继续" at bounding box center [616, 305] width 181 height 42
select select "zh-HANS"
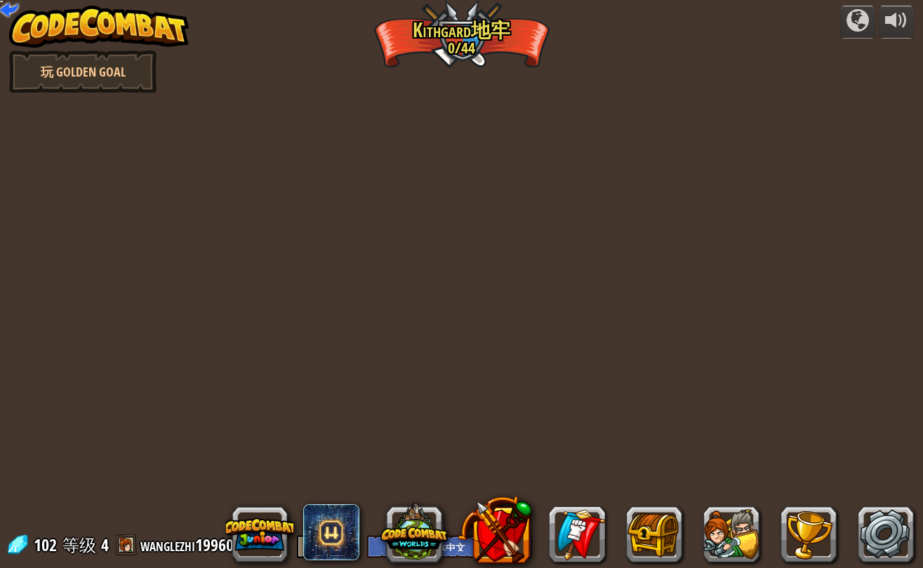
select select "zh-HANS"
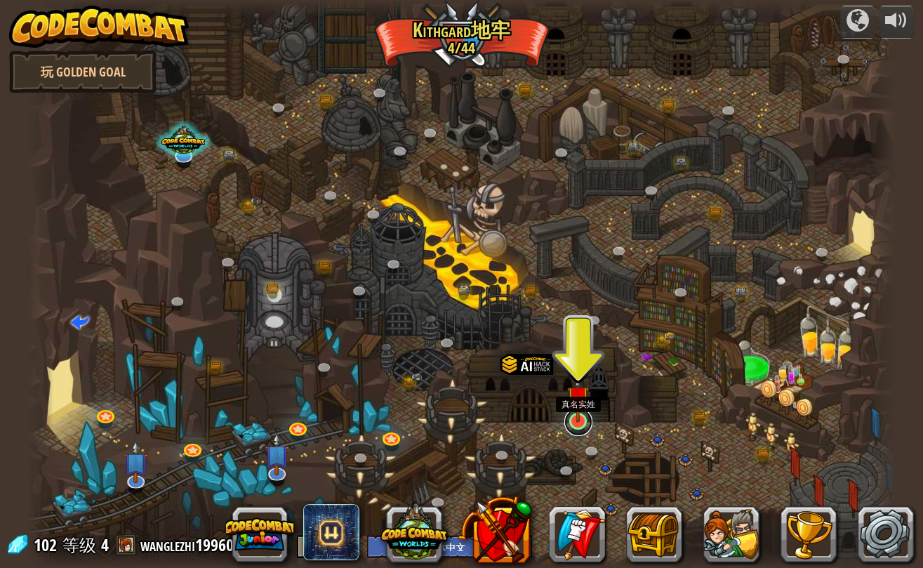
click at [575, 423] on link at bounding box center [579, 422] width 28 height 28
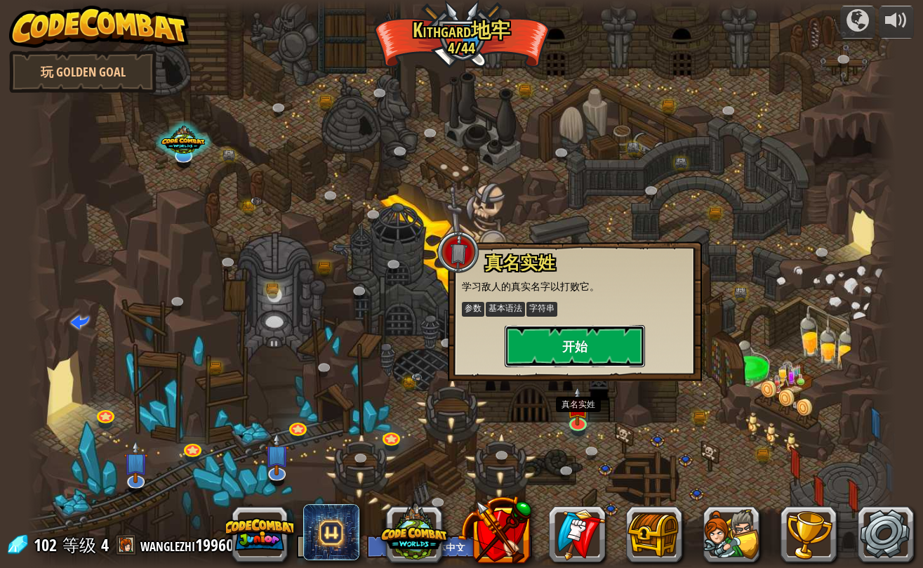
click at [574, 340] on button "开始" at bounding box center [575, 346] width 140 height 42
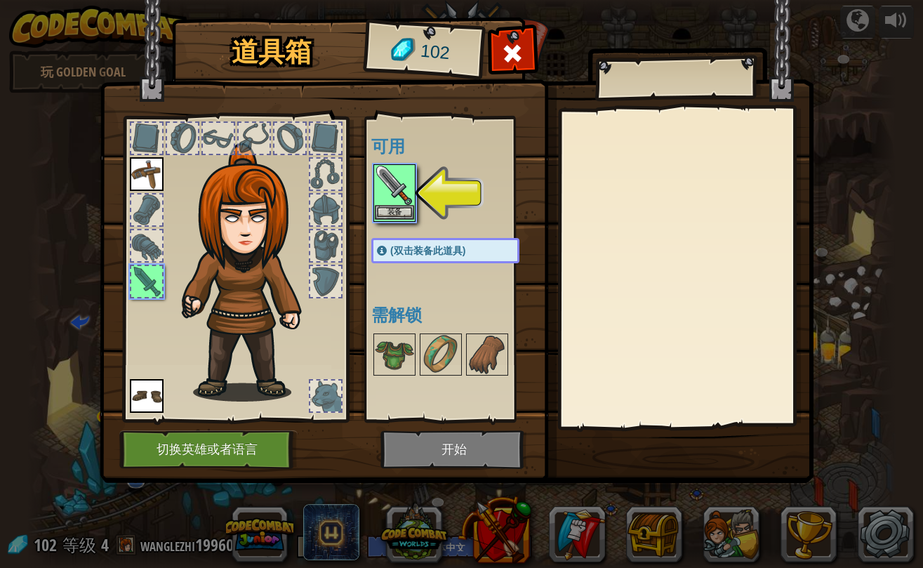
click at [400, 183] on img at bounding box center [394, 185] width 39 height 39
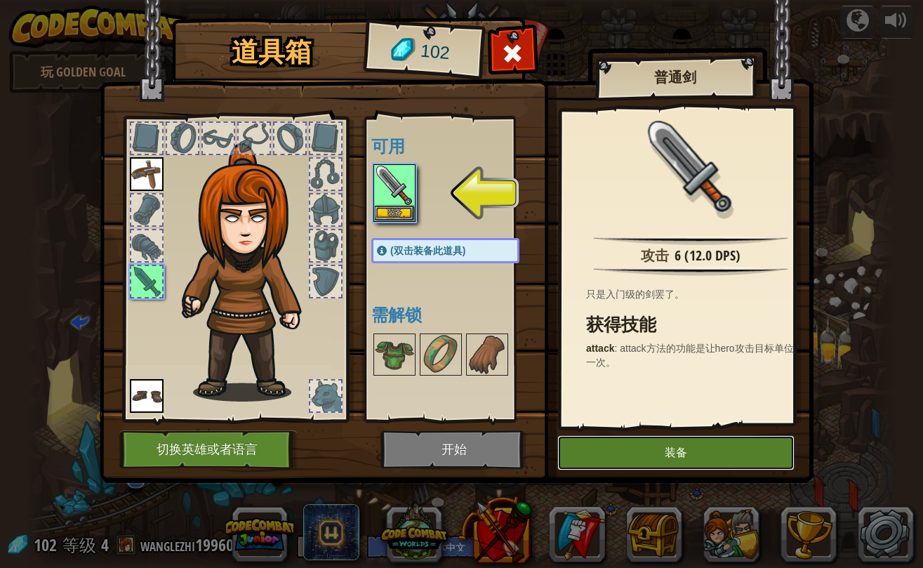
click at [659, 454] on button "装备" at bounding box center [675, 452] width 237 height 35
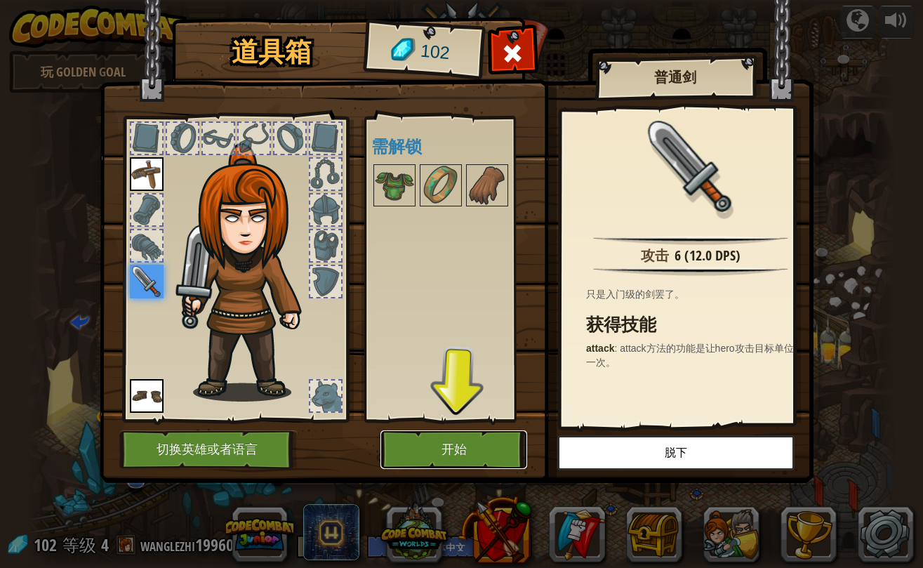
click at [483, 443] on button "开始" at bounding box center [454, 449] width 147 height 39
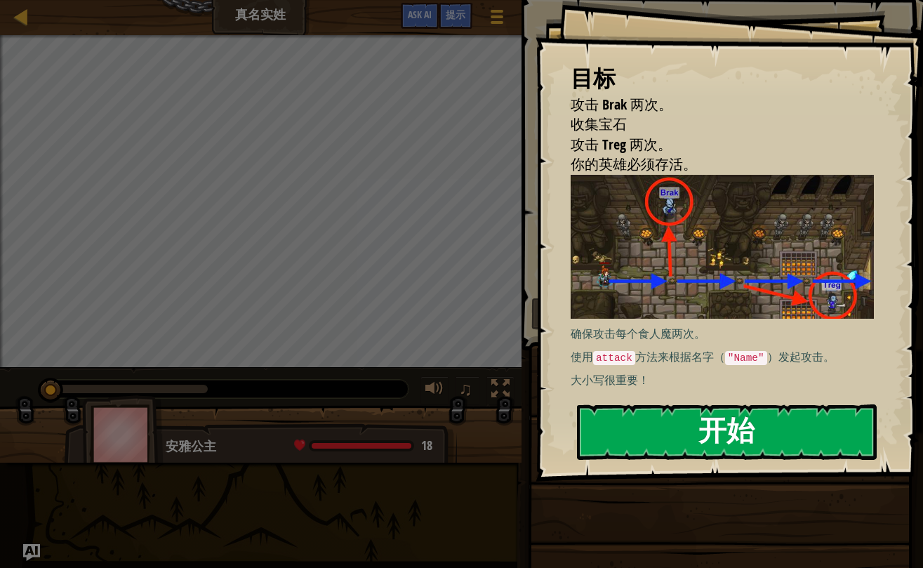
click at [707, 434] on button "开始" at bounding box center [727, 431] width 300 height 55
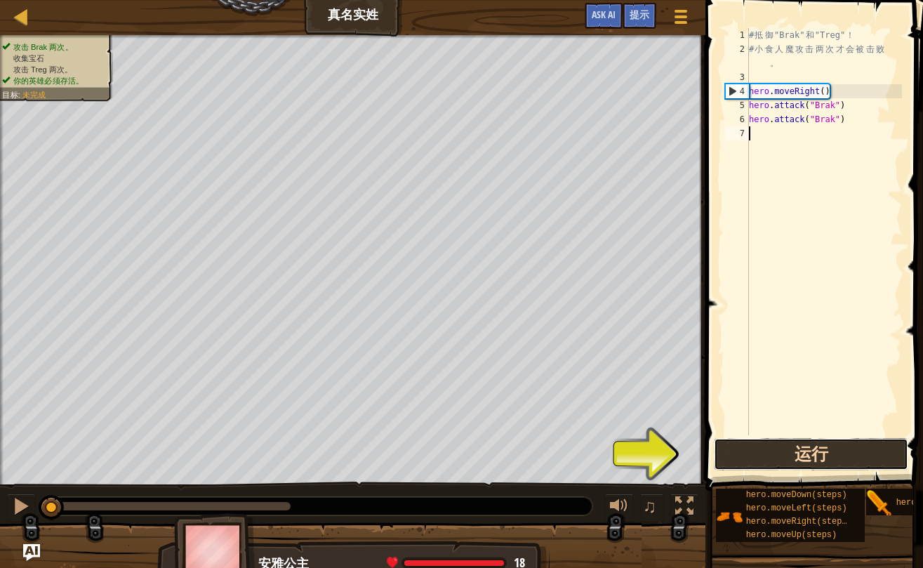
click at [816, 455] on button "运行" at bounding box center [811, 454] width 194 height 32
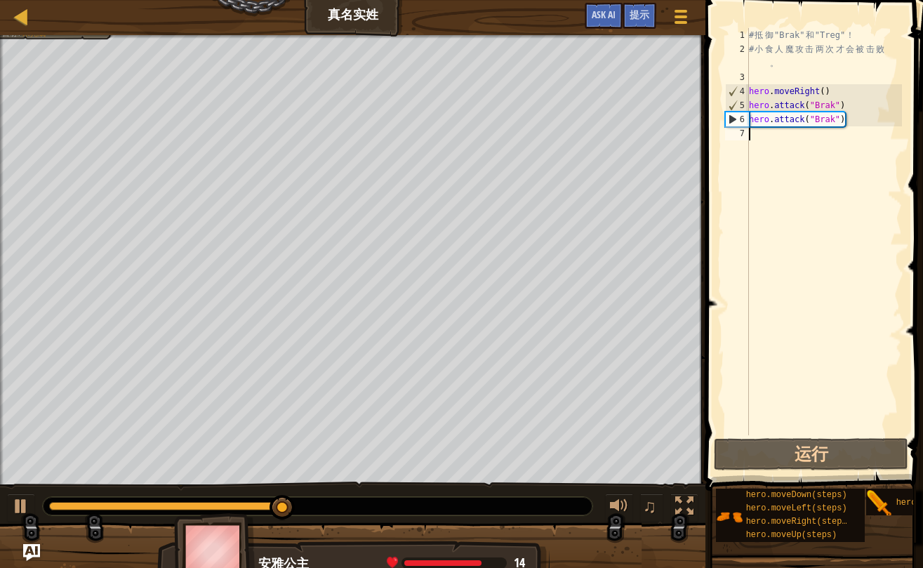
scroll to position [6, 0]
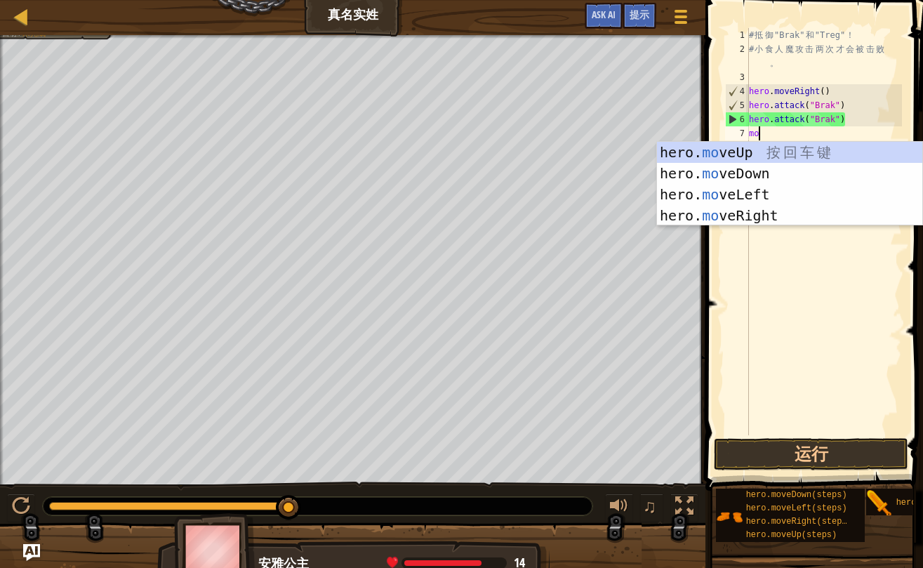
type textarea "mov"
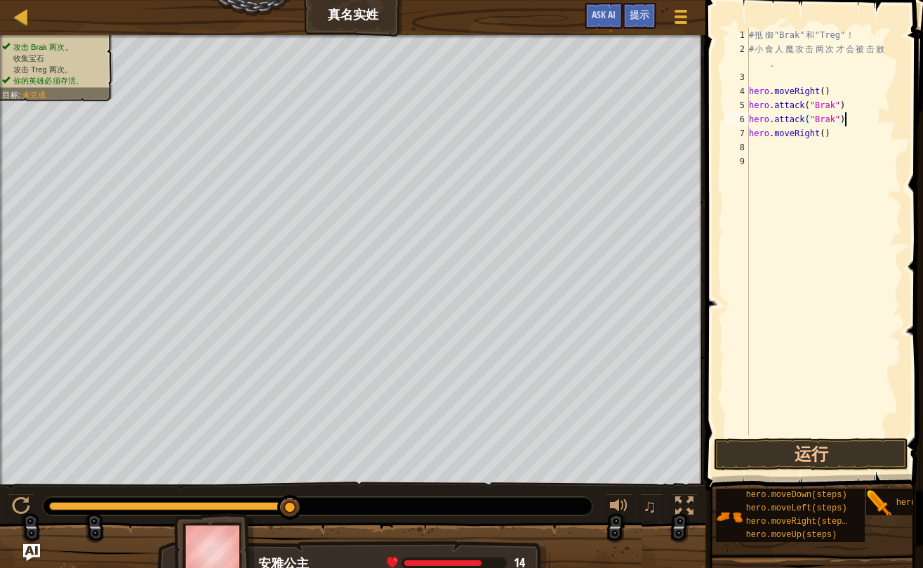
type textarea "hero.moveRight()"
type textarea "hero.moveRight(2)"
type textarea "hero.attack("Treg")"
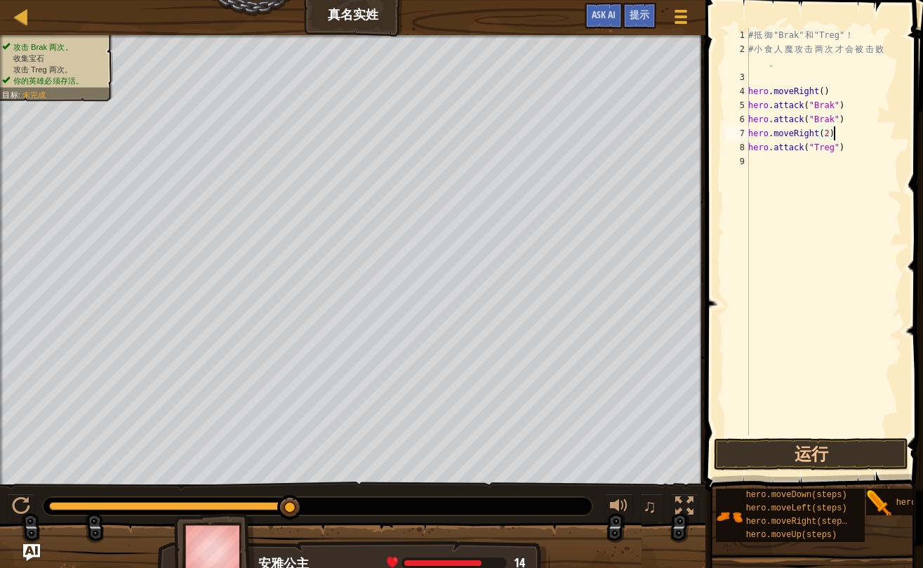
type textarea "hero.attack("Treg")"
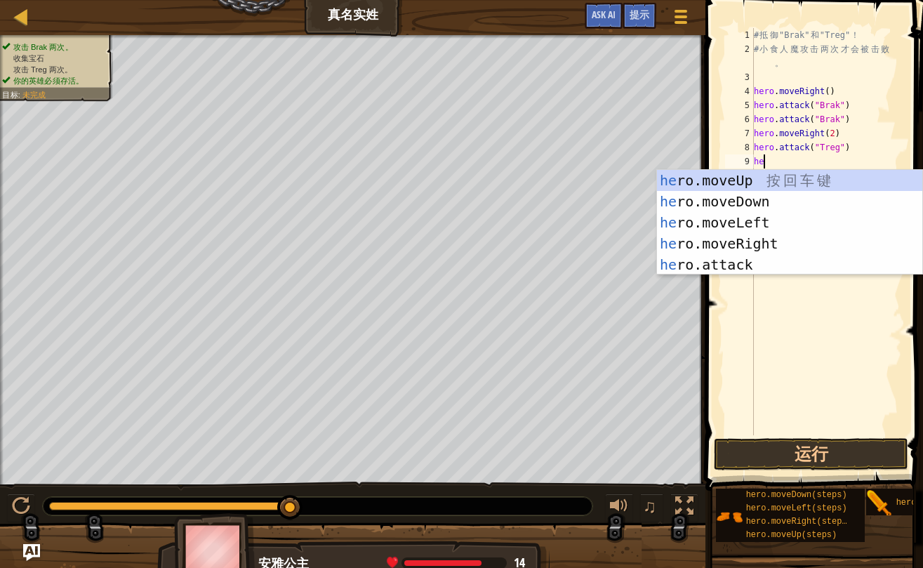
scroll to position [6, 1]
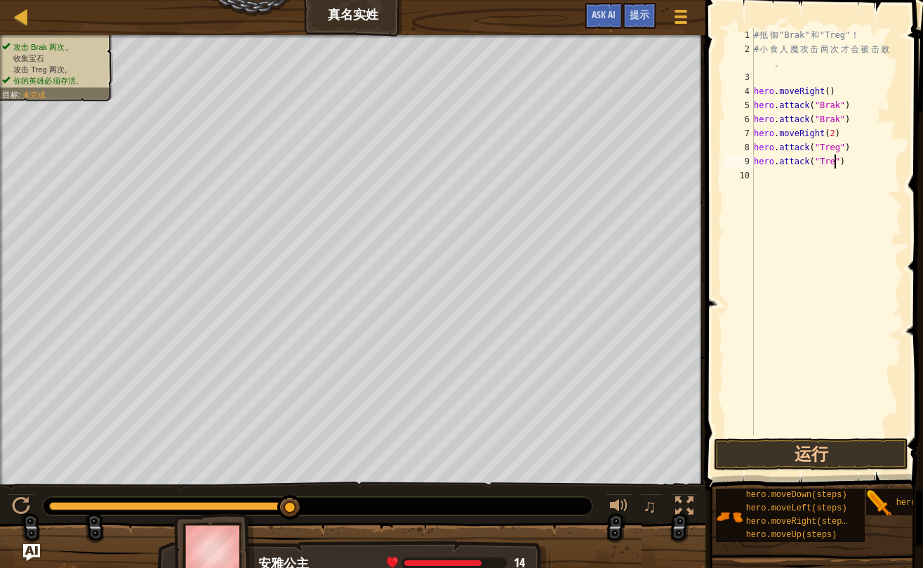
type textarea "hero.attack("Treg")"
click at [822, 173] on div "# 抵 御 "Brak" 和 "Treg" ！ # 小 食 人 魔 攻 击 两 次 才 会 被 击 败 。 hero . moveRight ( ) hero…" at bounding box center [827, 245] width 152 height 435
click at [831, 449] on button "运行" at bounding box center [811, 454] width 194 height 32
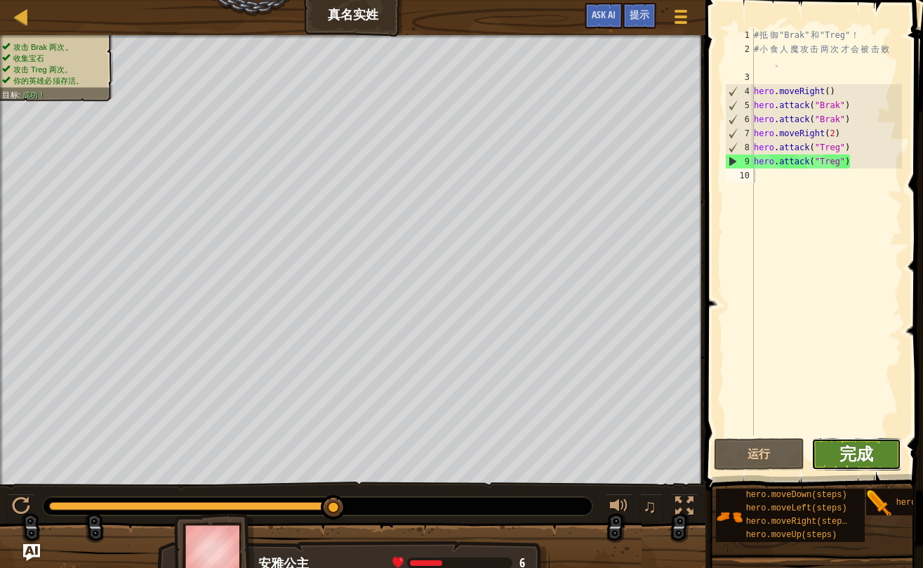
click at [852, 457] on span "完成" at bounding box center [857, 453] width 34 height 22
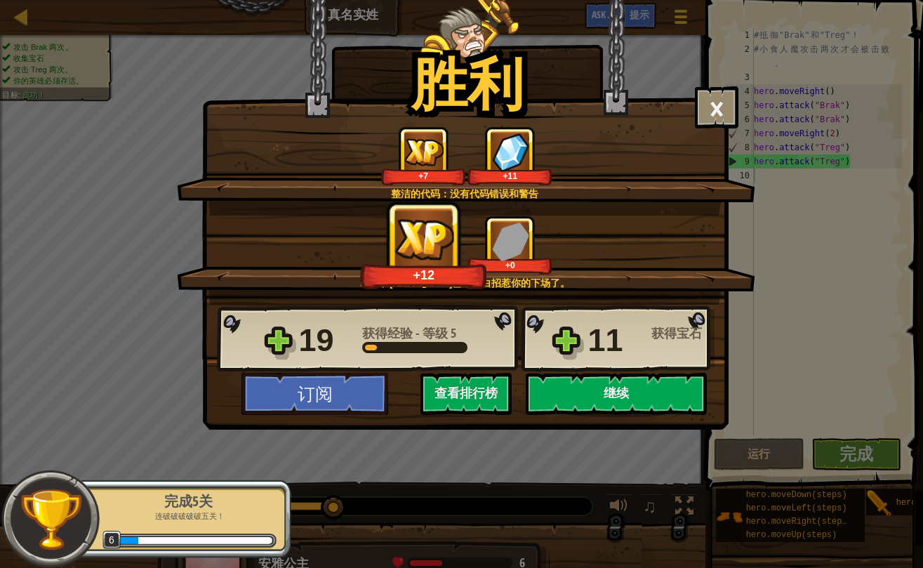
click at [607, 265] on div "+12 +0" at bounding box center [466, 245] width 545 height 59
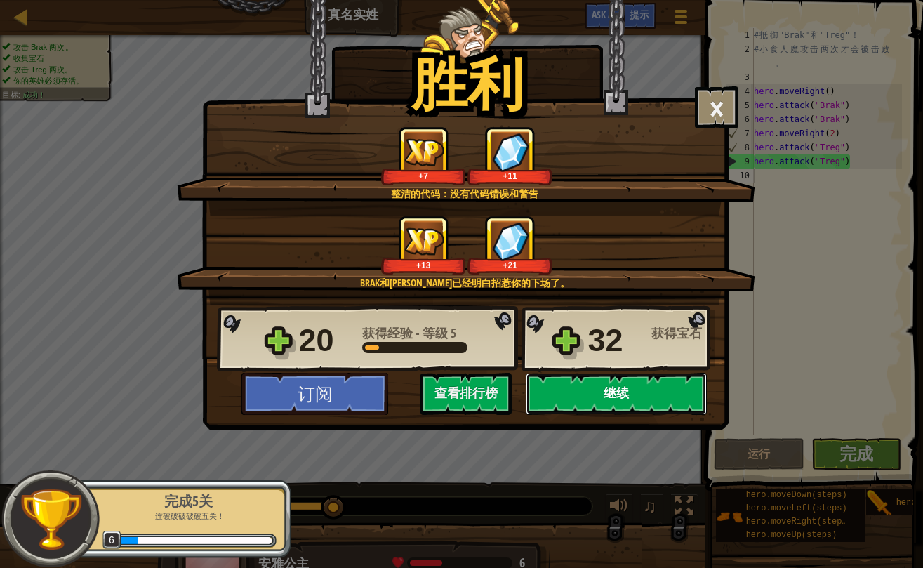
click at [611, 402] on button "继续" at bounding box center [616, 394] width 181 height 42
select select "zh-HANS"
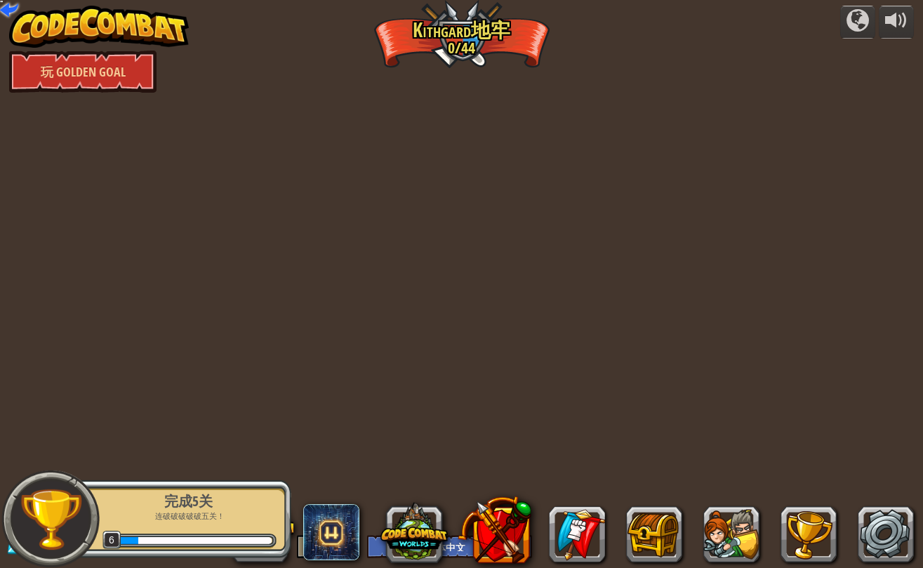
select select "zh-HANS"
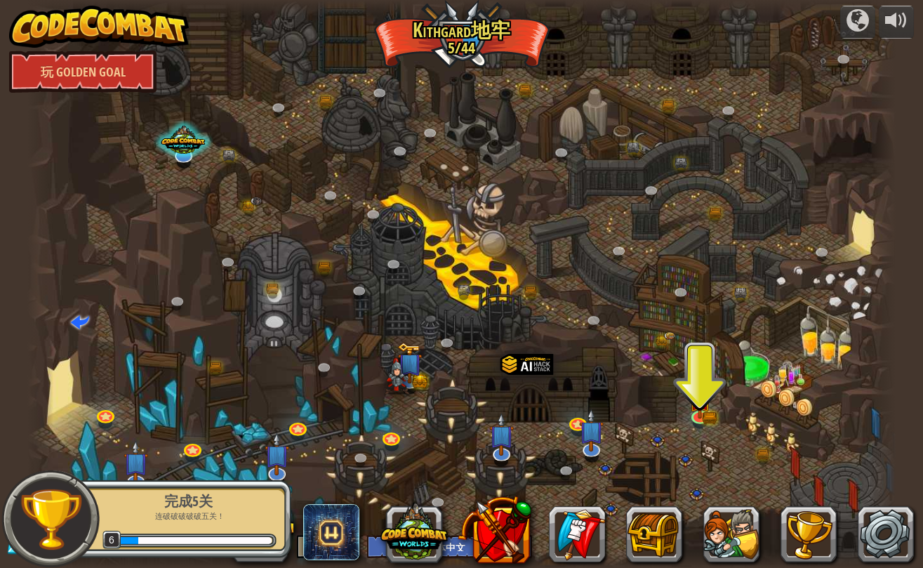
drag, startPoint x: 443, startPoint y: 456, endPoint x: 451, endPoint y: 417, distance: 40.1
click at [374, 346] on div at bounding box center [461, 284] width 869 height 568
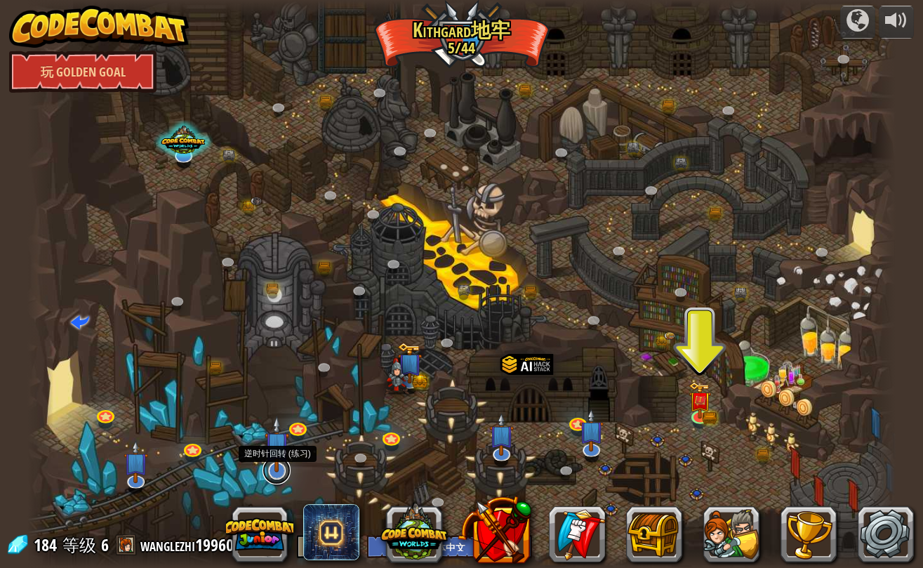
click at [271, 472] on link at bounding box center [277, 470] width 28 height 28
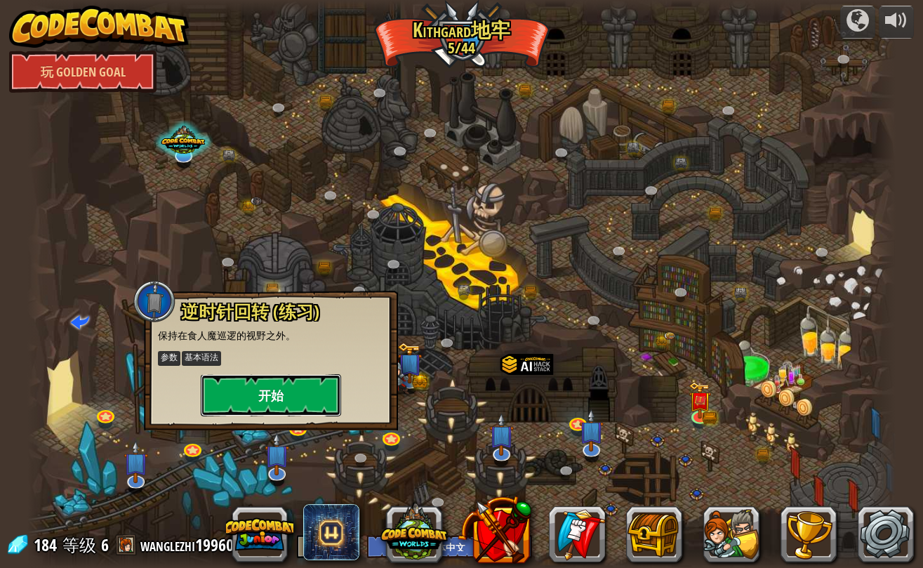
click at [280, 385] on button "开始" at bounding box center [271, 395] width 140 height 42
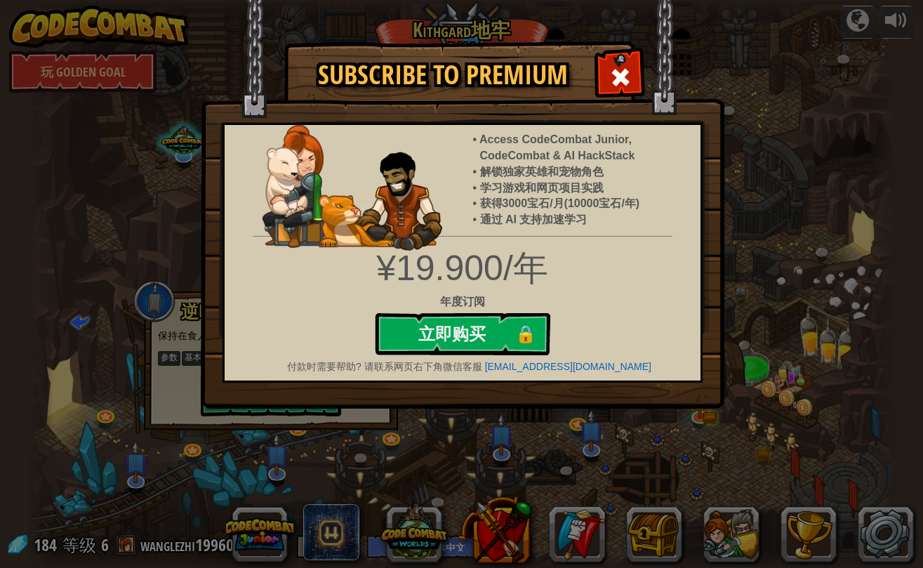
click at [603, 71] on div at bounding box center [620, 75] width 44 height 44
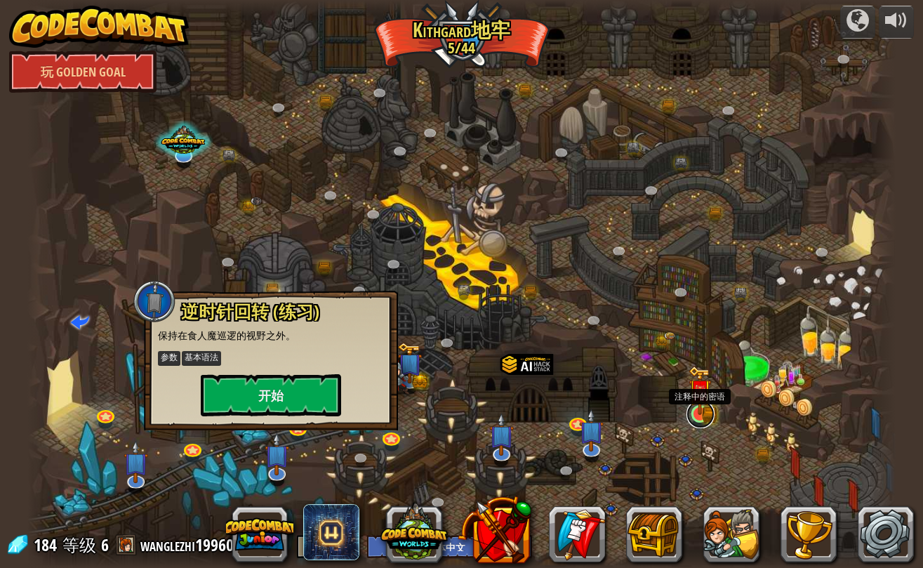
click at [699, 415] on link at bounding box center [701, 414] width 28 height 28
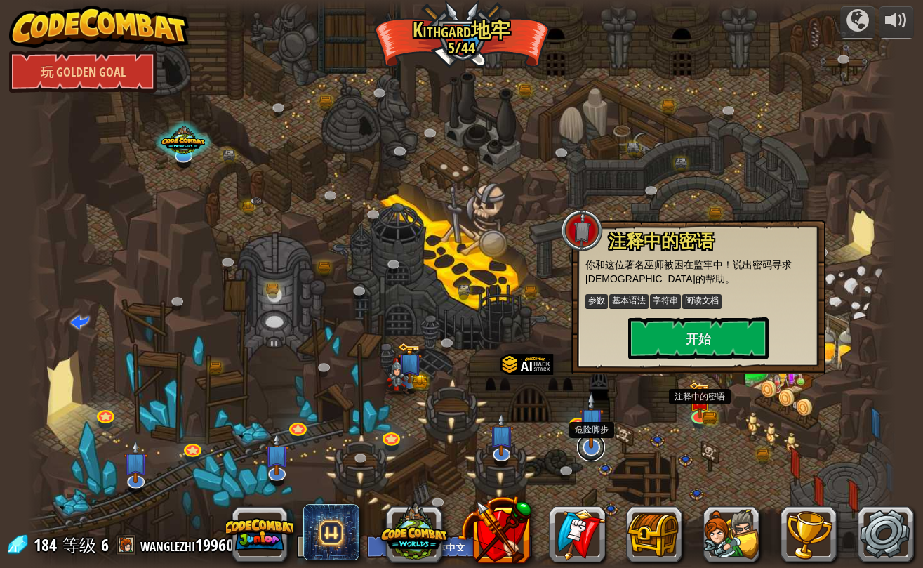
click at [593, 451] on link at bounding box center [591, 447] width 28 height 28
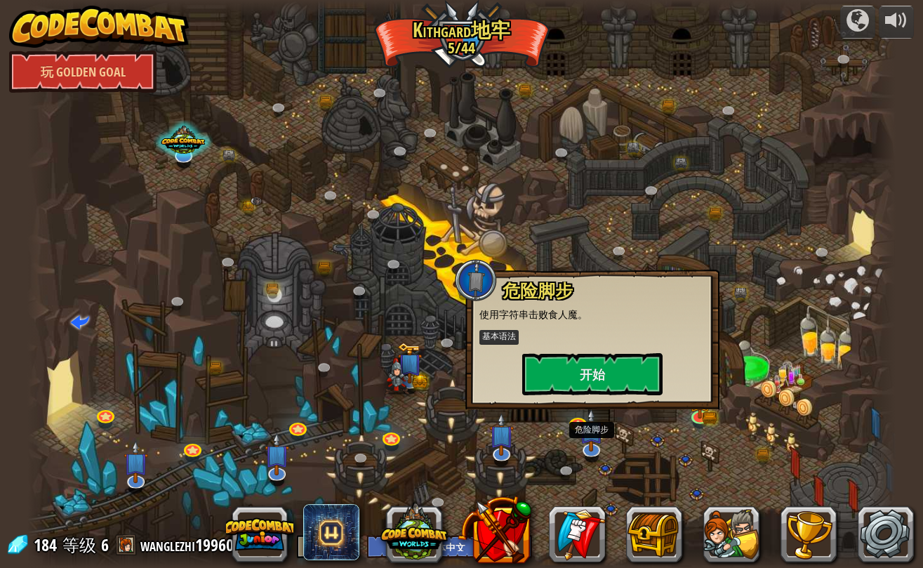
click at [757, 356] on div at bounding box center [461, 284] width 869 height 568
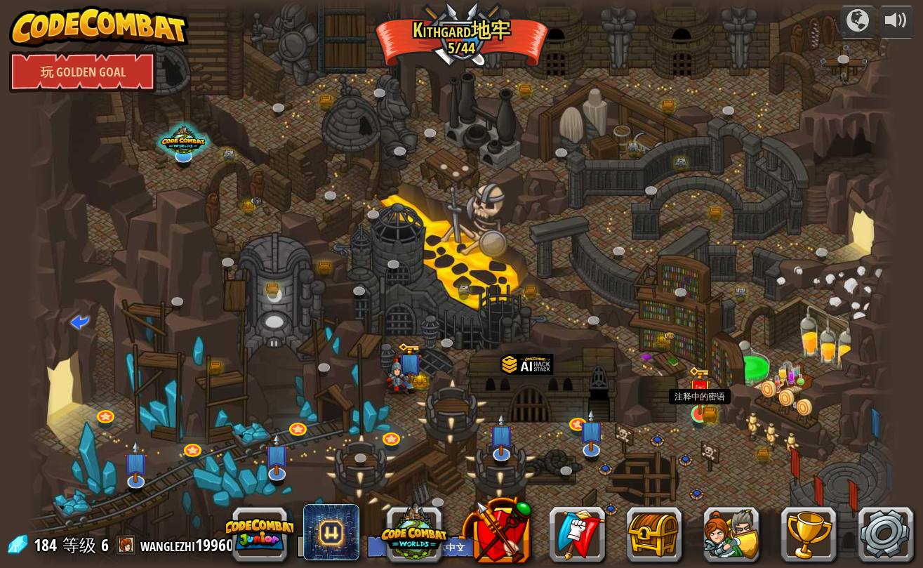
click at [694, 414] on img at bounding box center [700, 390] width 22 height 49
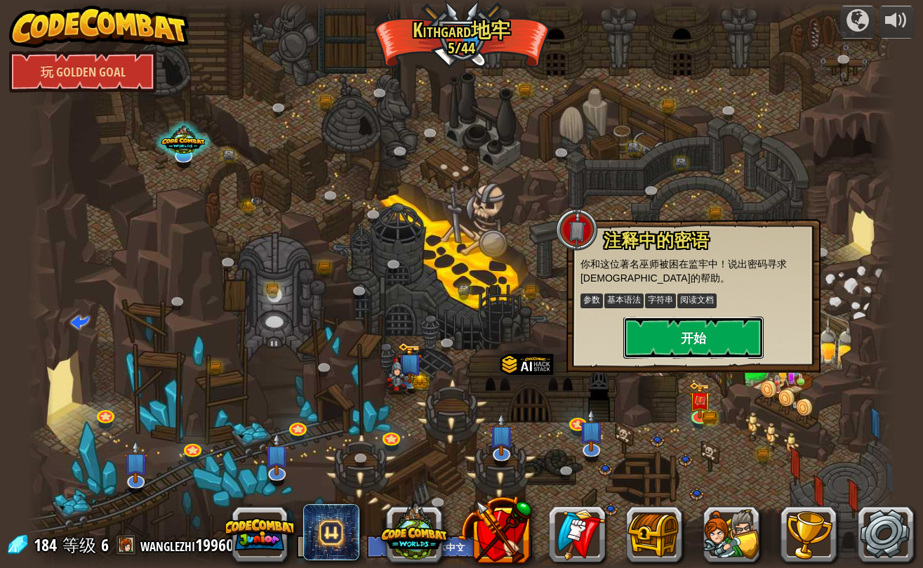
click at [689, 335] on button "开始" at bounding box center [693, 338] width 140 height 42
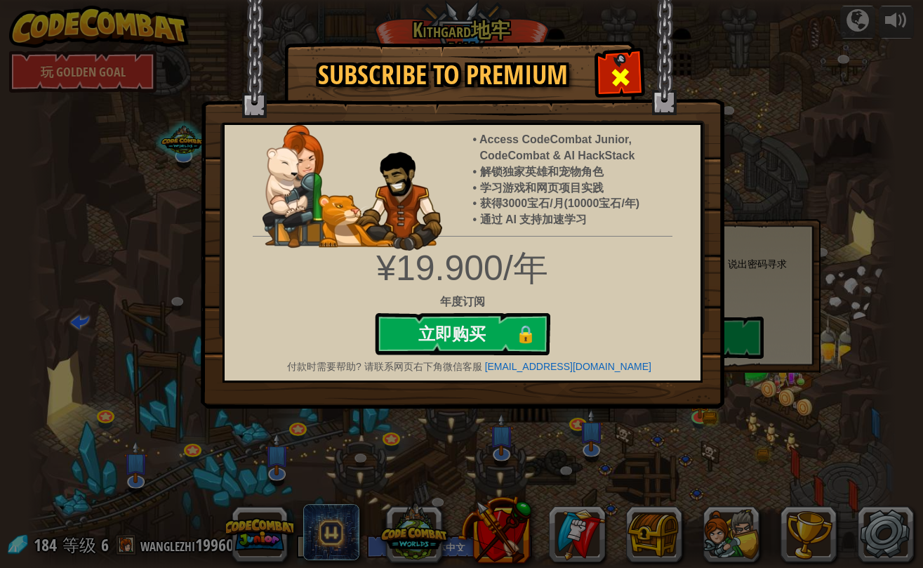
click at [616, 72] on span at bounding box center [620, 77] width 22 height 22
